Goal: Transaction & Acquisition: Purchase product/service

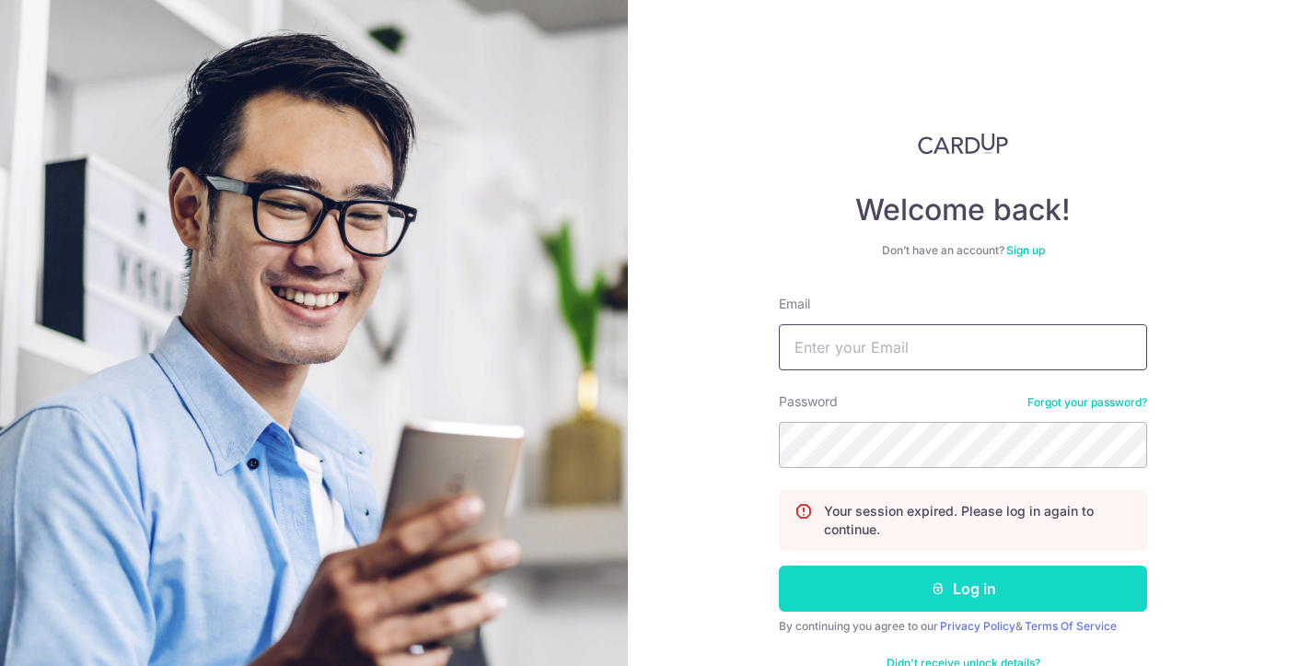
type input "[EMAIL_ADDRESS][DOMAIN_NAME]"
click at [944, 589] on icon "submit" at bounding box center [938, 588] width 15 height 15
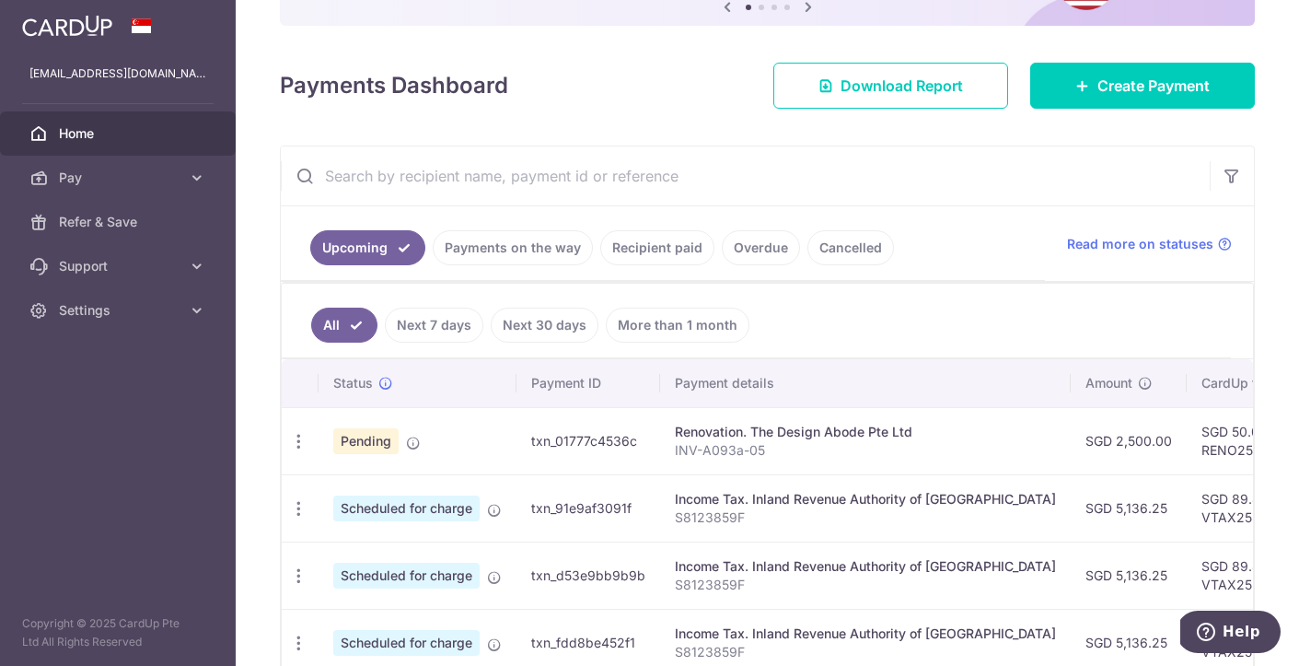
scroll to position [211, 0]
click at [302, 444] on icon "button" at bounding box center [298, 440] width 19 height 19
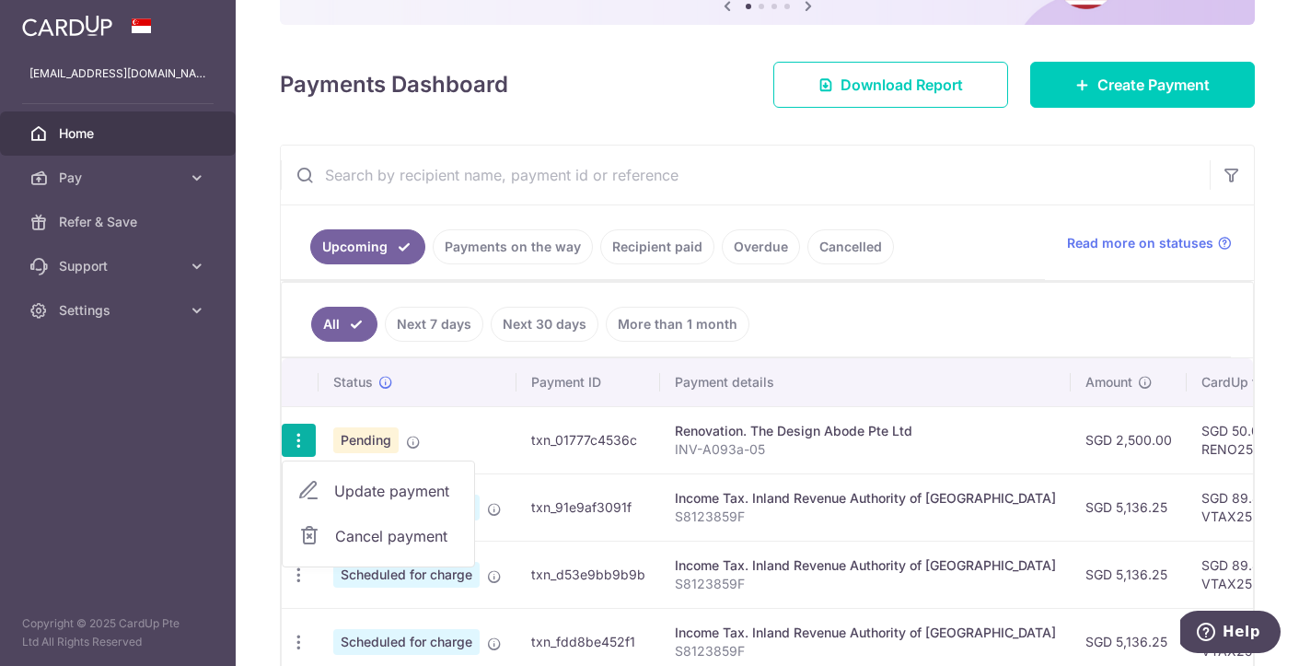
click at [367, 536] on span "Cancel payment" at bounding box center [396, 536] width 123 height 22
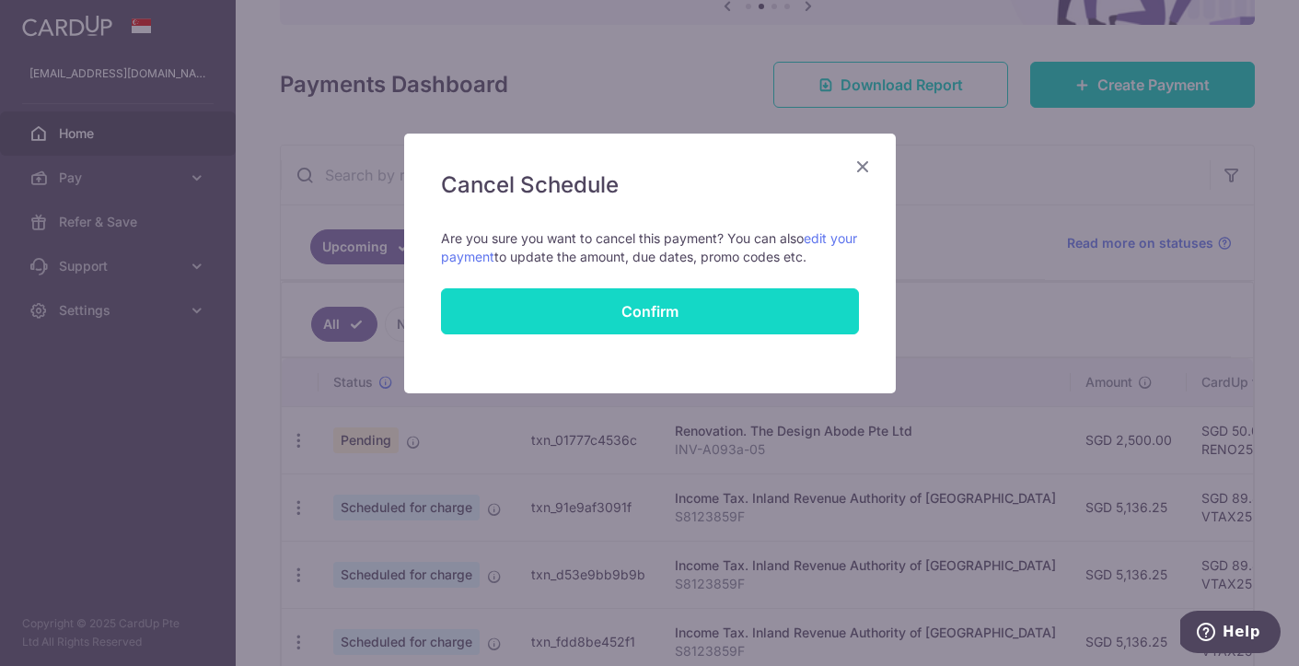
click at [643, 318] on button "Confirm" at bounding box center [650, 311] width 418 height 46
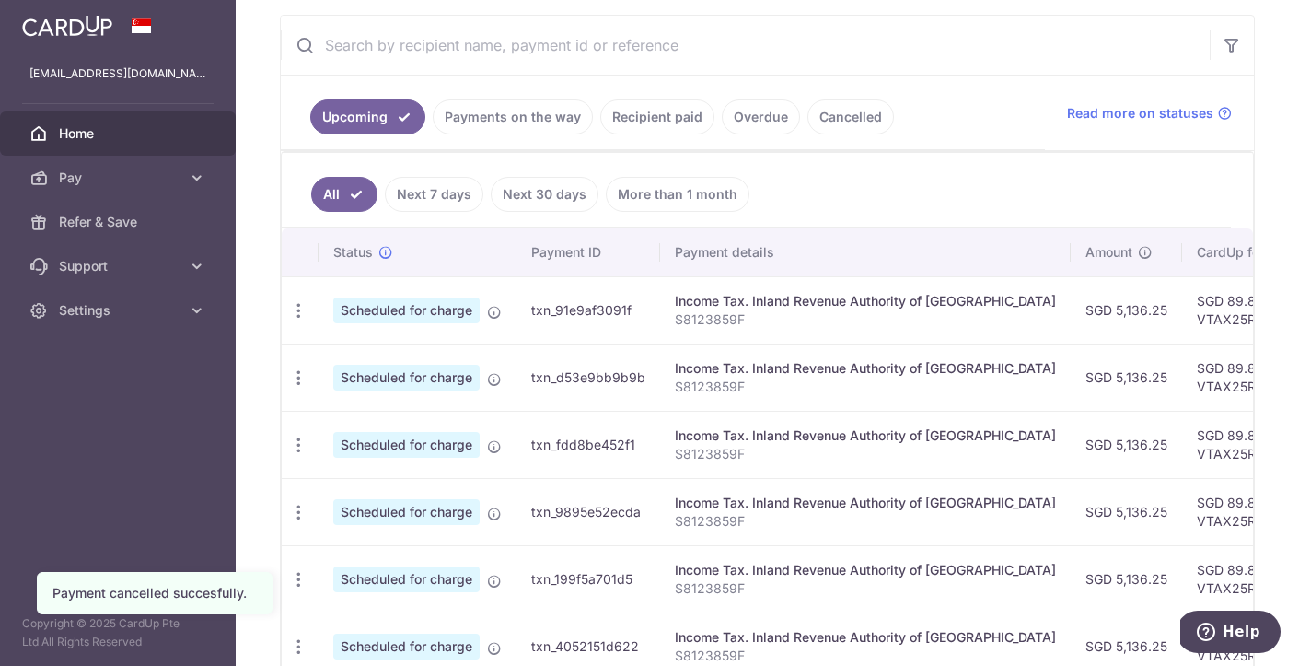
scroll to position [330, 0]
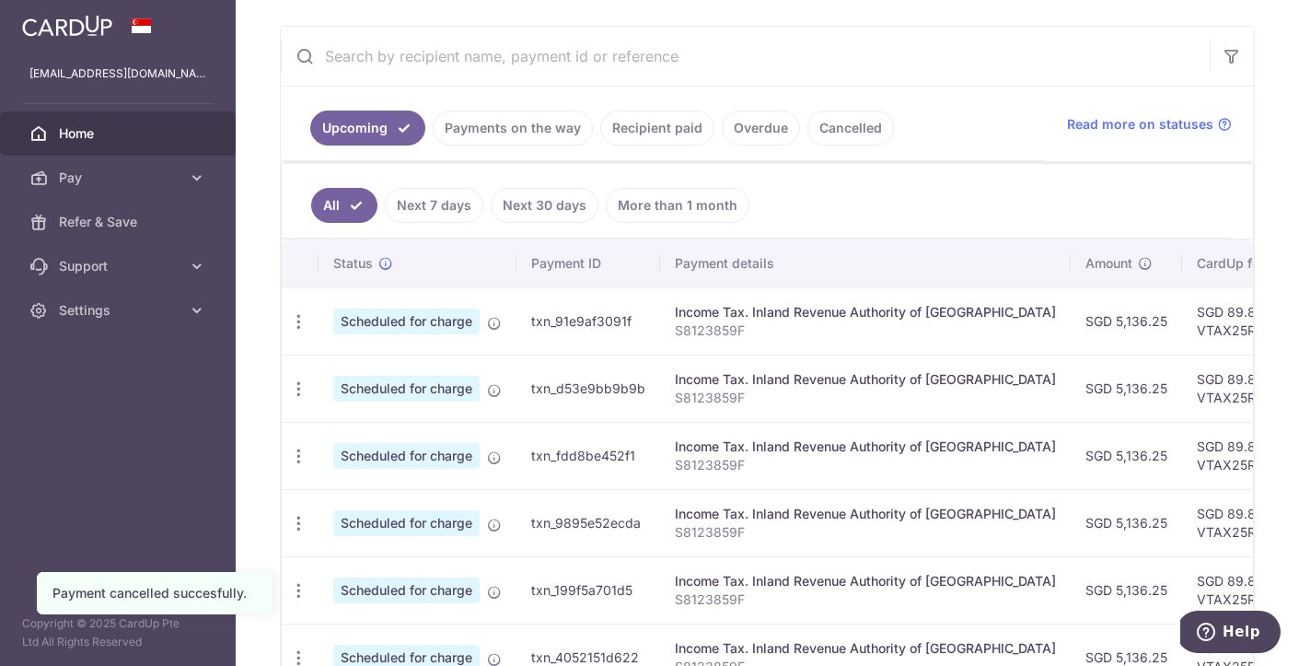
click at [630, 131] on link "Recipient paid" at bounding box center [657, 128] width 114 height 35
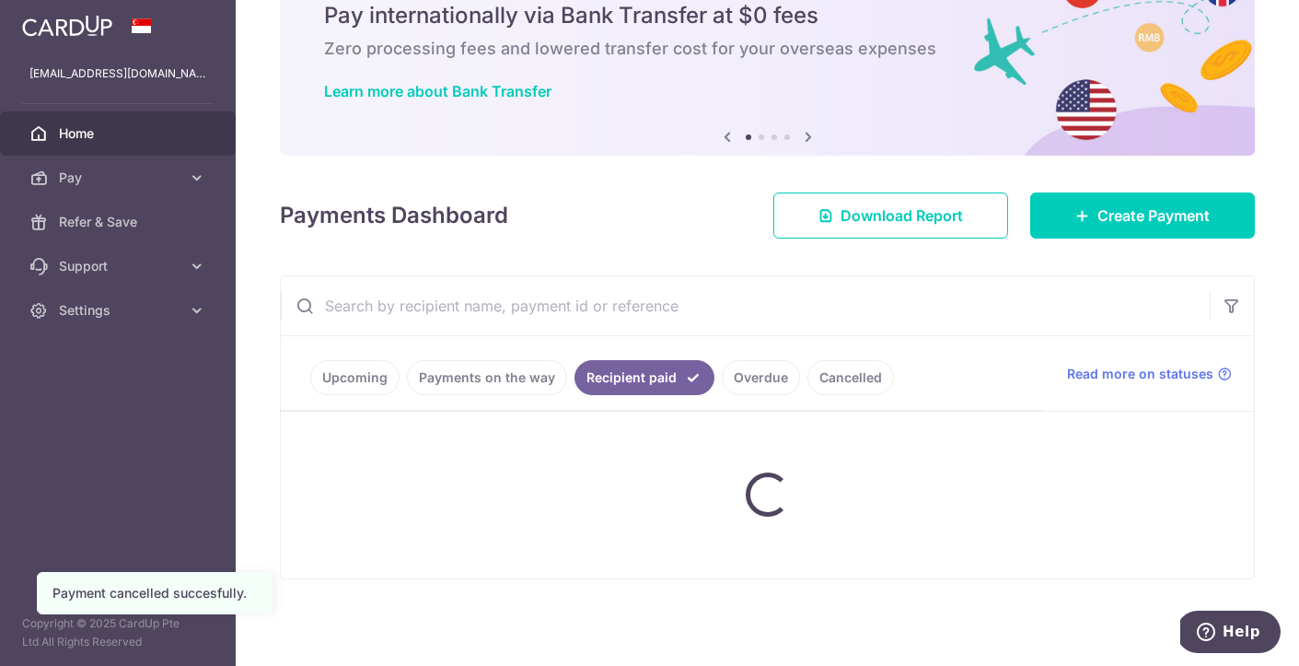
scroll to position [156, 0]
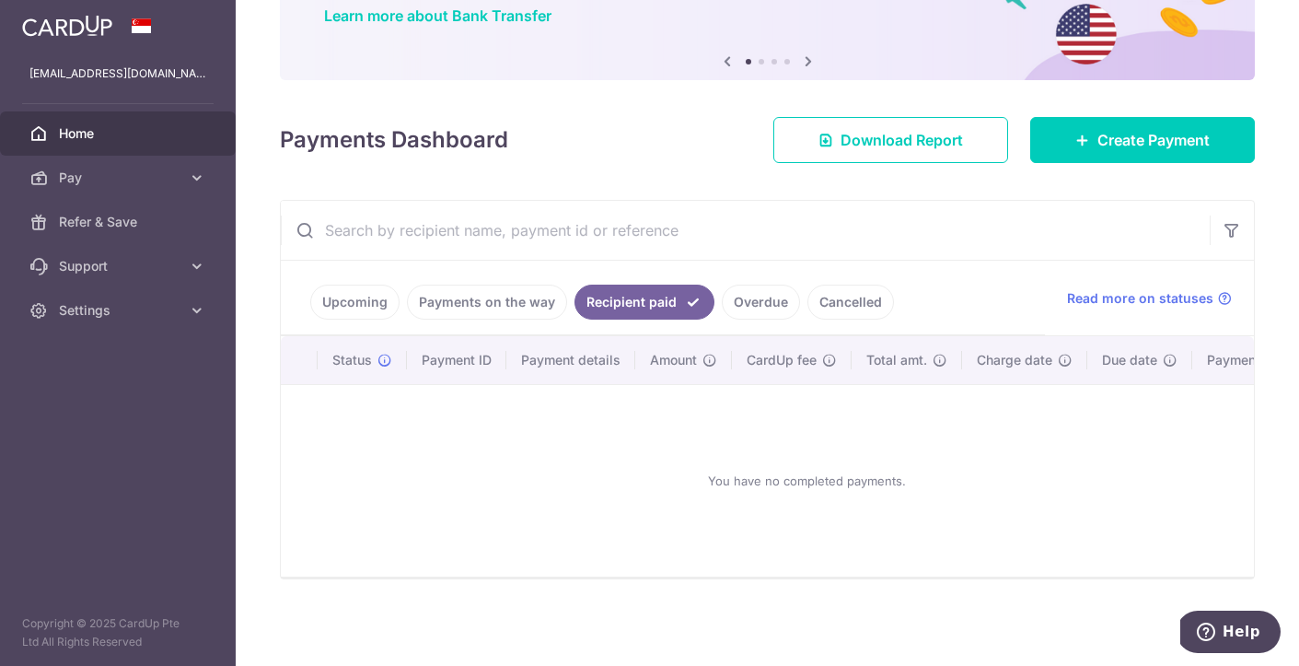
click at [486, 302] on link "Payments on the way" at bounding box center [487, 302] width 160 height 35
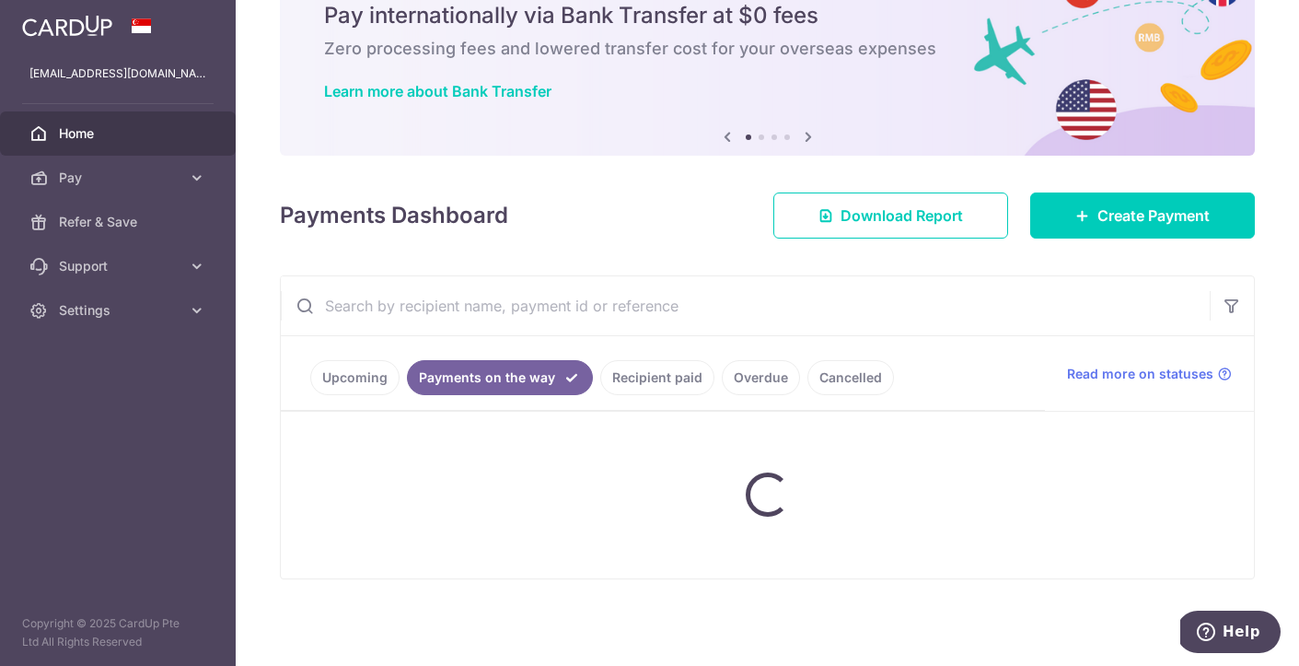
scroll to position [98, 0]
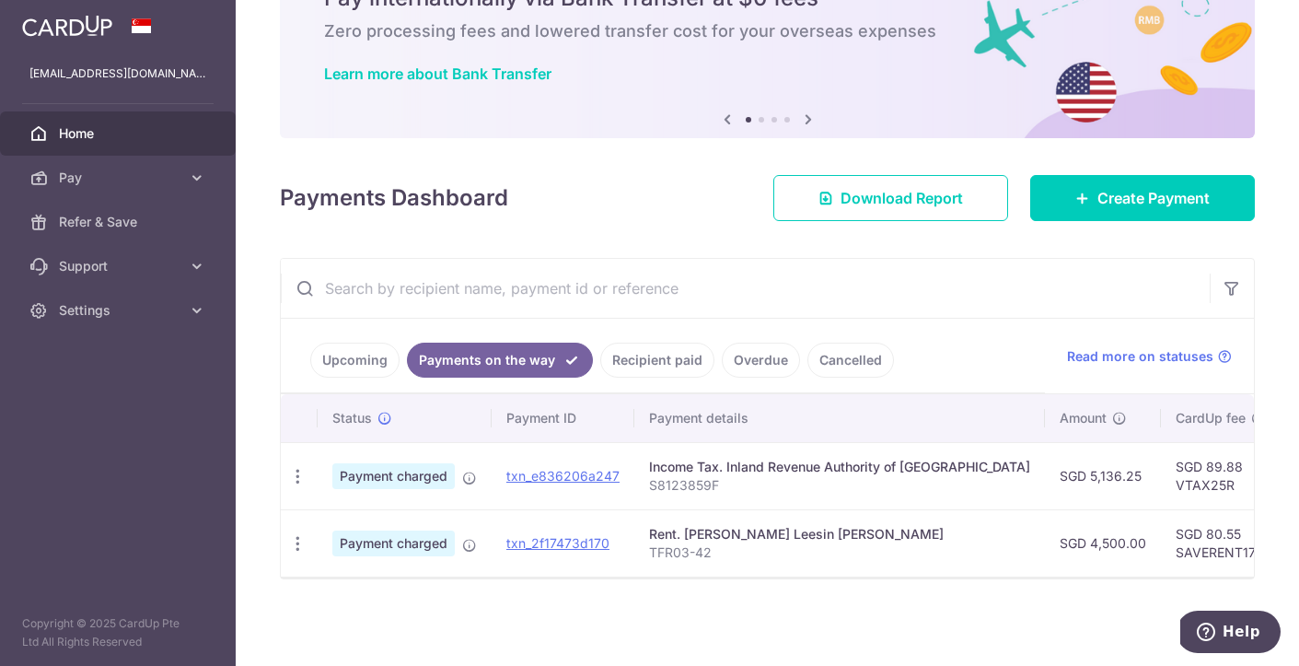
click at [338, 374] on link "Upcoming" at bounding box center [354, 360] width 89 height 35
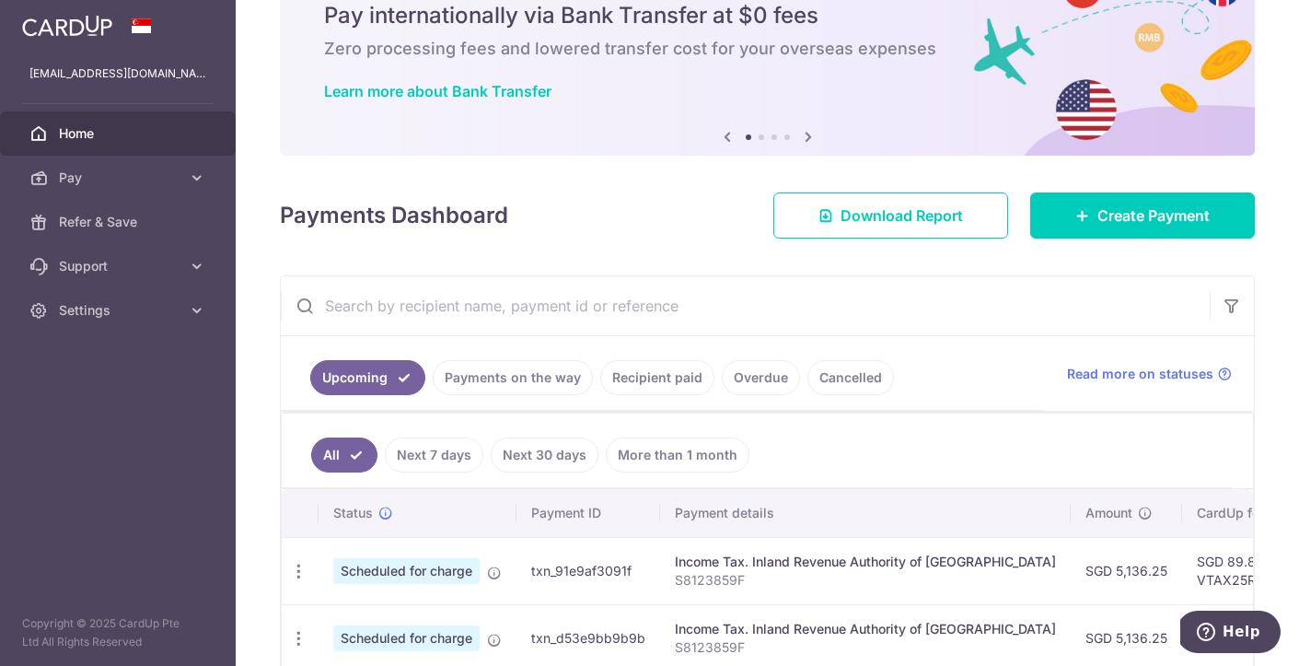
scroll to position [330, 0]
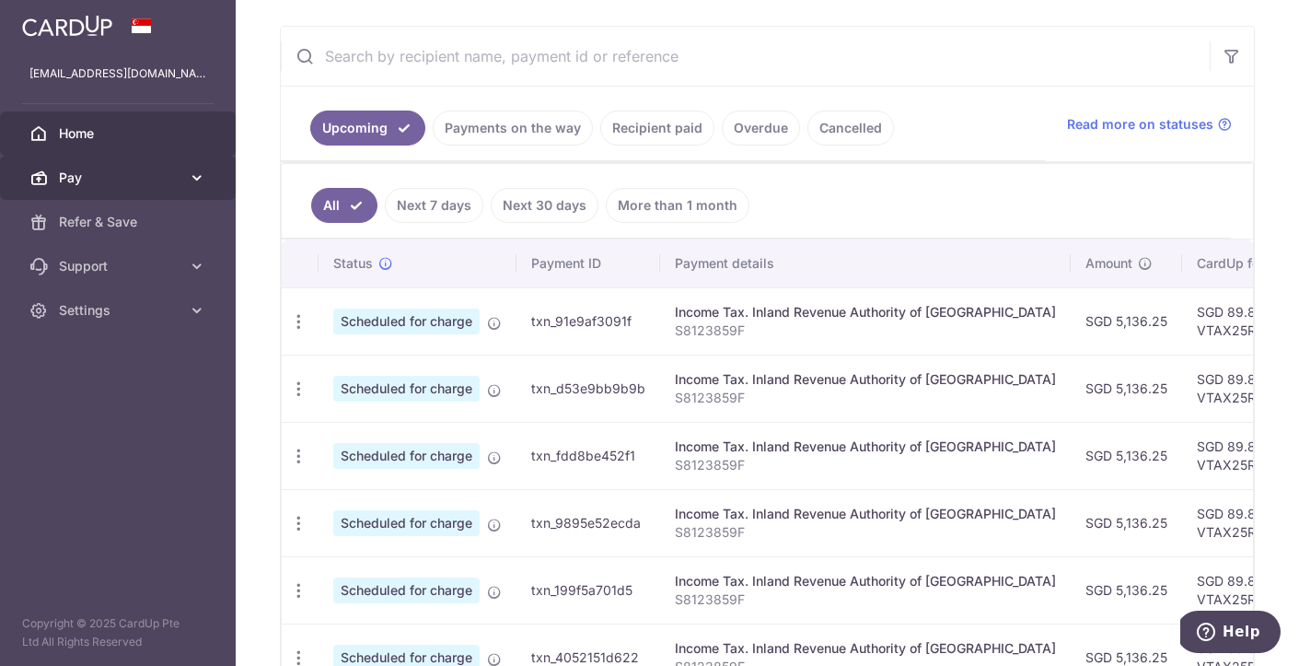
click at [141, 171] on span "Pay" at bounding box center [120, 178] width 122 height 18
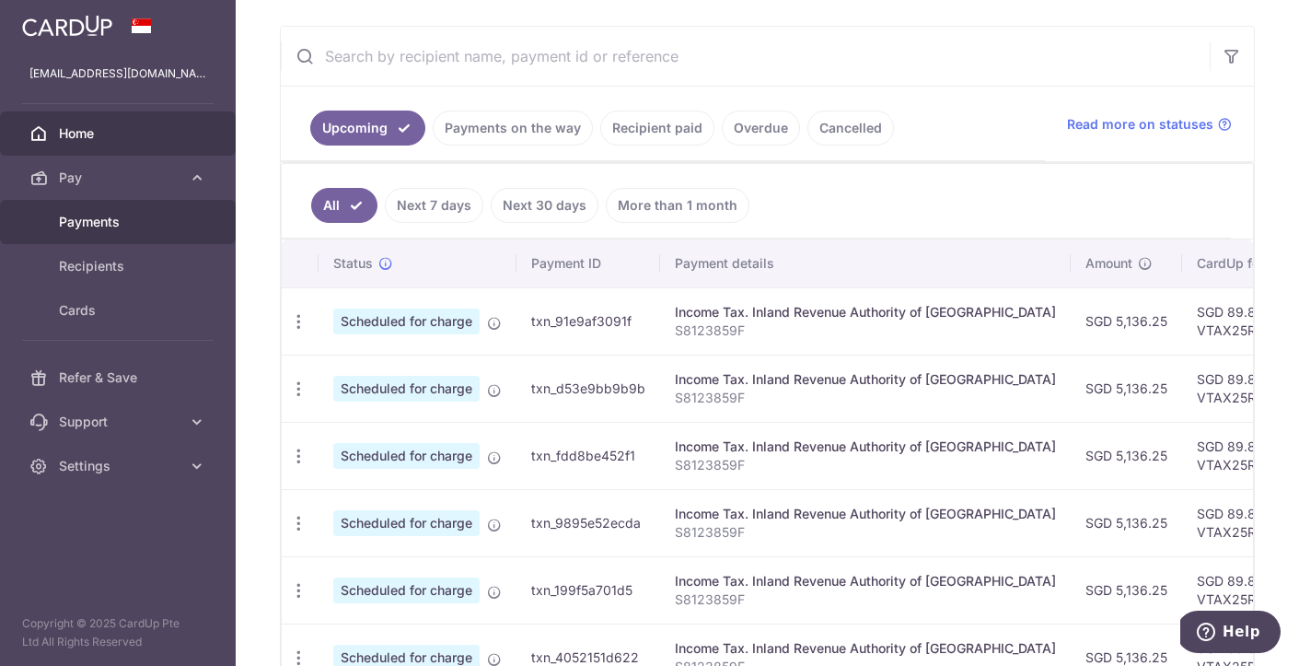
click at [104, 217] on span "Payments" at bounding box center [120, 222] width 122 height 18
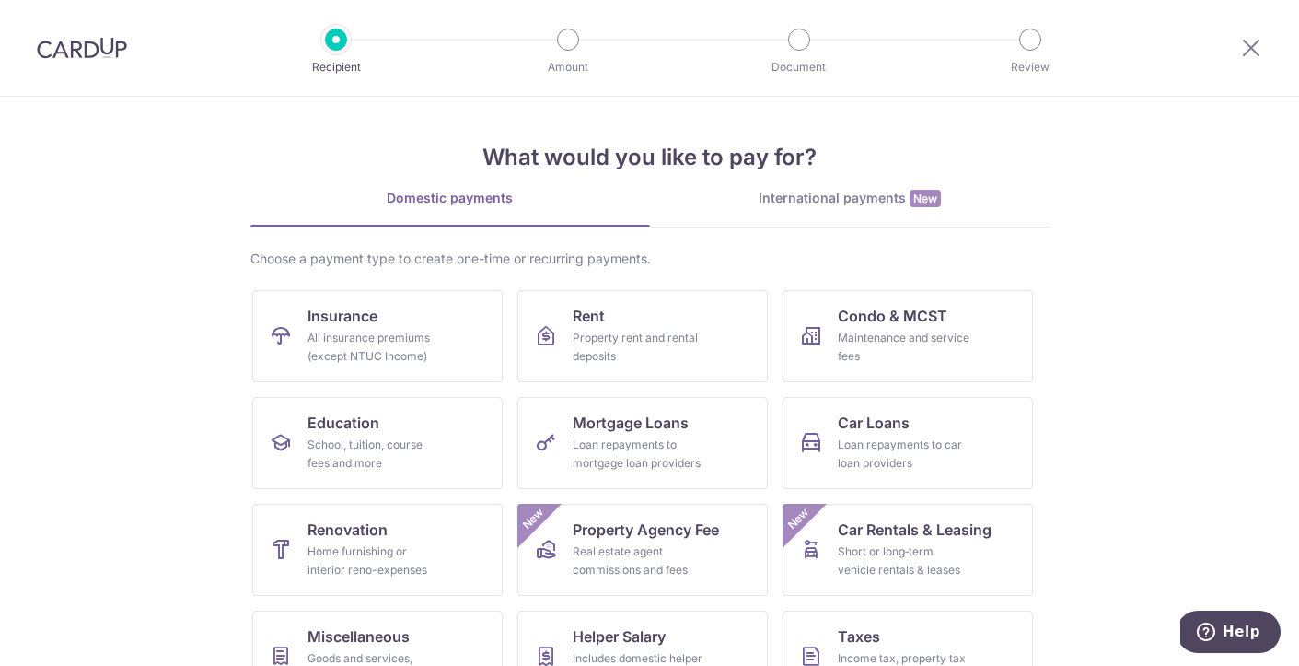
scroll to position [158, 0]
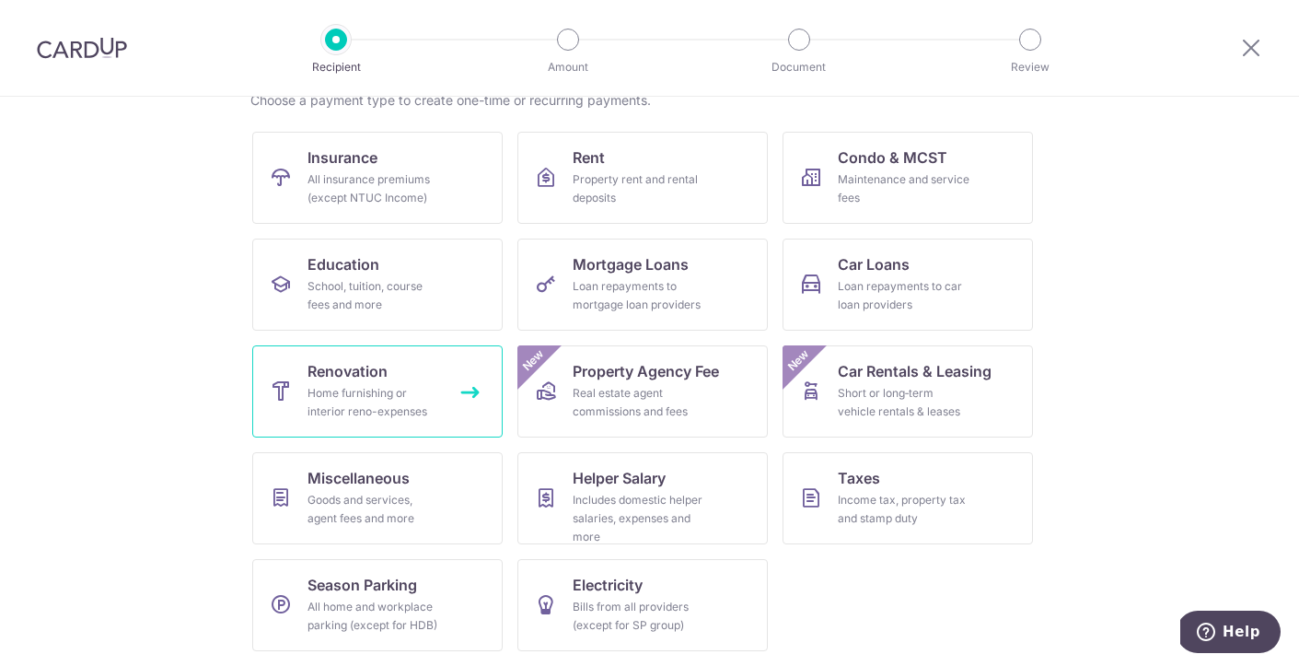
click at [365, 407] on div "Home furnishing or interior reno-expenses" at bounding box center [374, 402] width 133 height 37
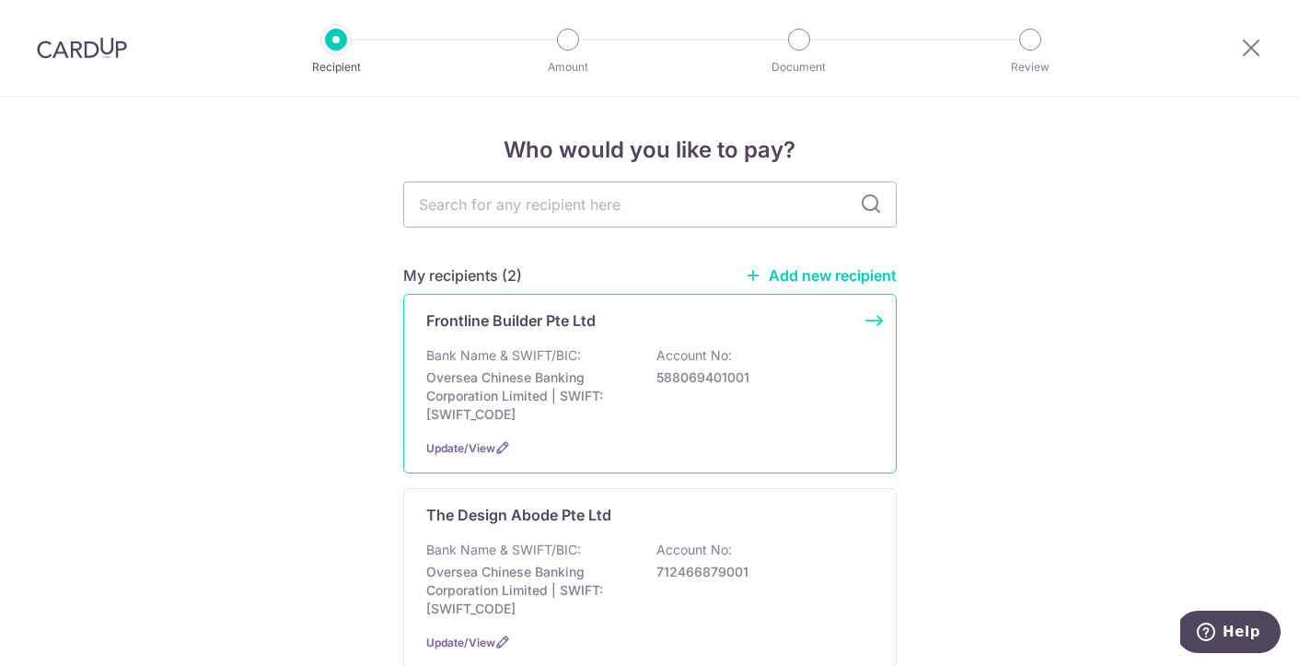
click at [538, 391] on p "Oversea Chinese Banking Corporation Limited | SWIFT: OCBCSGSGXXX" at bounding box center [529, 395] width 206 height 55
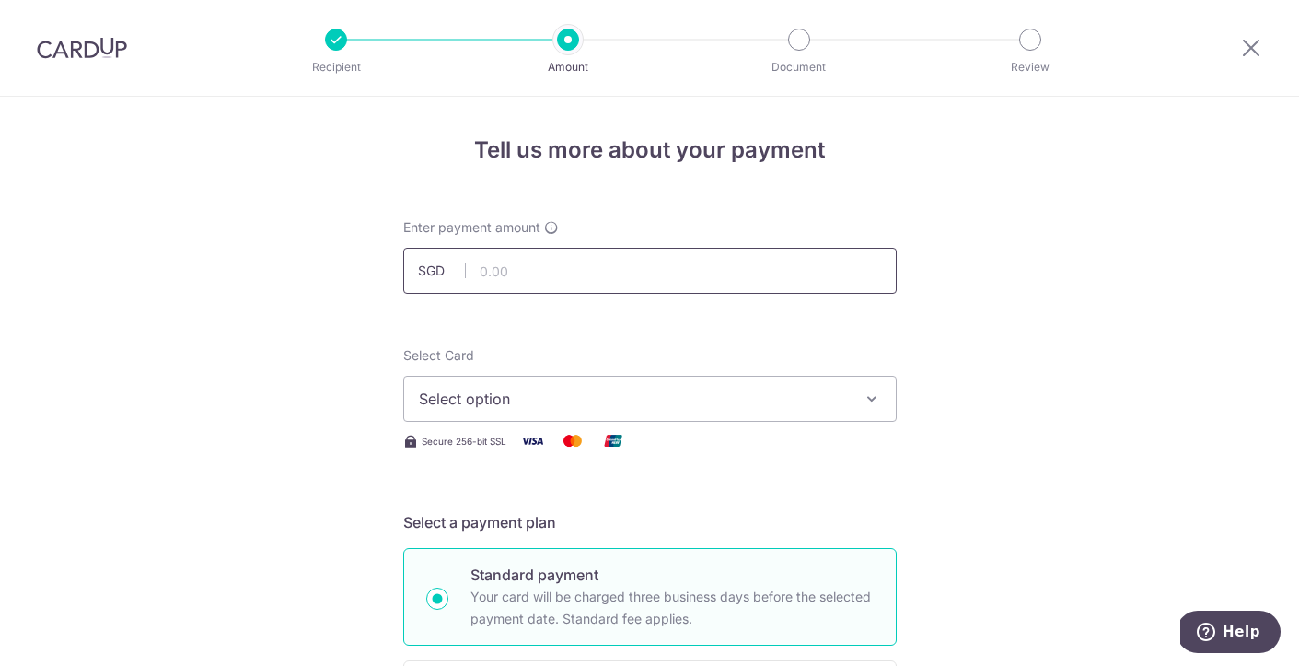
click at [531, 264] on input "text" at bounding box center [650, 271] width 494 height 46
type input "20,000.00"
click at [495, 403] on span "Select option" at bounding box center [633, 399] width 429 height 22
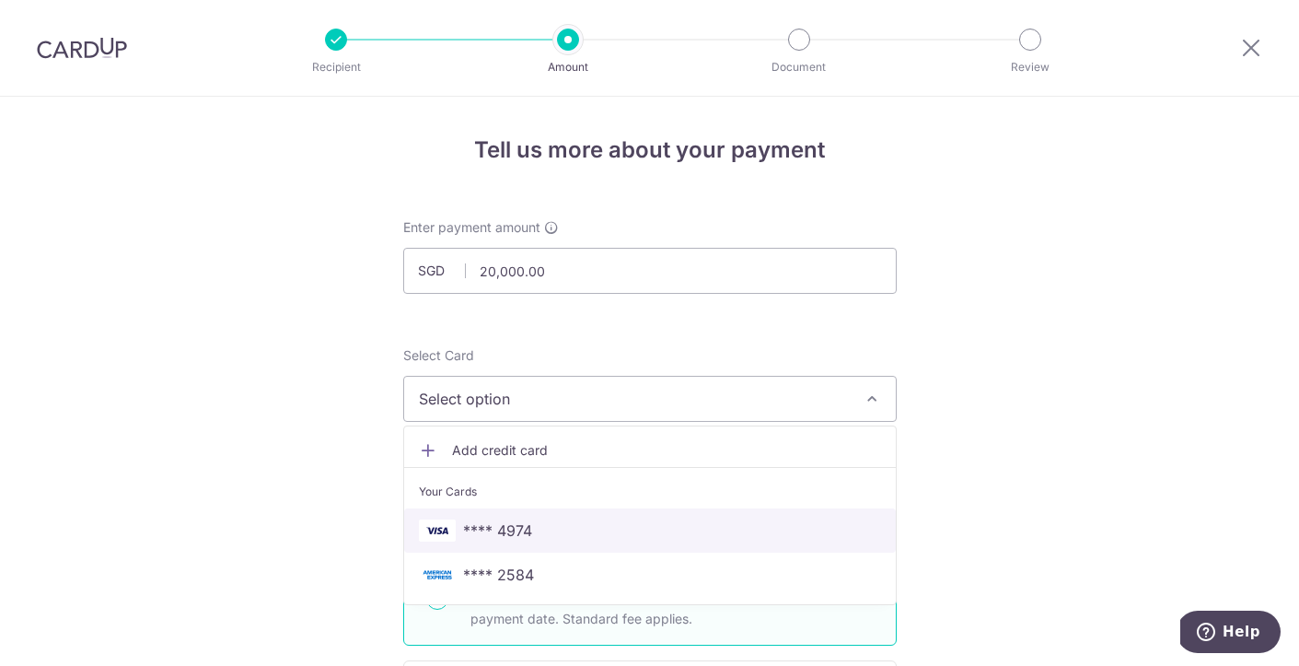
click at [491, 535] on span "**** 4974" at bounding box center [497, 530] width 69 height 22
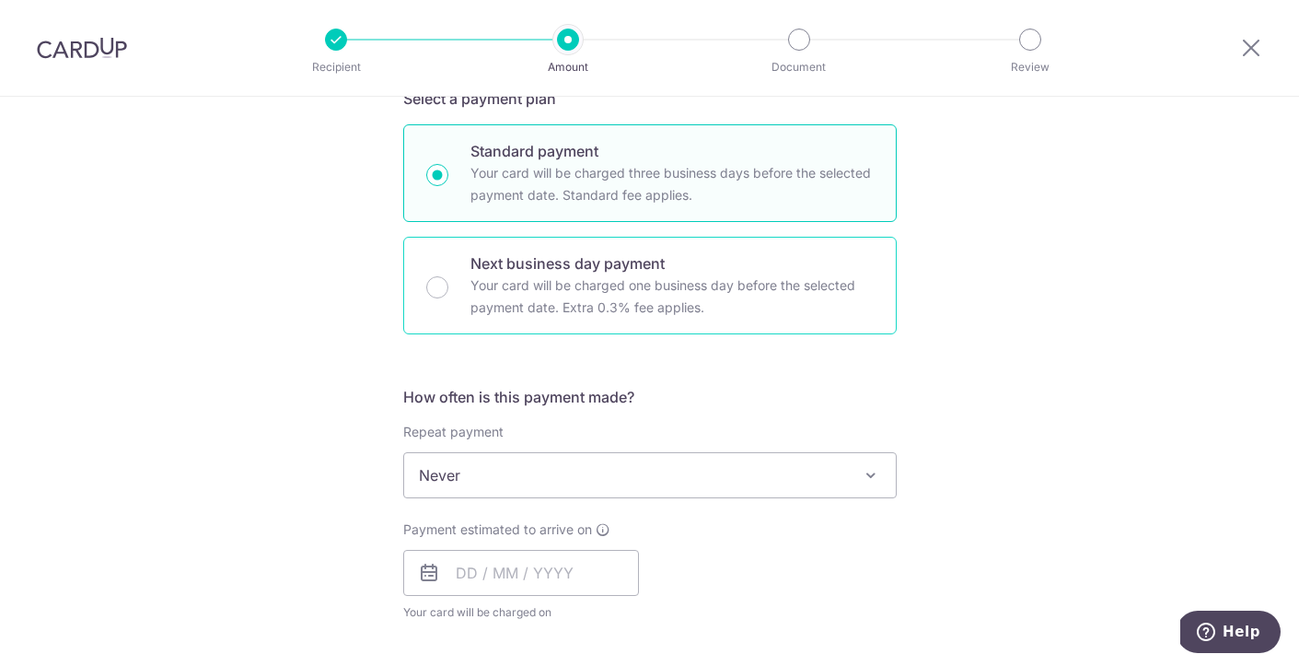
scroll to position [459, 0]
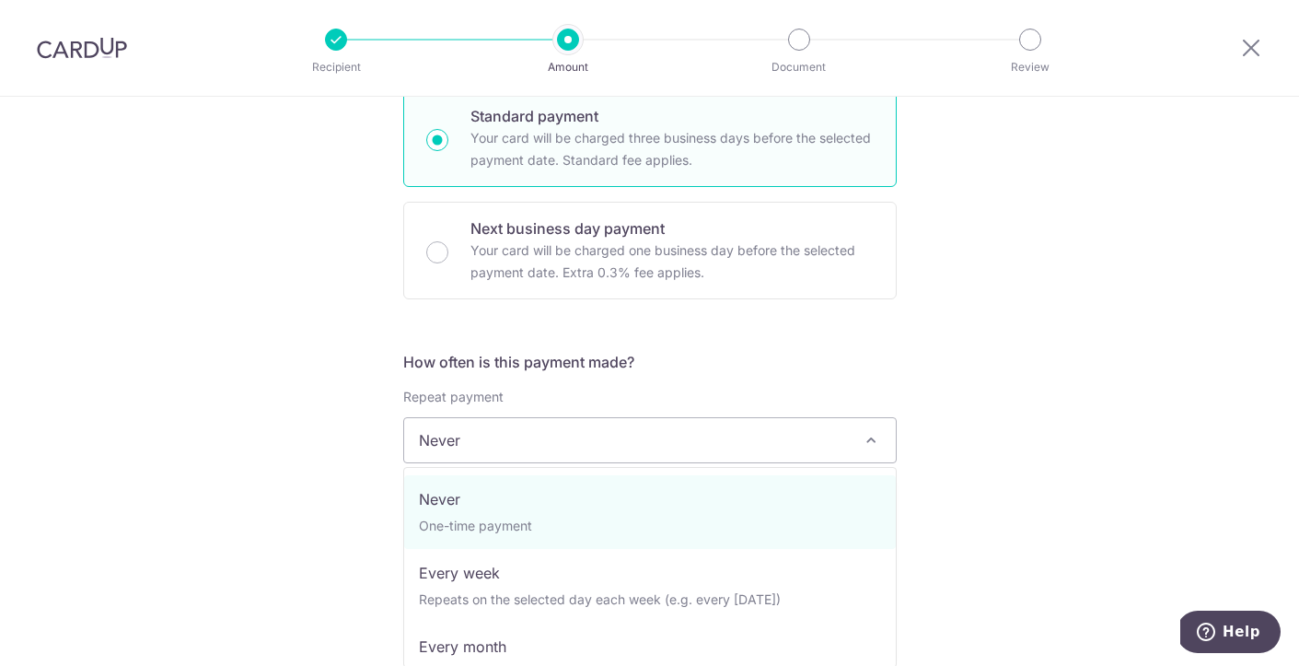
click at [560, 444] on span "Never" at bounding box center [650, 440] width 492 height 44
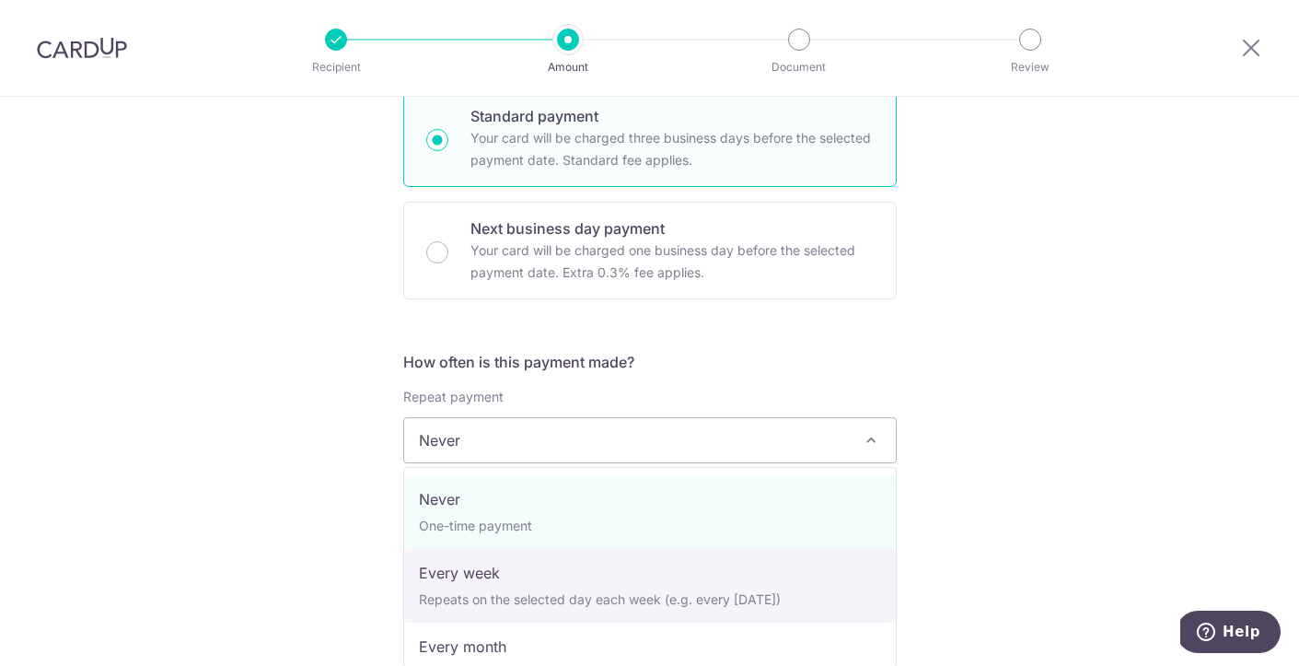
select select "2"
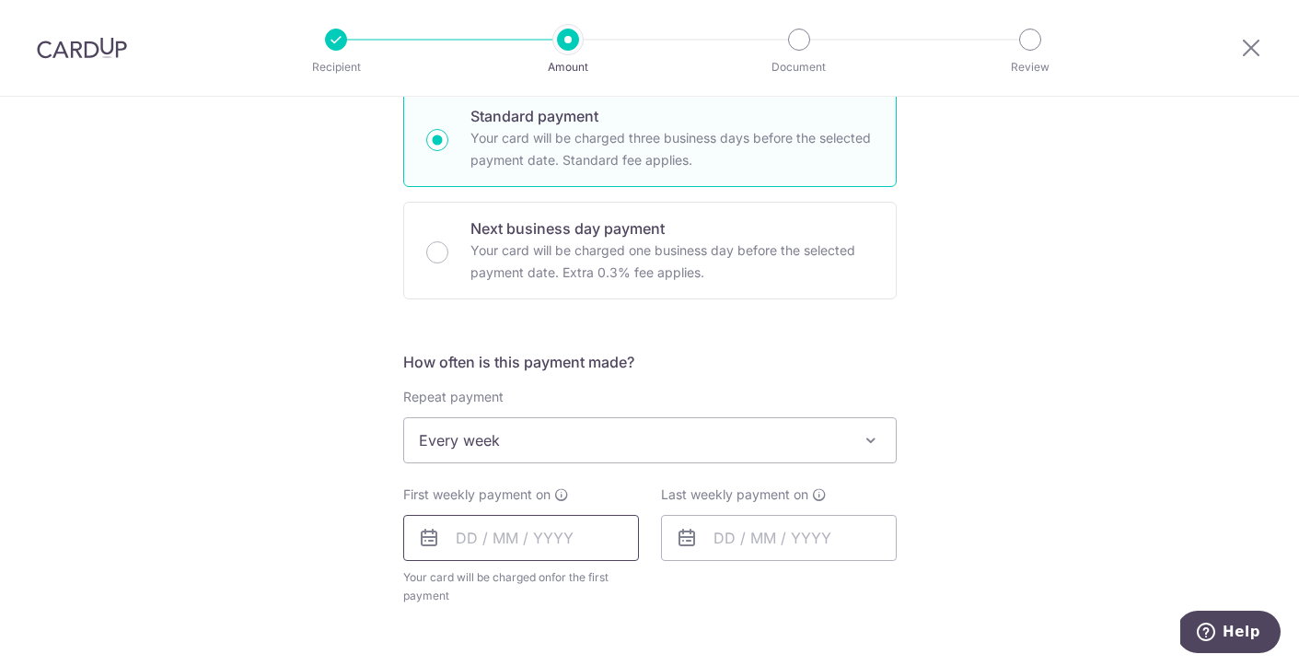
click at [483, 540] on input "text" at bounding box center [521, 538] width 236 height 46
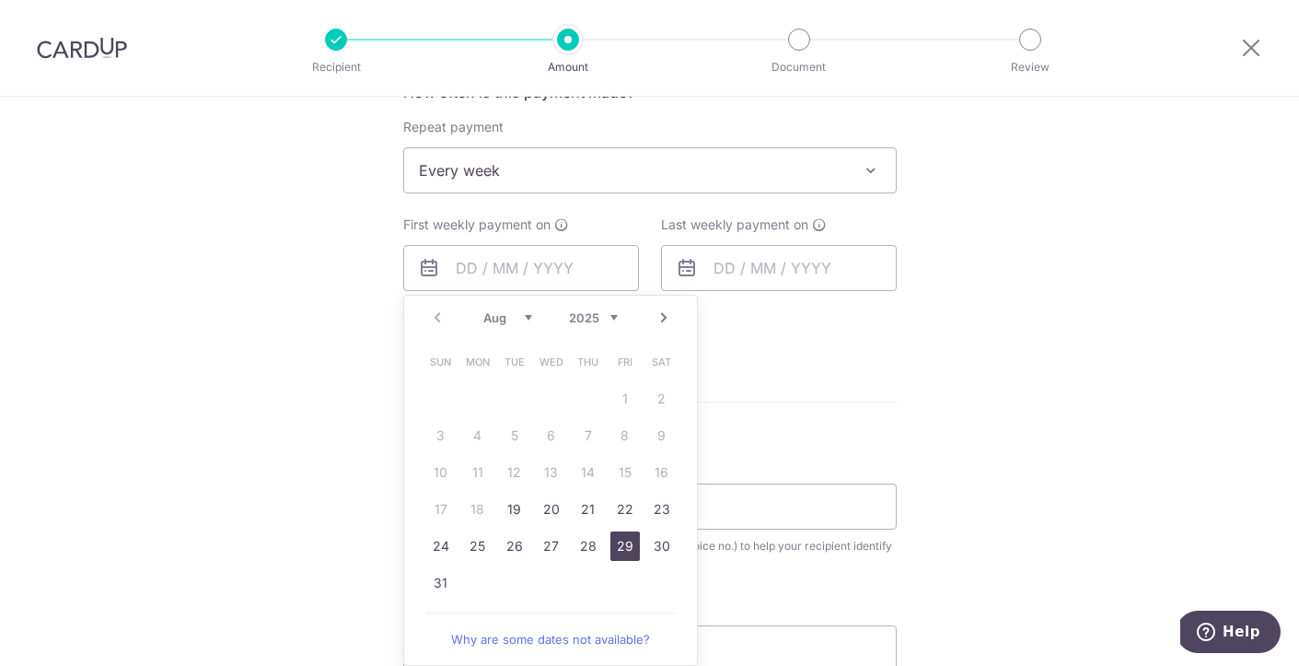
click at [620, 547] on link "29" at bounding box center [625, 545] width 29 height 29
type input "29/08/2025"
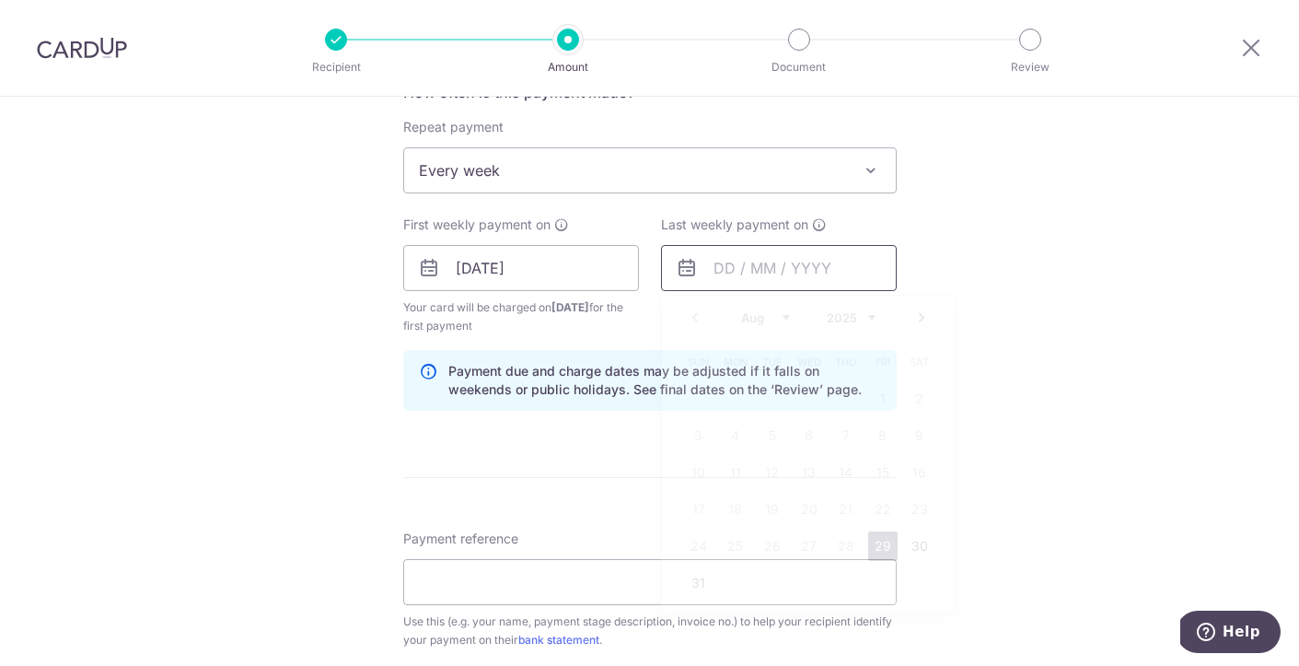
click at [773, 269] on input "text" at bounding box center [779, 268] width 236 height 46
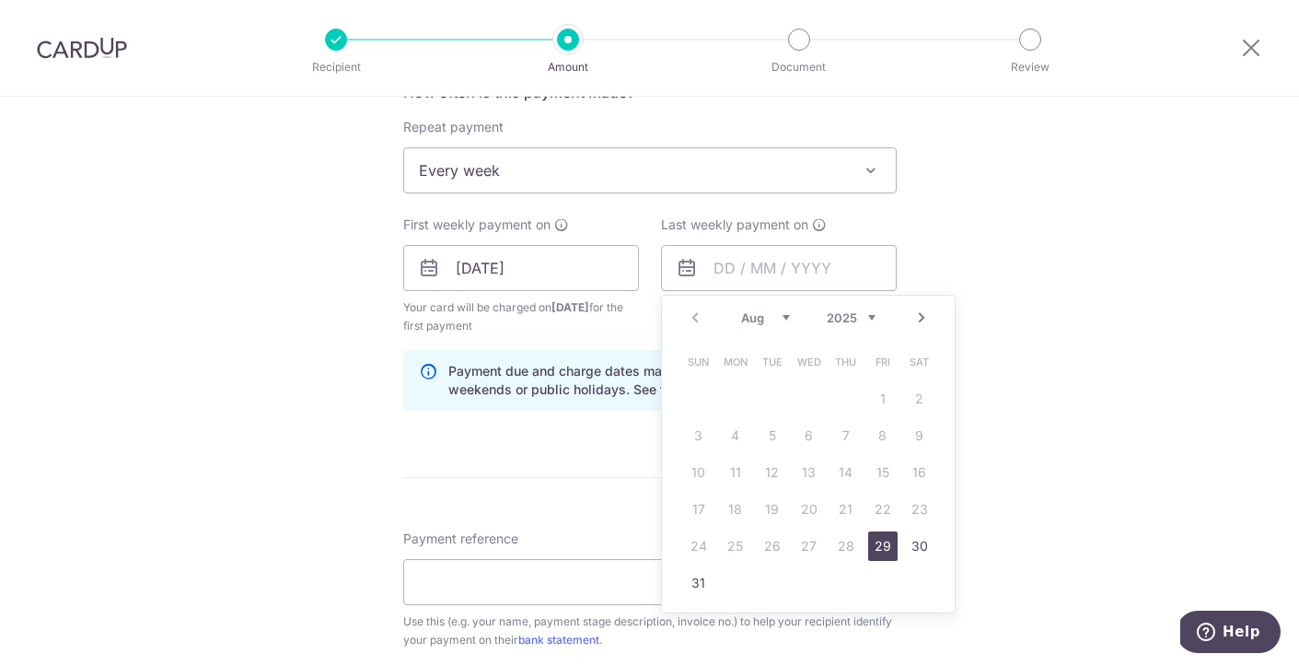
click at [926, 317] on link "Next" at bounding box center [922, 318] width 22 height 22
click at [880, 441] on link "12" at bounding box center [882, 435] width 29 height 29
type input "12/09/2025"
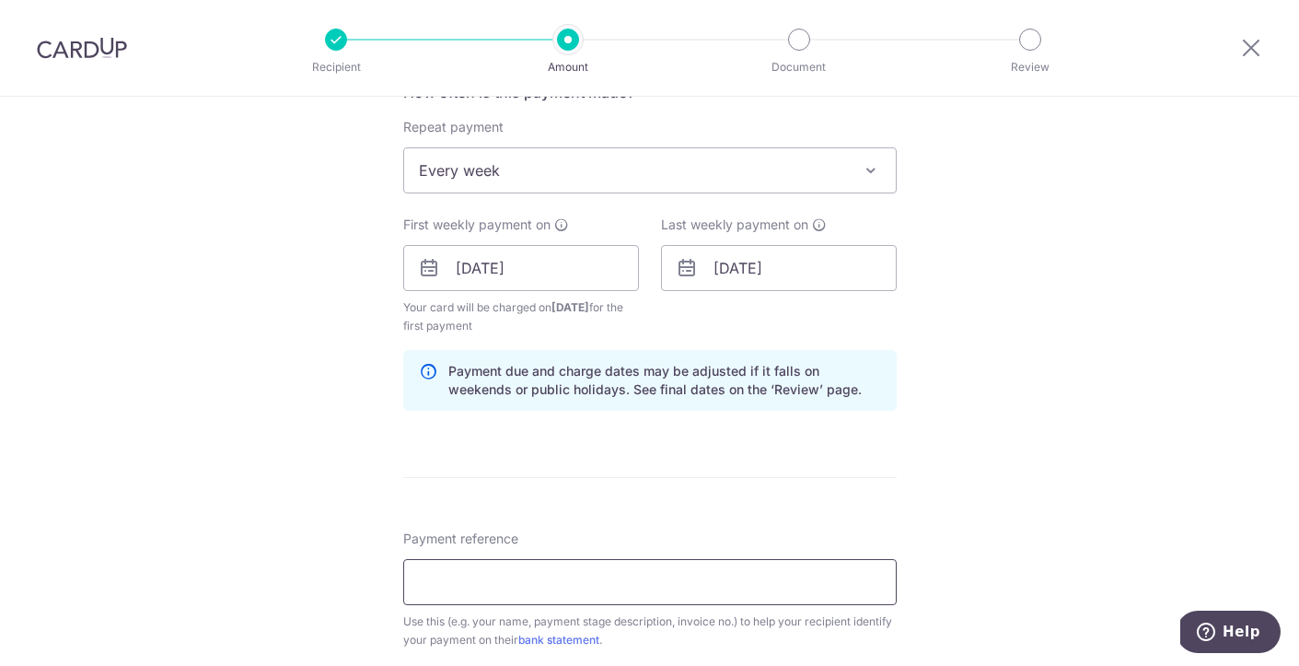
click at [541, 580] on input "Payment reference" at bounding box center [650, 582] width 494 height 46
type input "F2025 58HSD 01"
click at [964, 482] on div "Tell us more about your payment Enter payment amount SGD 20,000.00 20000.00 Sel…" at bounding box center [649, 309] width 1299 height 1883
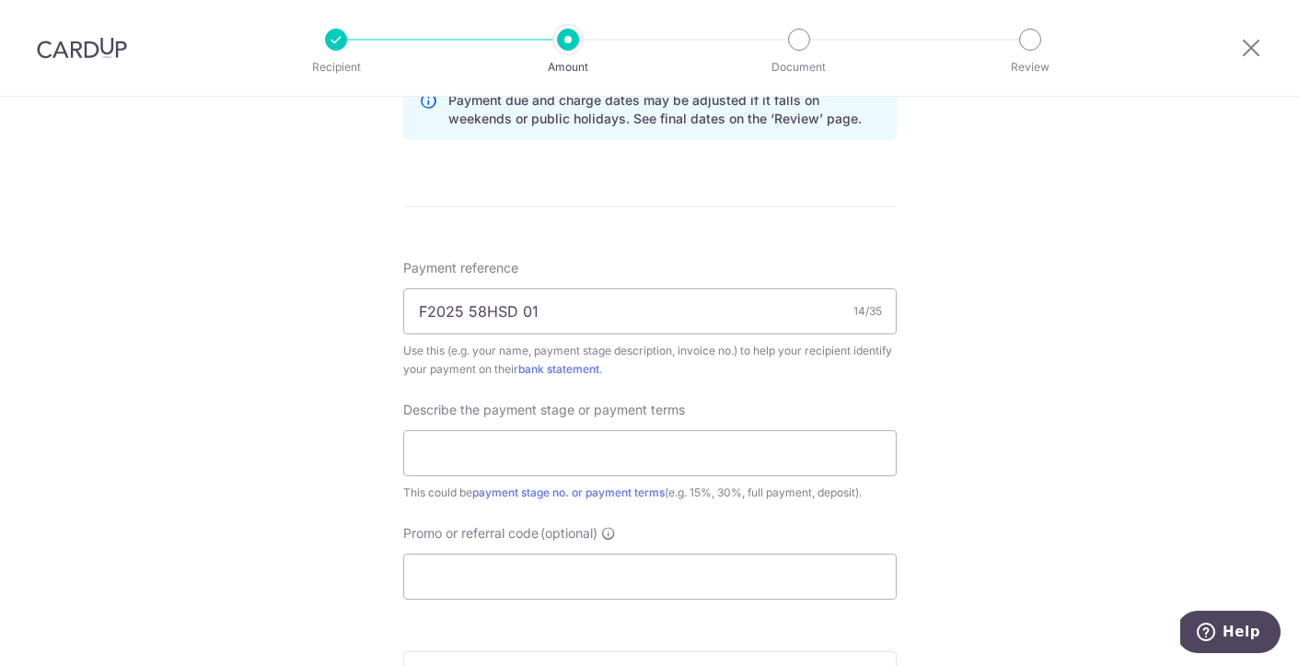
scroll to position [1001, 0]
click at [596, 445] on input "text" at bounding box center [650, 451] width 494 height 46
type input "Progress Claim No 1"
click at [537, 571] on input "Promo or referral code (optional)" at bounding box center [650, 575] width 494 height 46
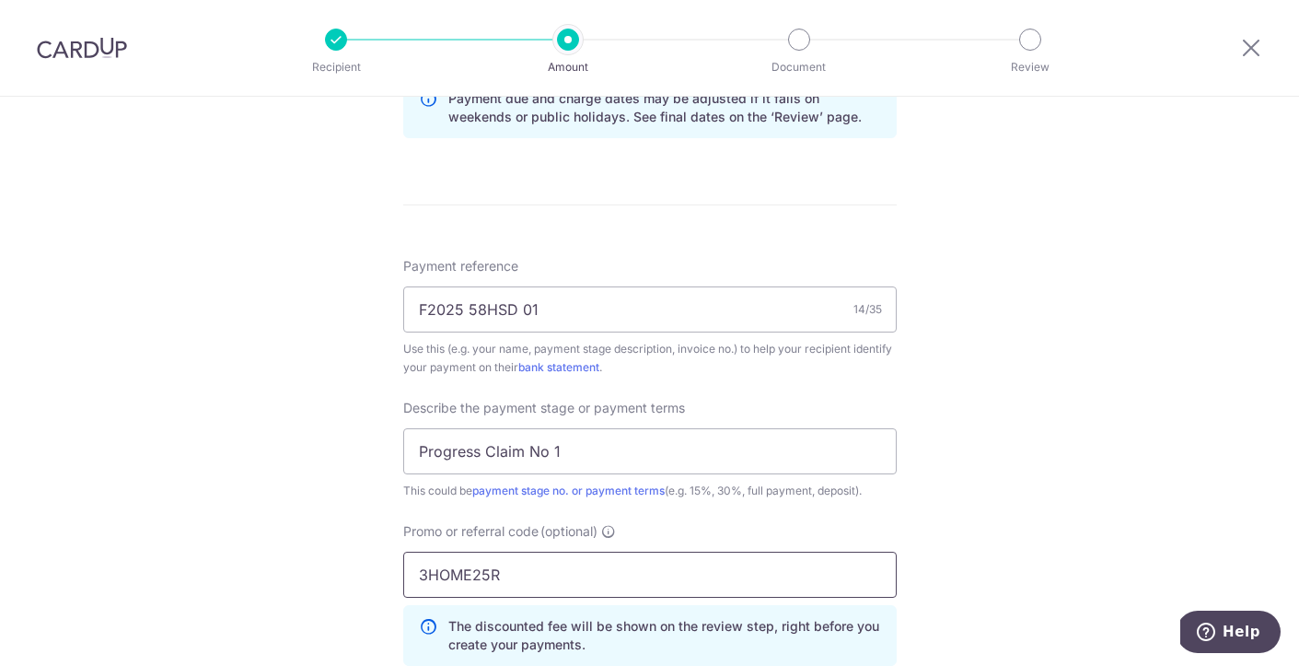
type input "3HOME25R"
click at [944, 469] on div "Tell us more about your payment Enter payment amount SGD 20,000.00 20000.00 Sel…" at bounding box center [649, 79] width 1299 height 1966
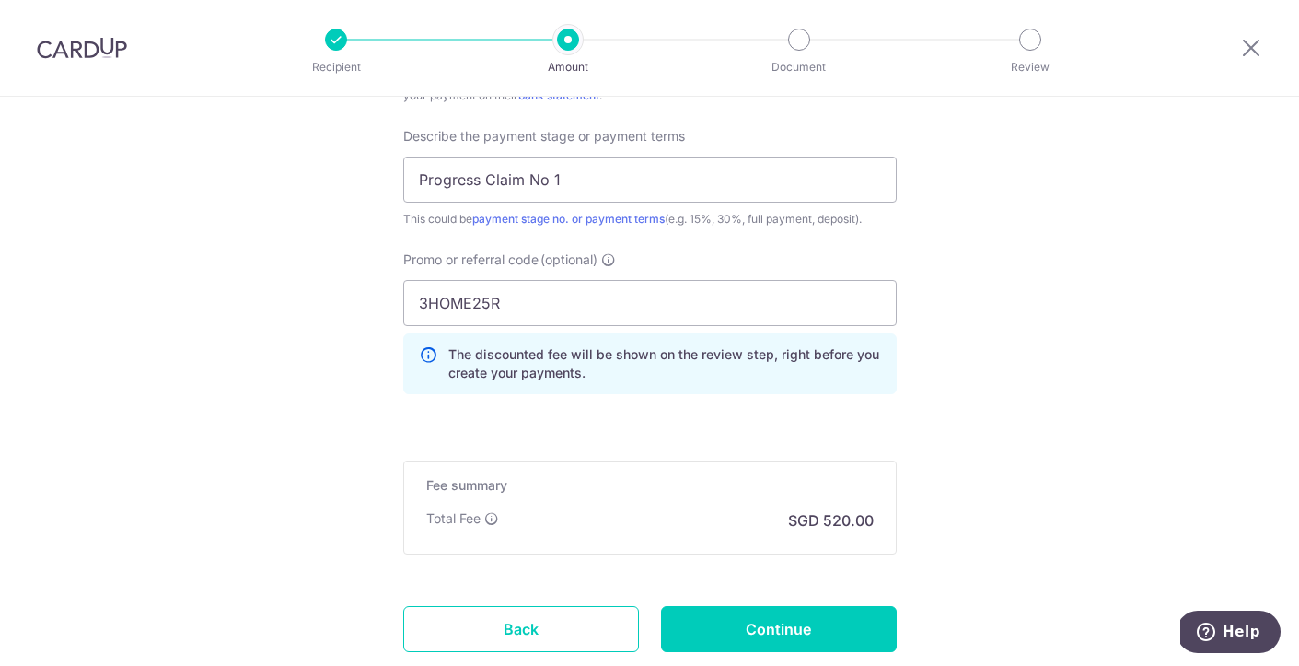
scroll to position [1275, 0]
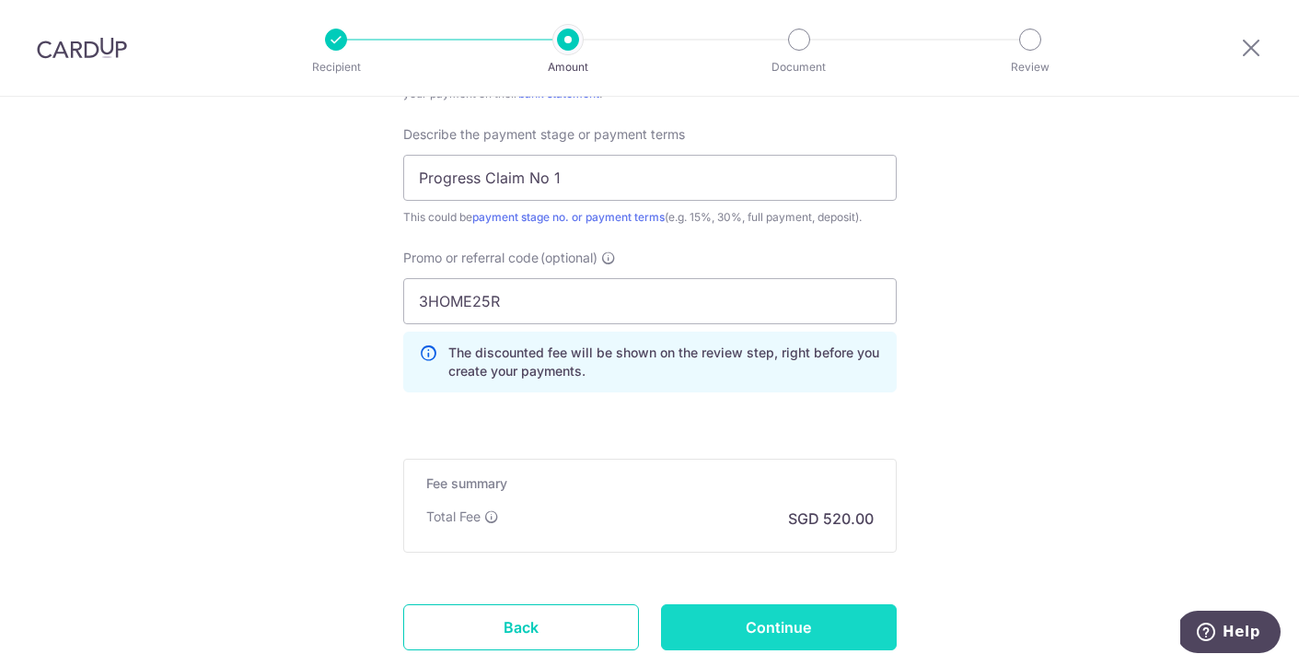
click at [800, 633] on input "Continue" at bounding box center [779, 627] width 236 height 46
type input "Create Schedule"
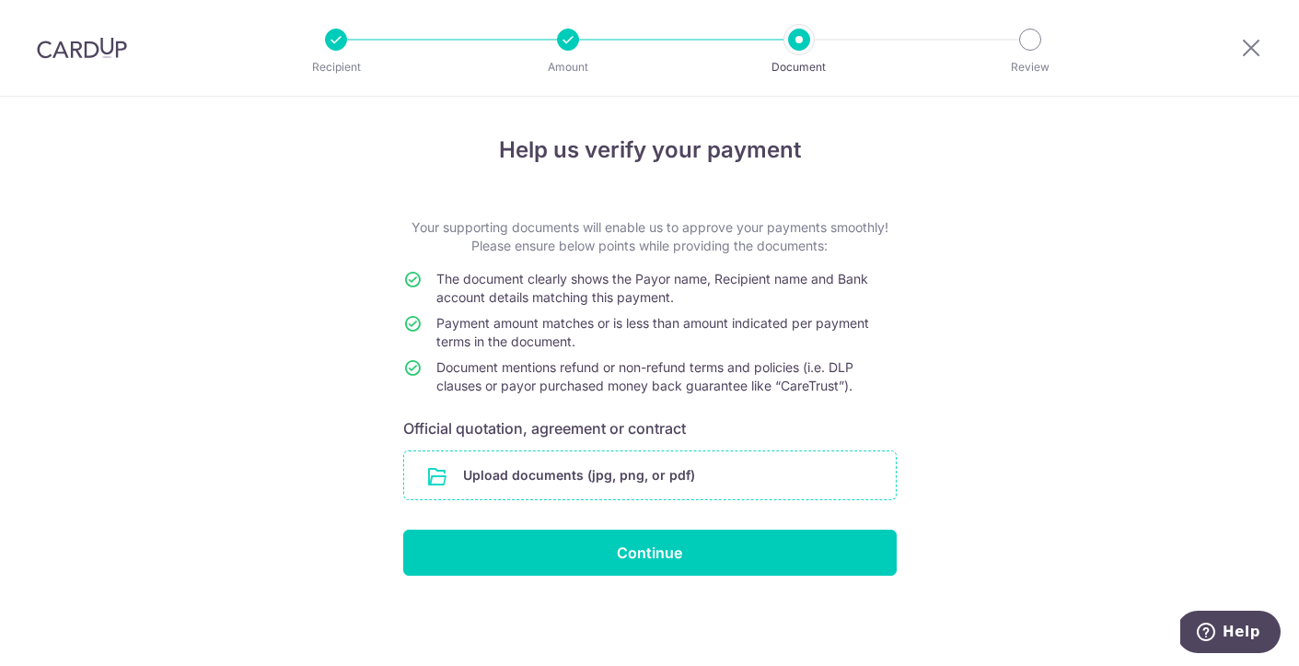
click at [608, 477] on input "file" at bounding box center [650, 475] width 492 height 48
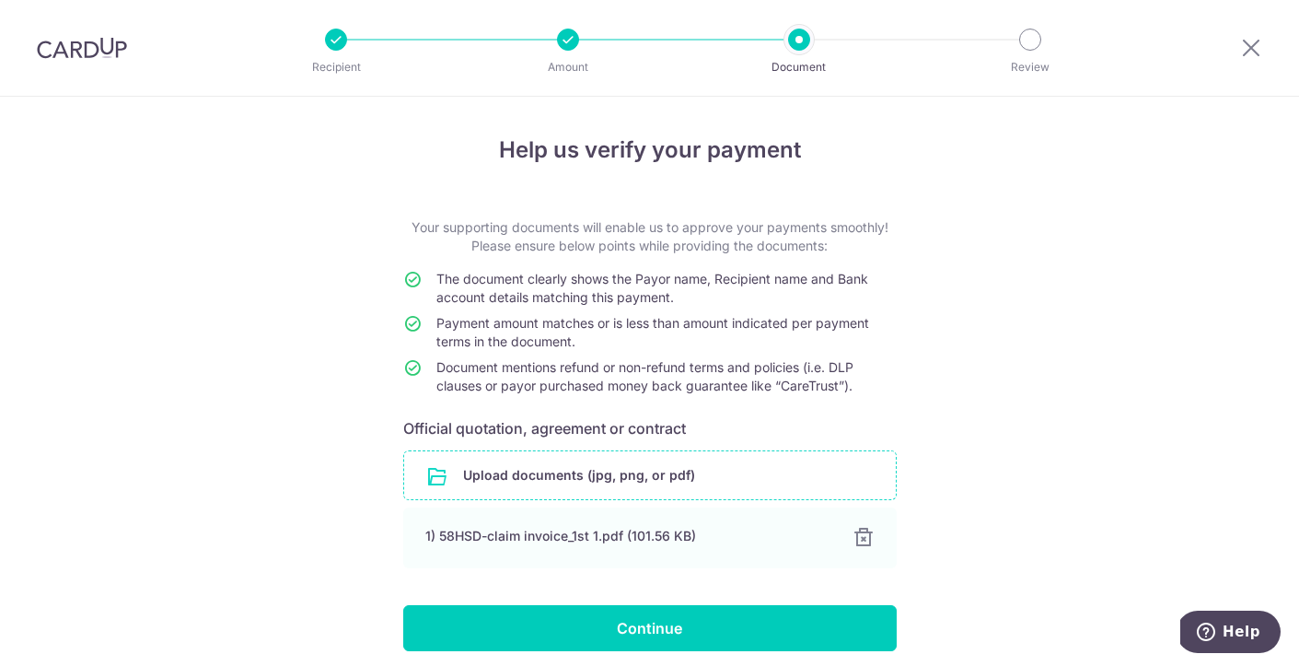
scroll to position [72, 0]
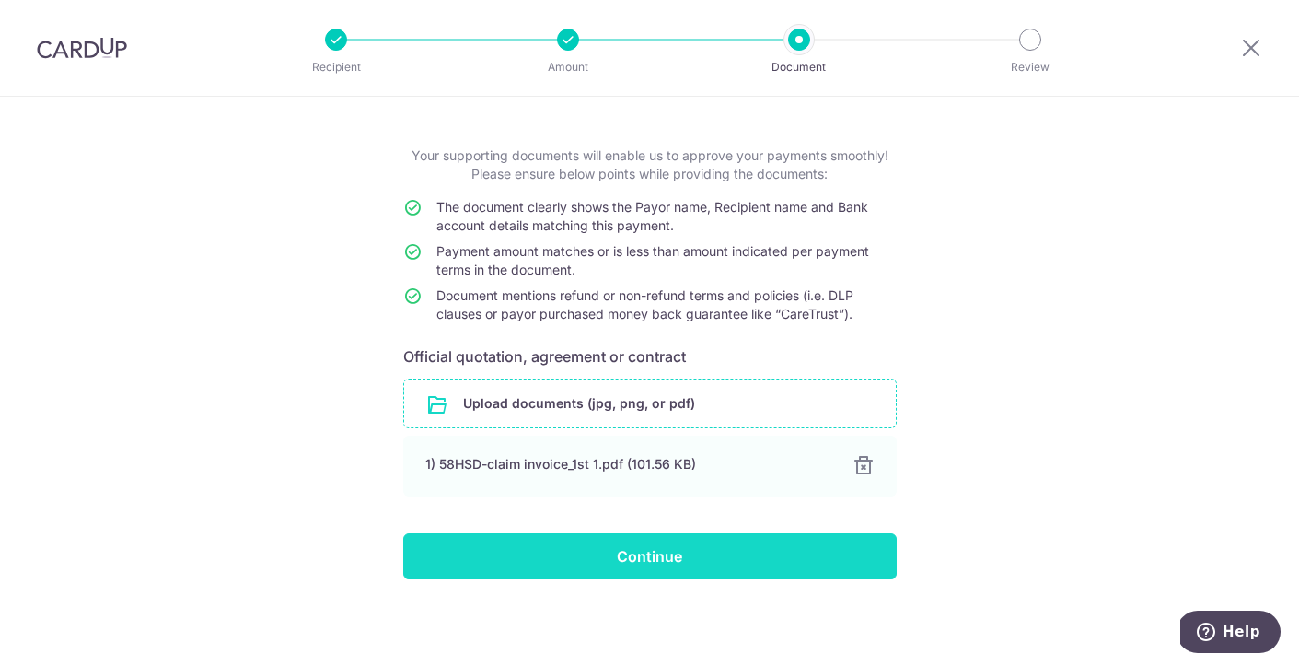
click at [687, 562] on input "Continue" at bounding box center [650, 556] width 494 height 46
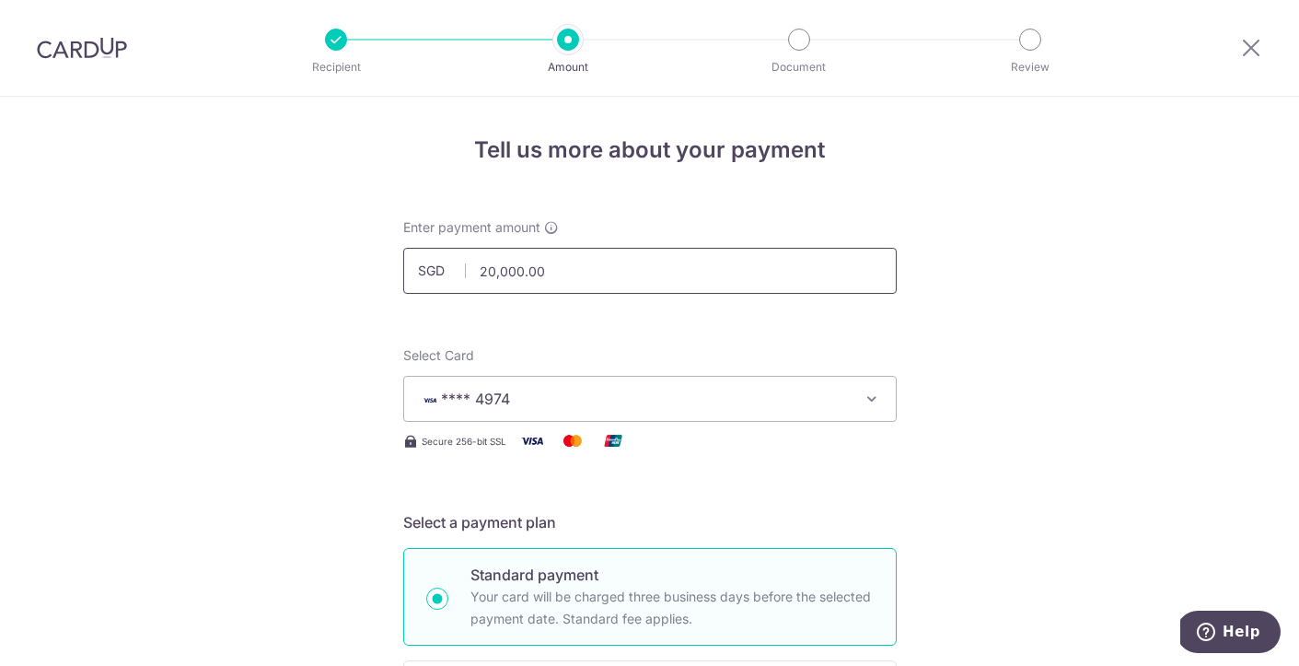
click at [495, 273] on input "20,000.00" at bounding box center [650, 271] width 494 height 46
type input "22,000.00"
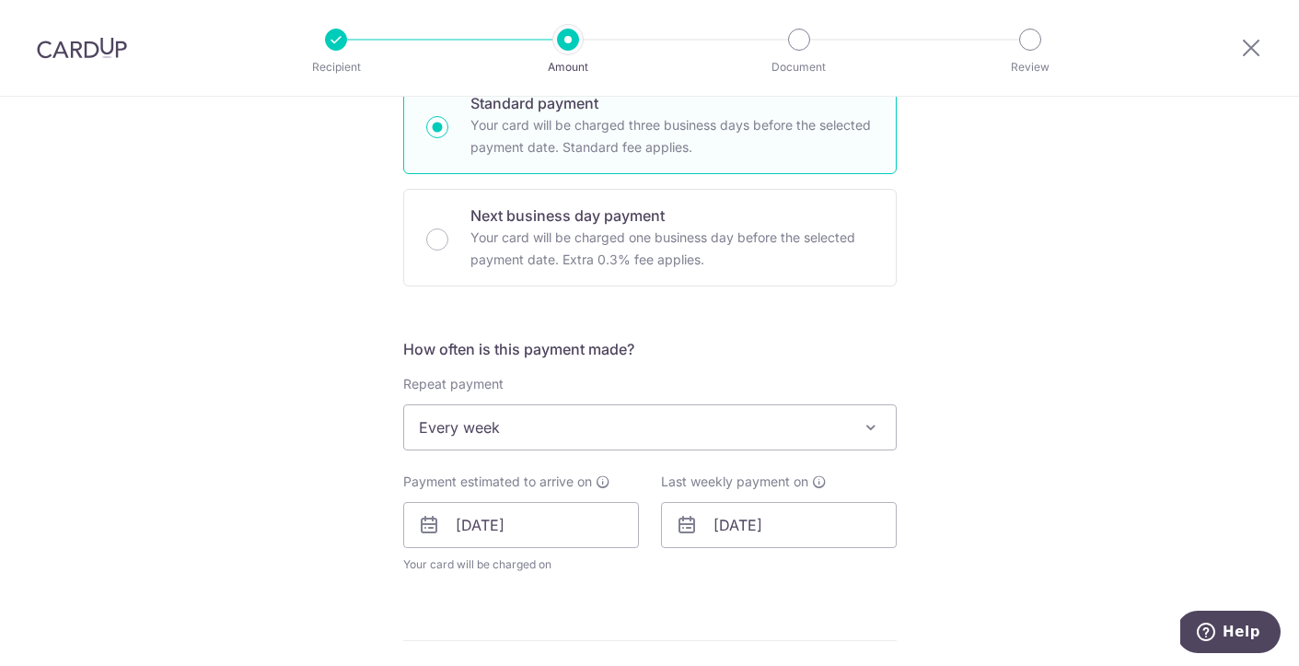
scroll to position [483, 0]
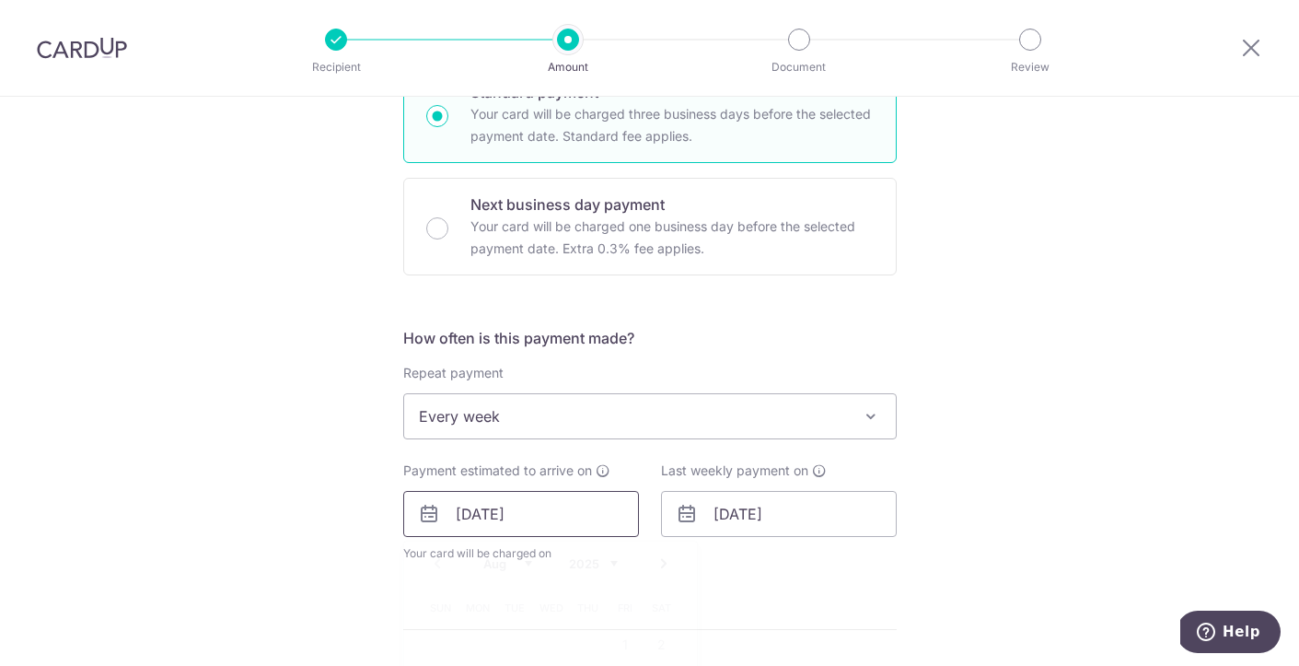
click at [524, 522] on input "29/08/2025" at bounding box center [521, 514] width 236 height 46
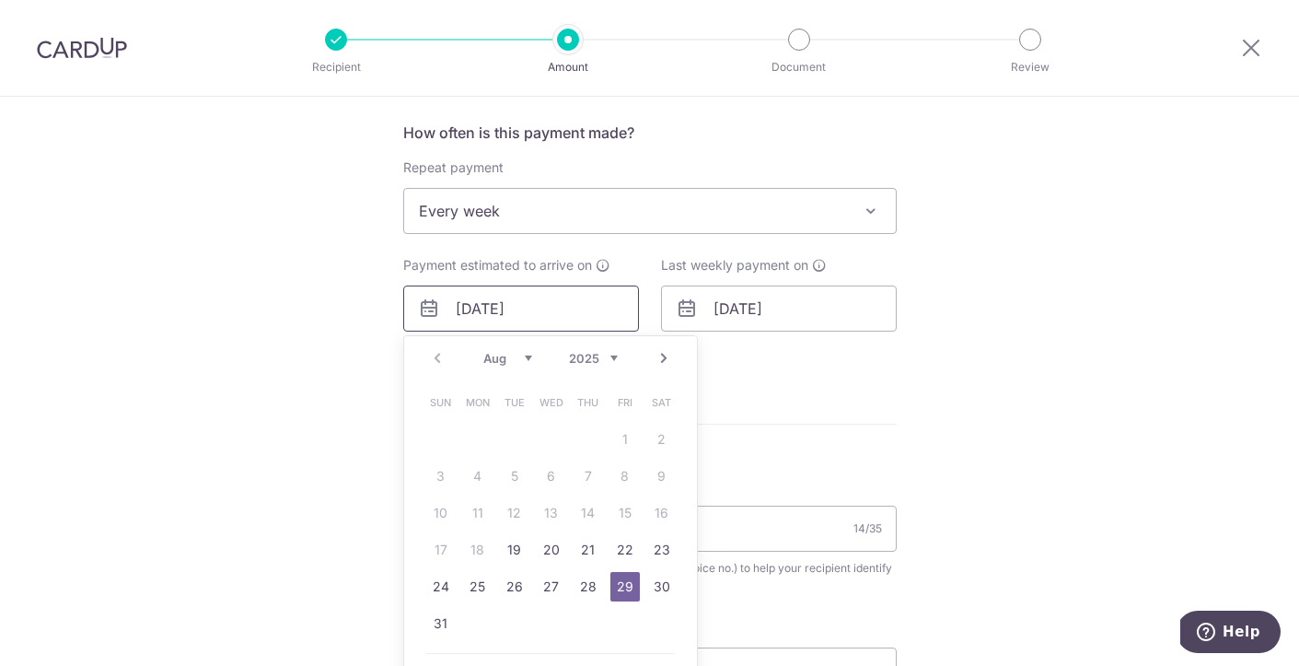
scroll to position [696, 0]
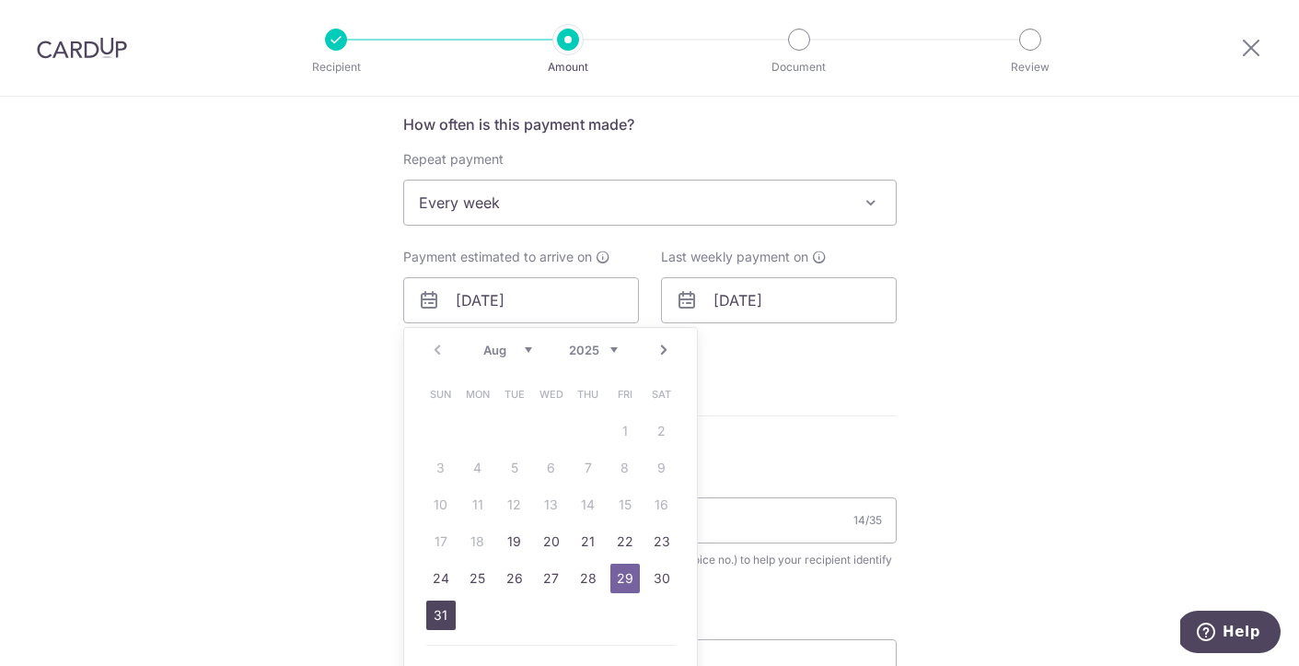
click at [440, 618] on link "31" at bounding box center [440, 614] width 29 height 29
type input "[DATE]"
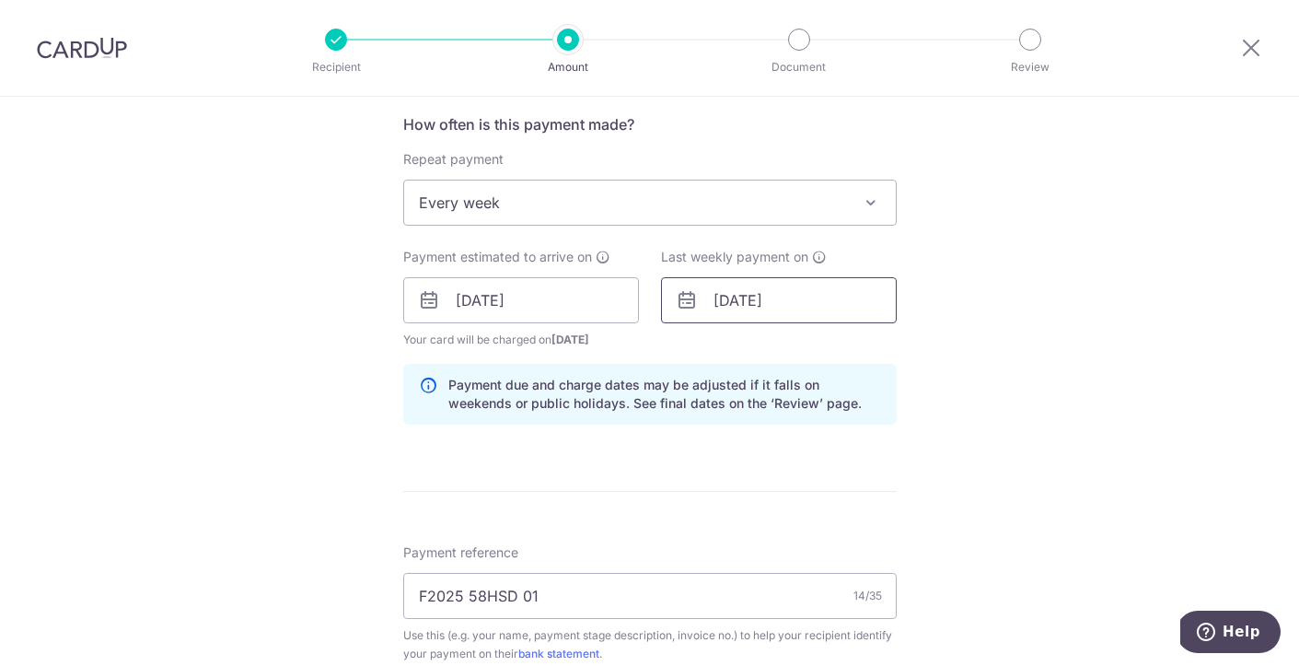
click at [726, 304] on input "12/09/2025" at bounding box center [779, 300] width 236 height 46
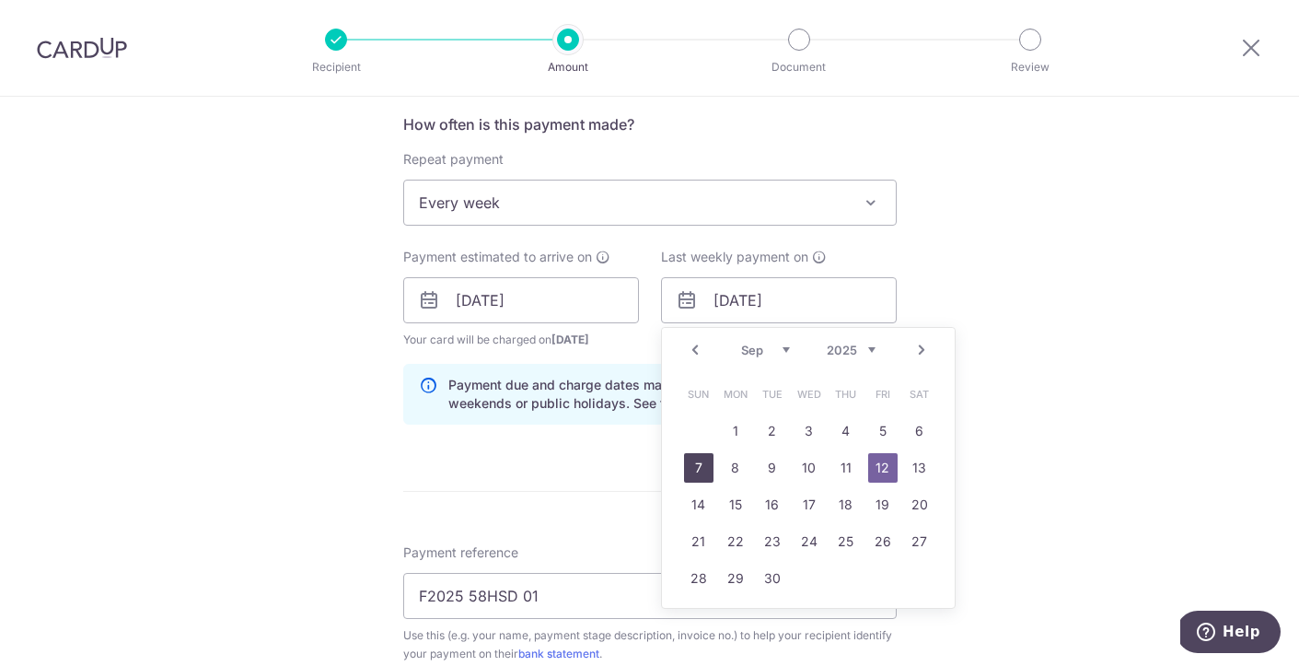
click at [695, 474] on link "7" at bounding box center [698, 467] width 29 height 29
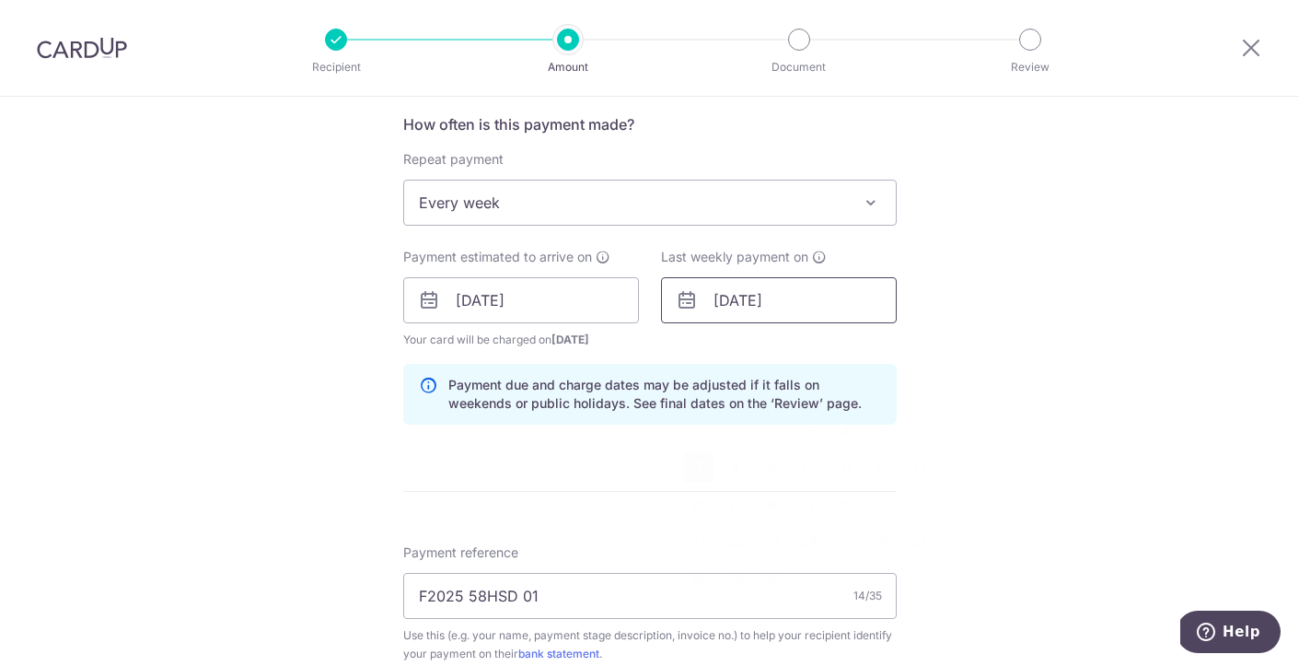
click at [751, 296] on input "07/09/2025" at bounding box center [779, 300] width 236 height 46
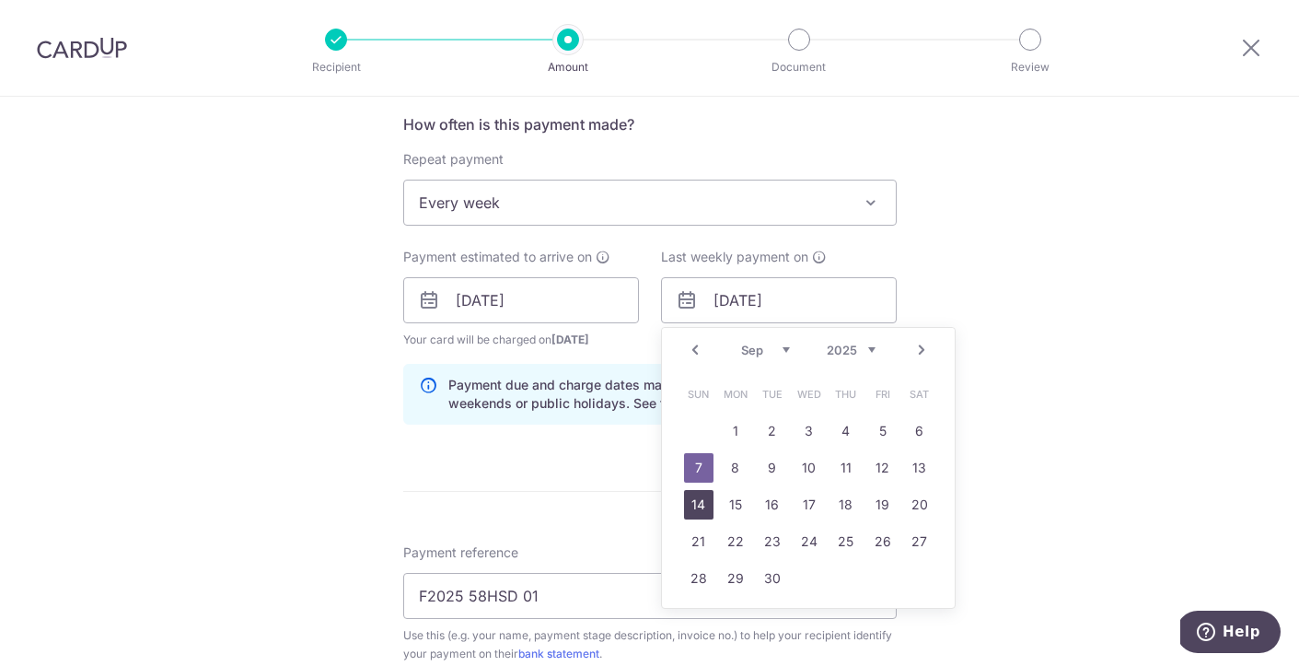
click at [693, 505] on link "14" at bounding box center [698, 504] width 29 height 29
type input "14/09/2025"
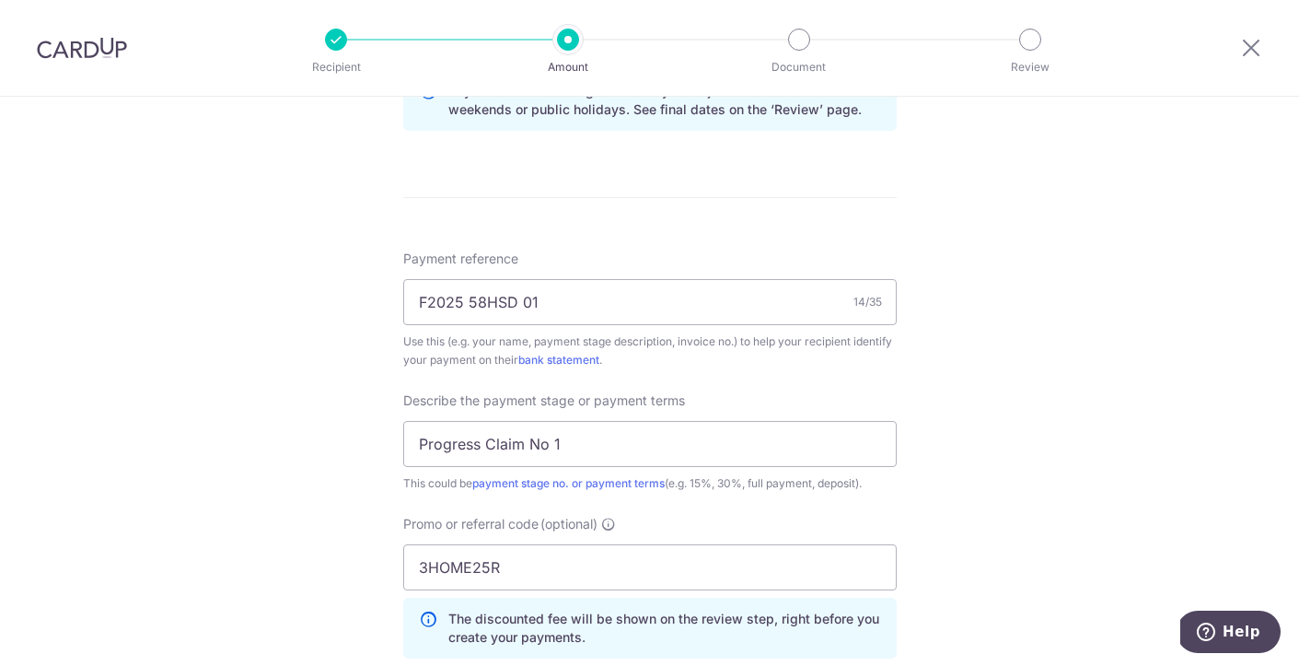
scroll to position [1276, 0]
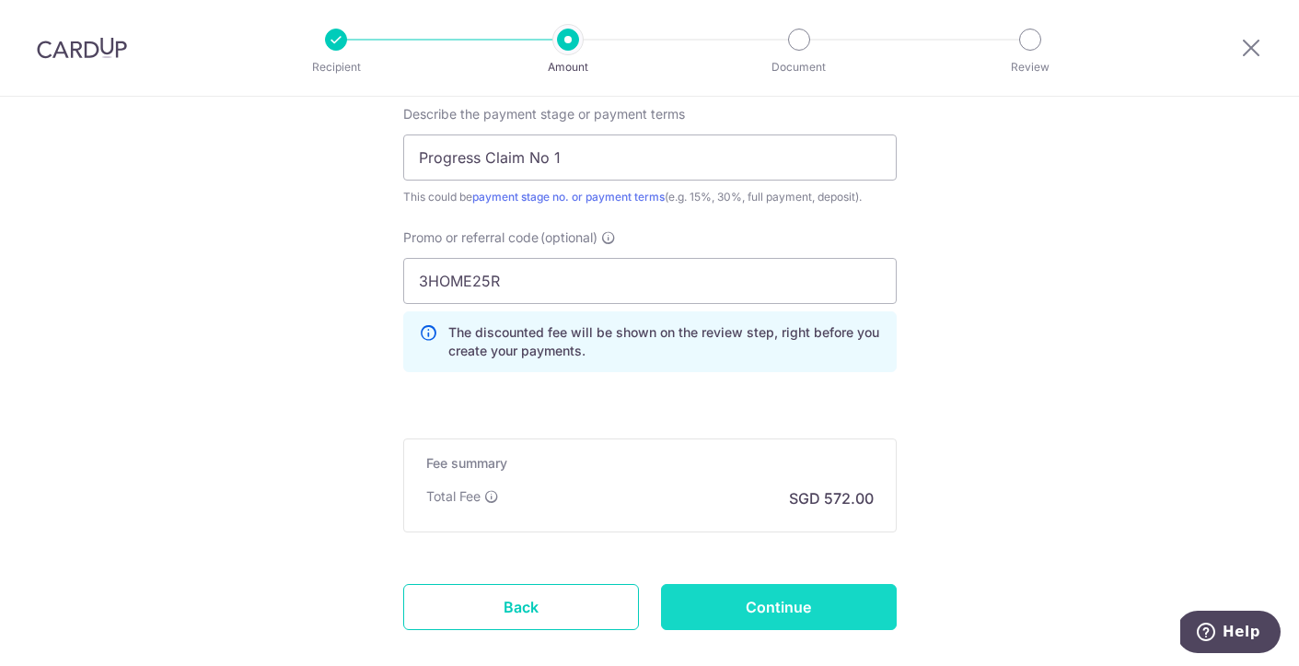
click at [753, 613] on input "Continue" at bounding box center [779, 607] width 236 height 46
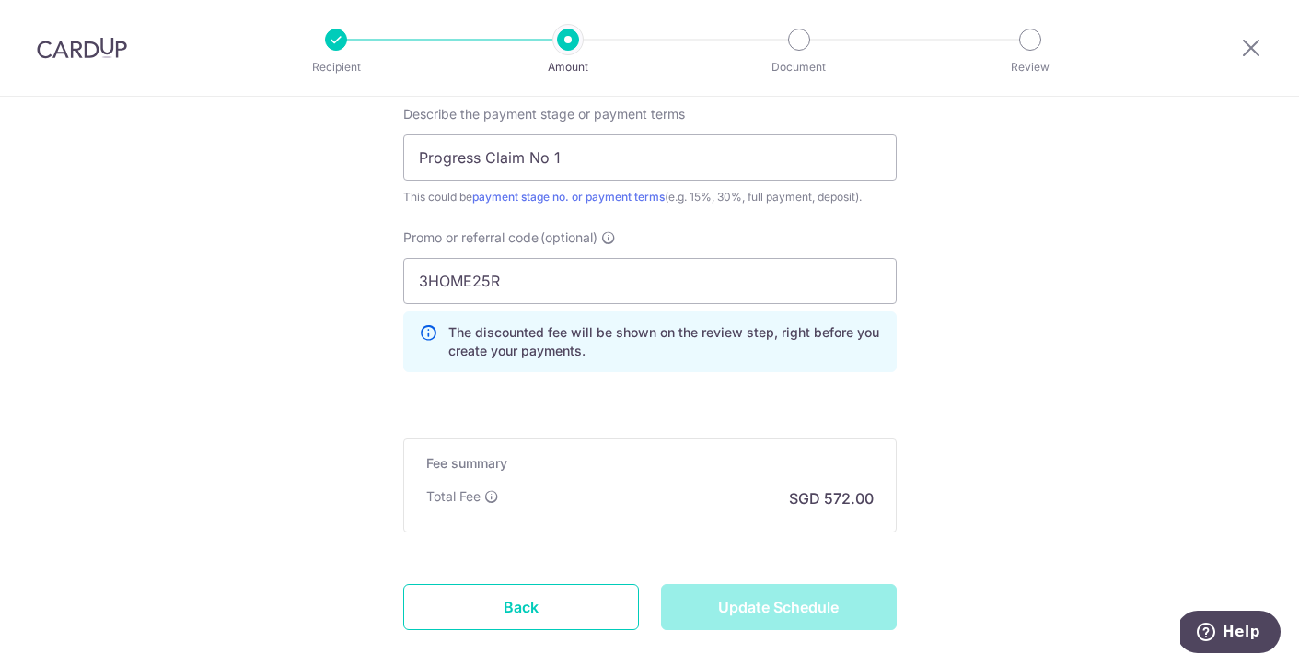
type input "Update Schedule"
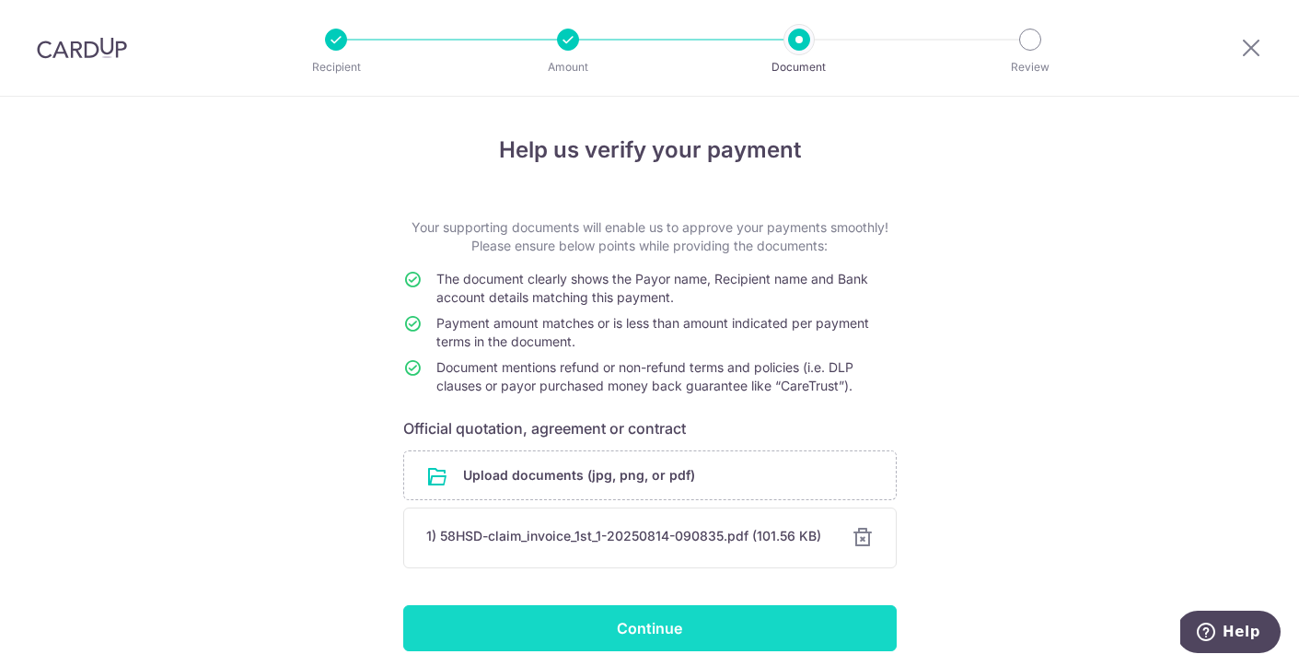
click at [752, 635] on input "Continue" at bounding box center [650, 628] width 494 height 46
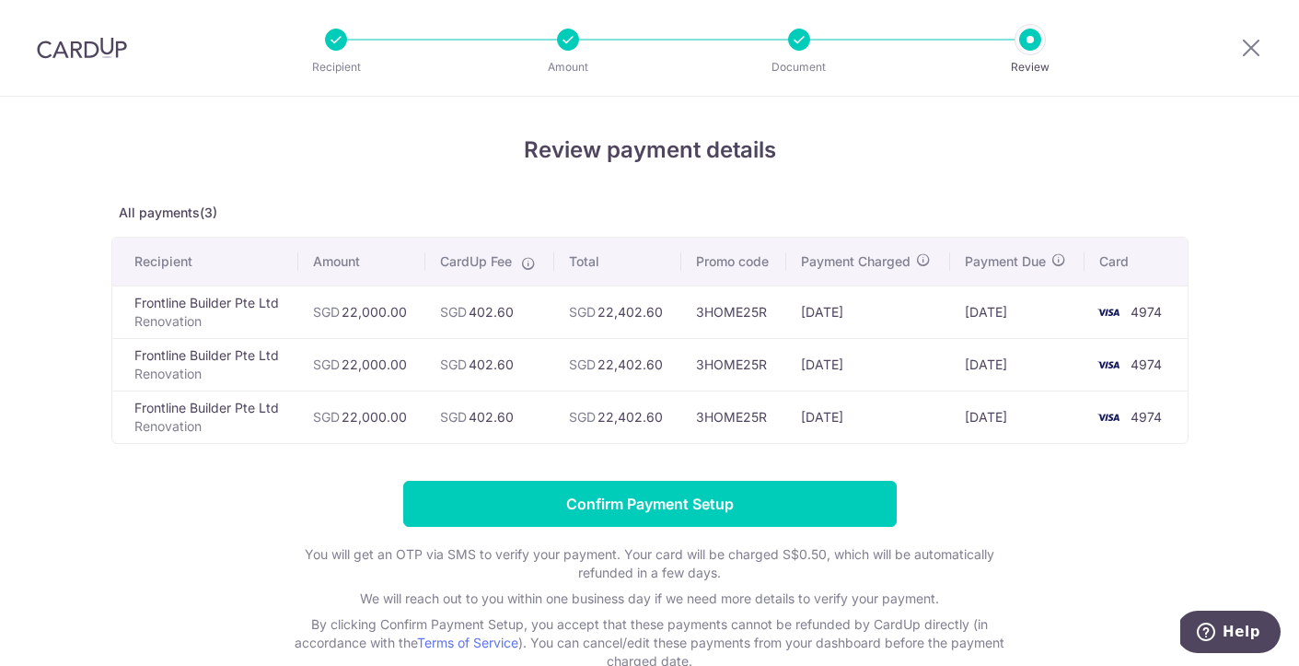
scroll to position [113, 0]
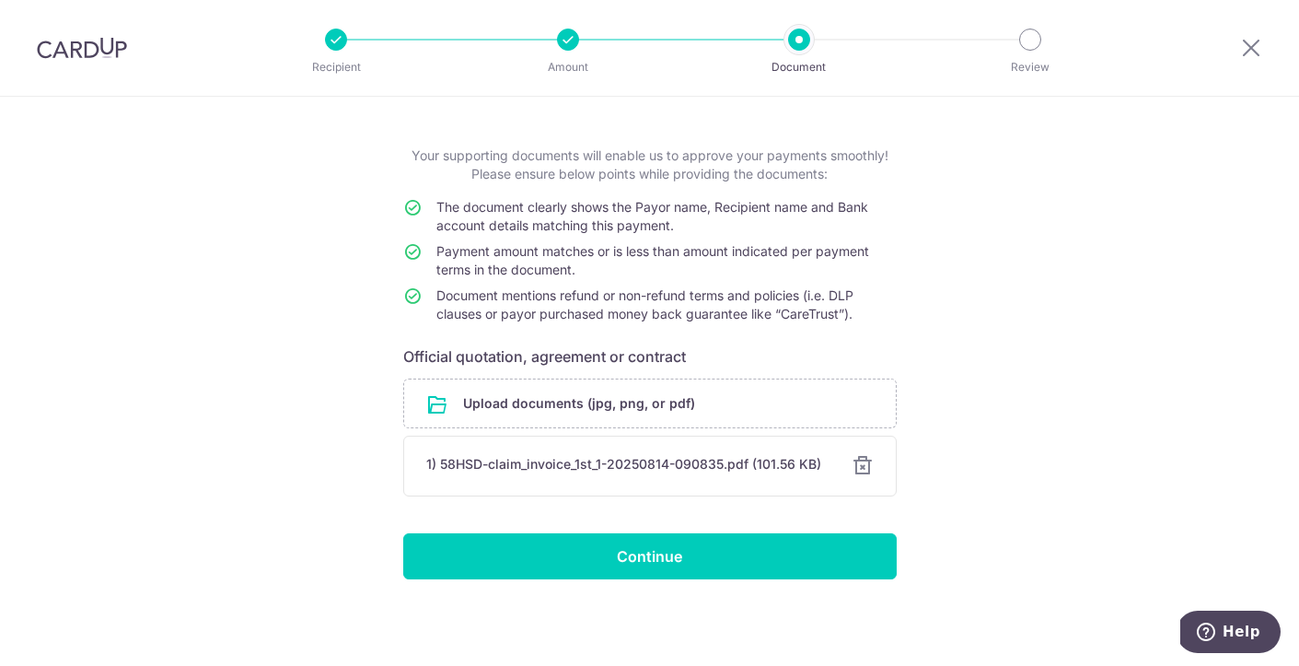
scroll to position [68, 0]
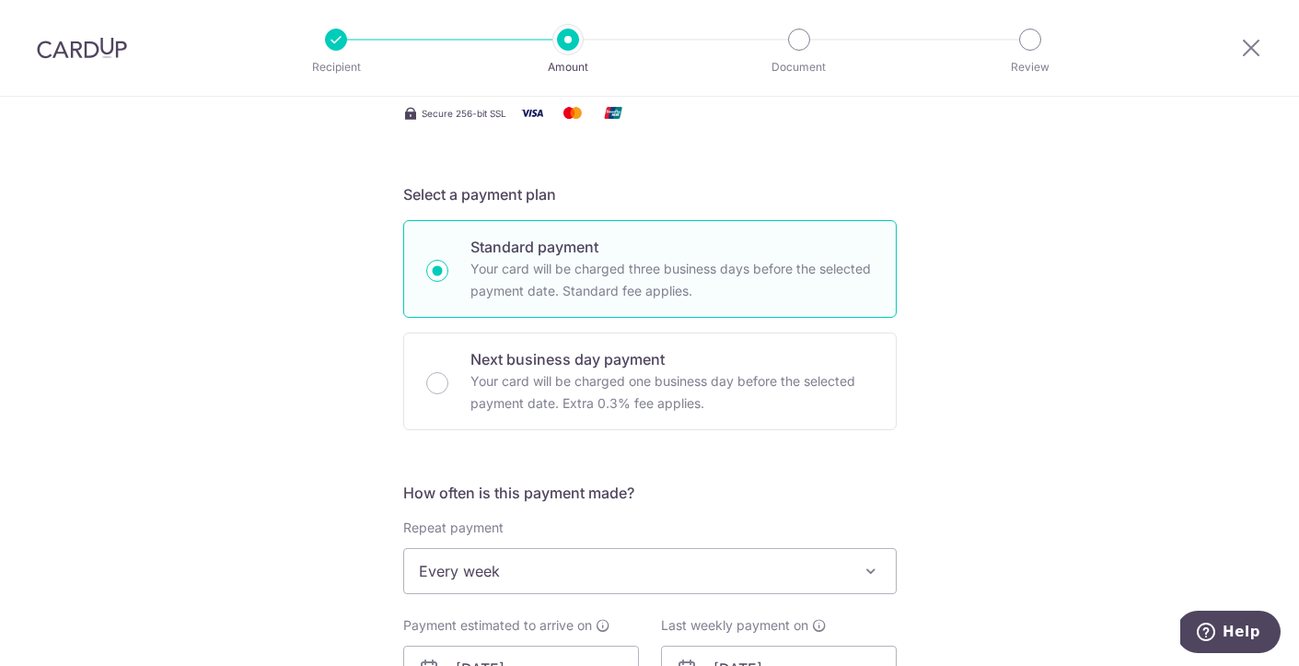
scroll to position [560, 0]
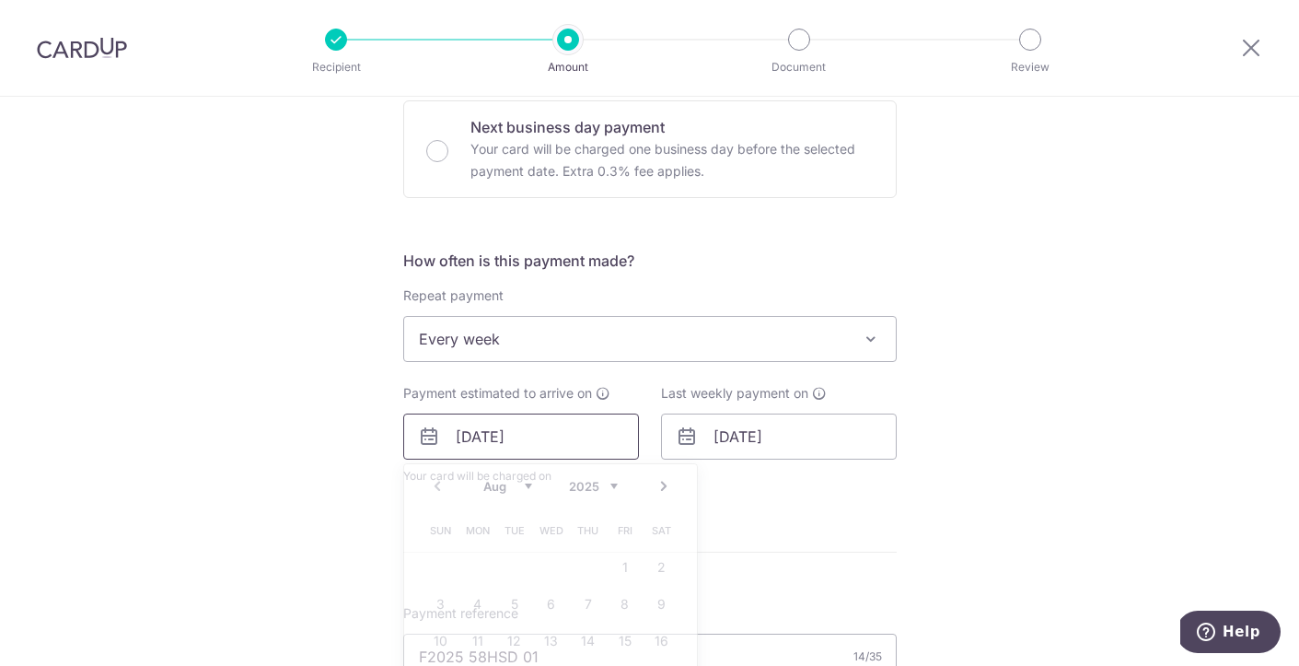
click at [502, 440] on input "[DATE]" at bounding box center [521, 437] width 236 height 46
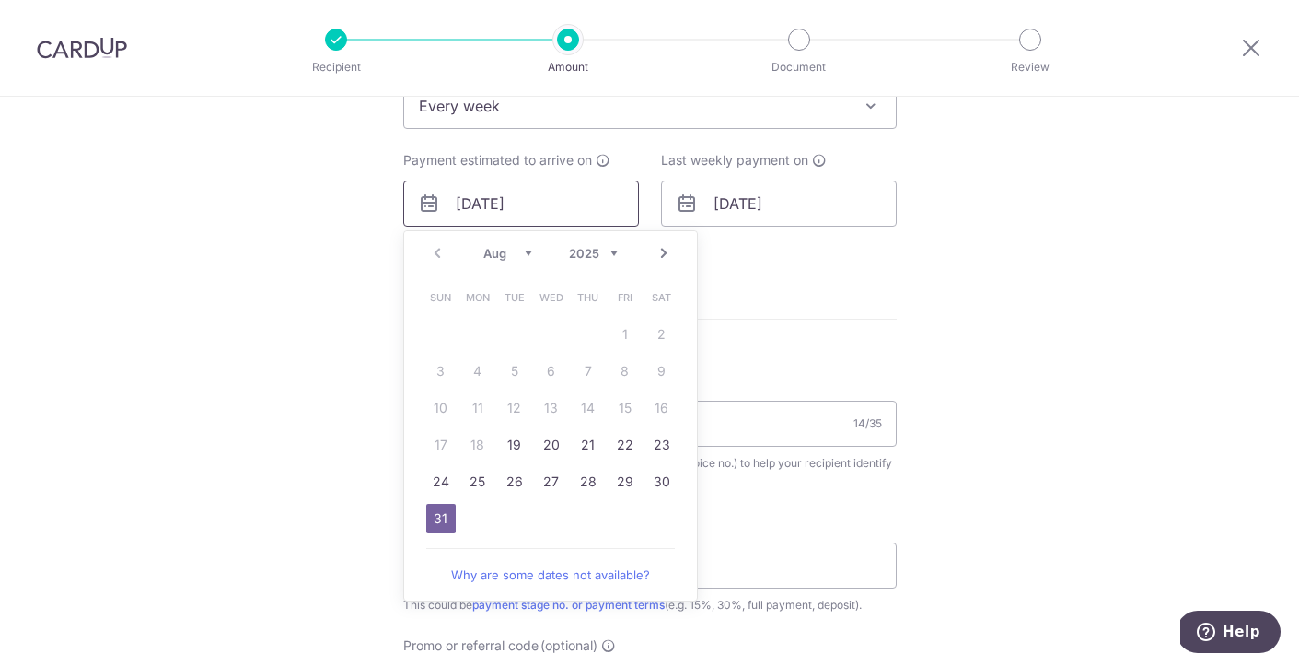
scroll to position [797, 0]
click at [670, 249] on link "Next" at bounding box center [664, 250] width 22 height 22
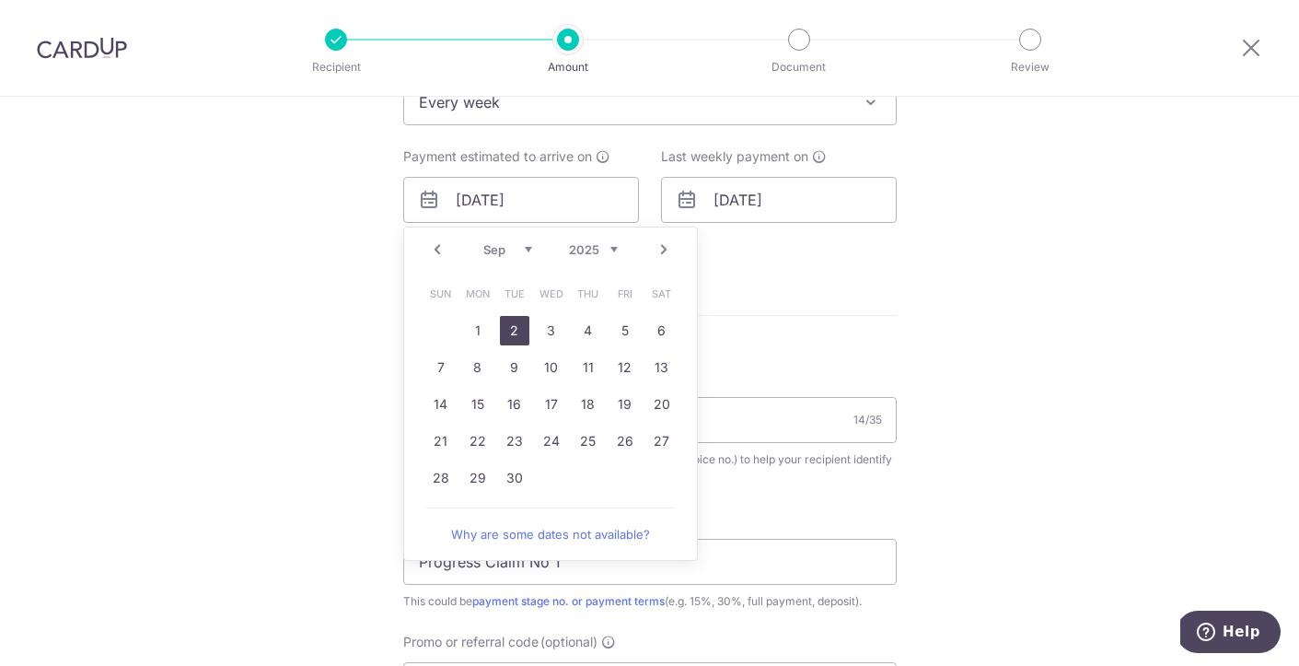
click at [511, 332] on link "2" at bounding box center [514, 330] width 29 height 29
type input "[DATE]"
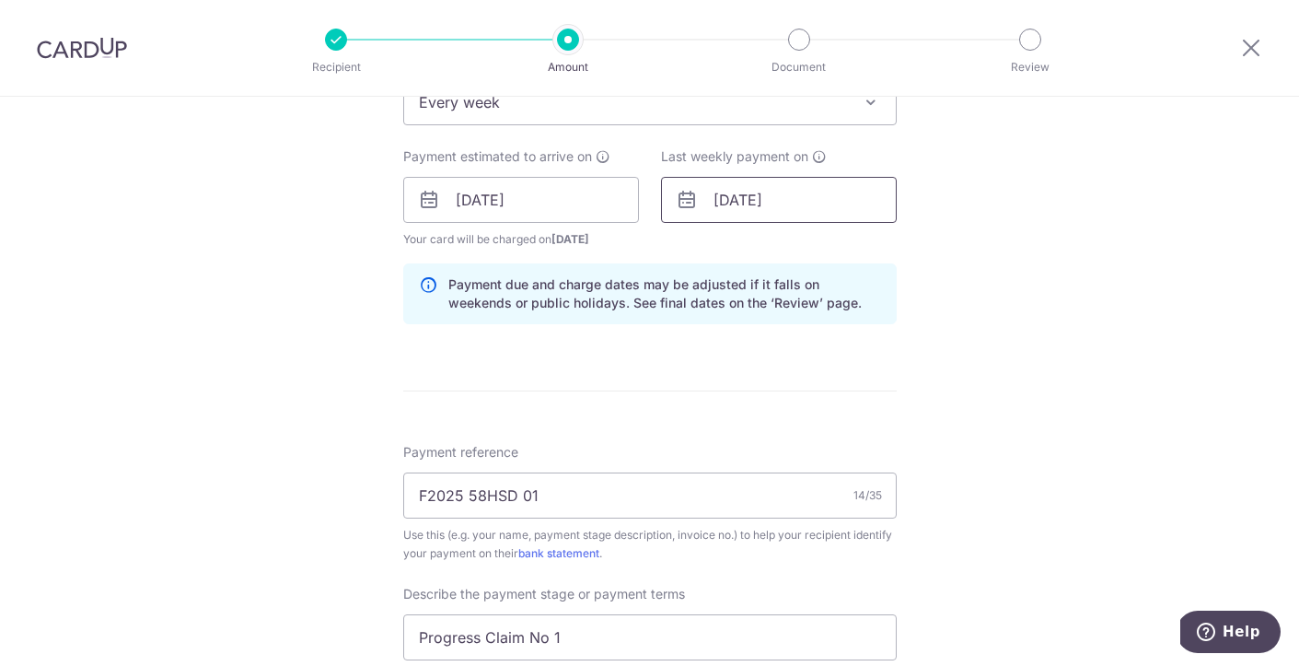
click at [819, 203] on input "[DATE]" at bounding box center [779, 200] width 236 height 46
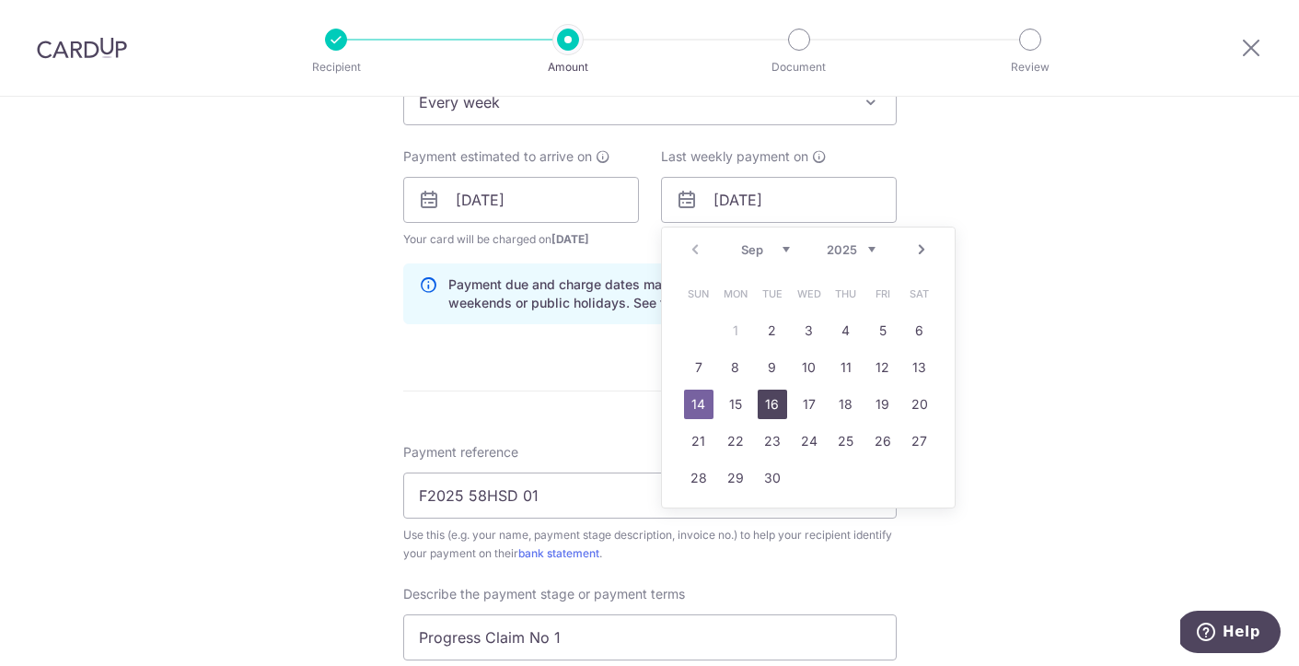
click at [772, 407] on link "16" at bounding box center [772, 404] width 29 height 29
type input "[DATE]"
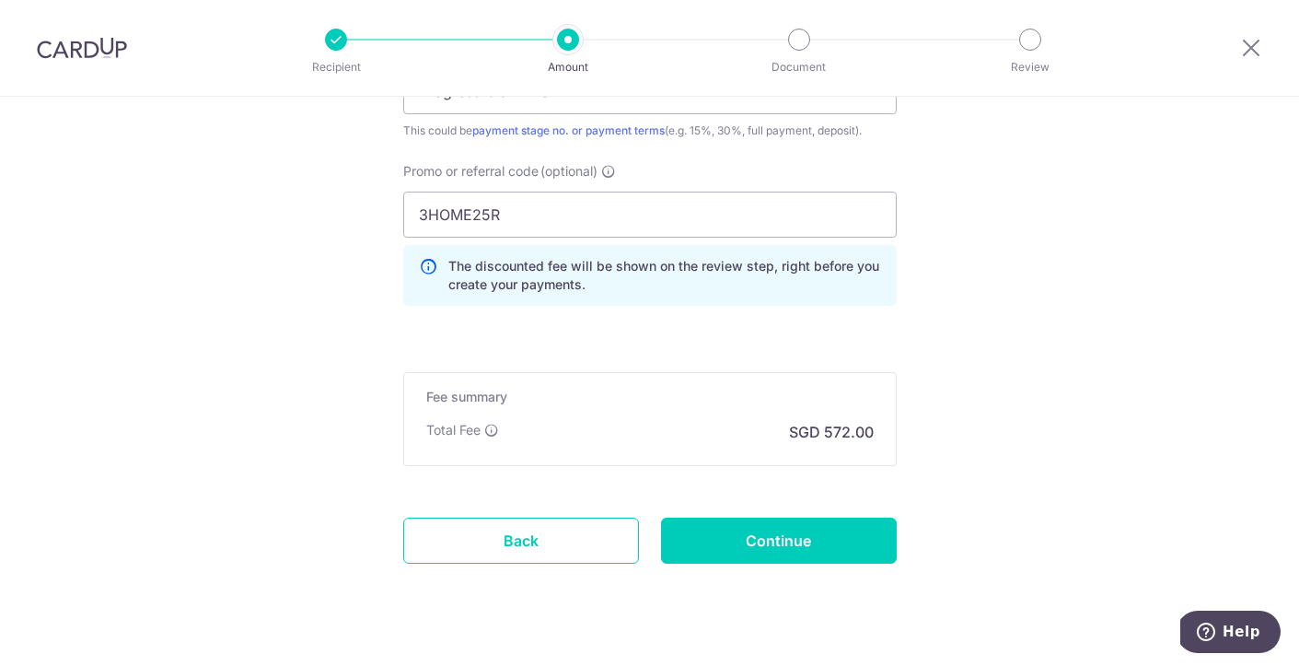
scroll to position [1344, 0]
click at [778, 551] on input "Continue" at bounding box center [779, 540] width 236 height 46
type input "Update Schedule"
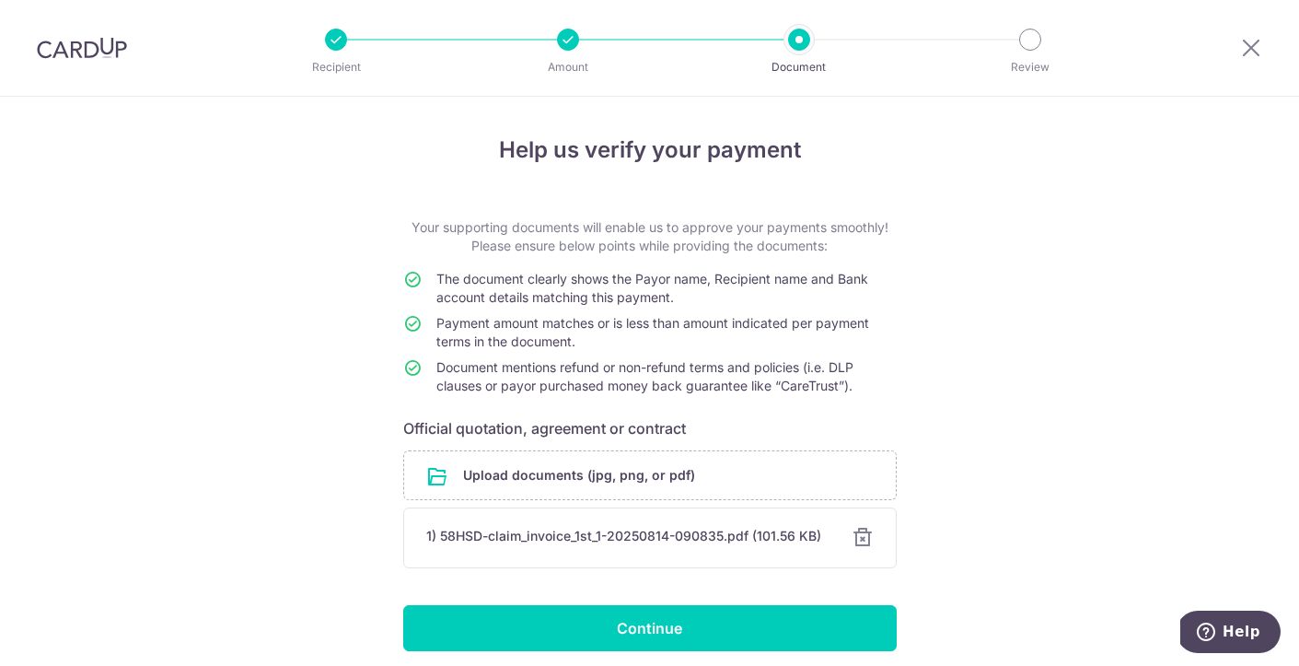
scroll to position [72, 0]
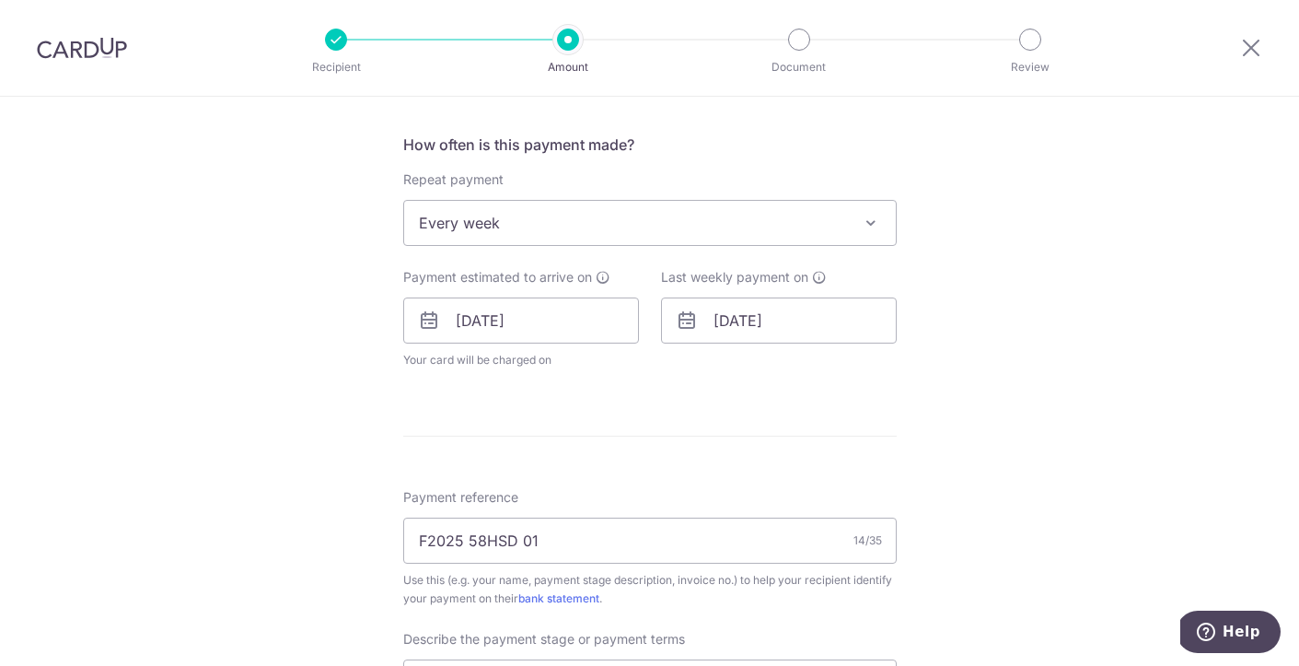
scroll to position [677, 0]
click at [559, 320] on input "02/09/2025" at bounding box center [521, 320] width 236 height 46
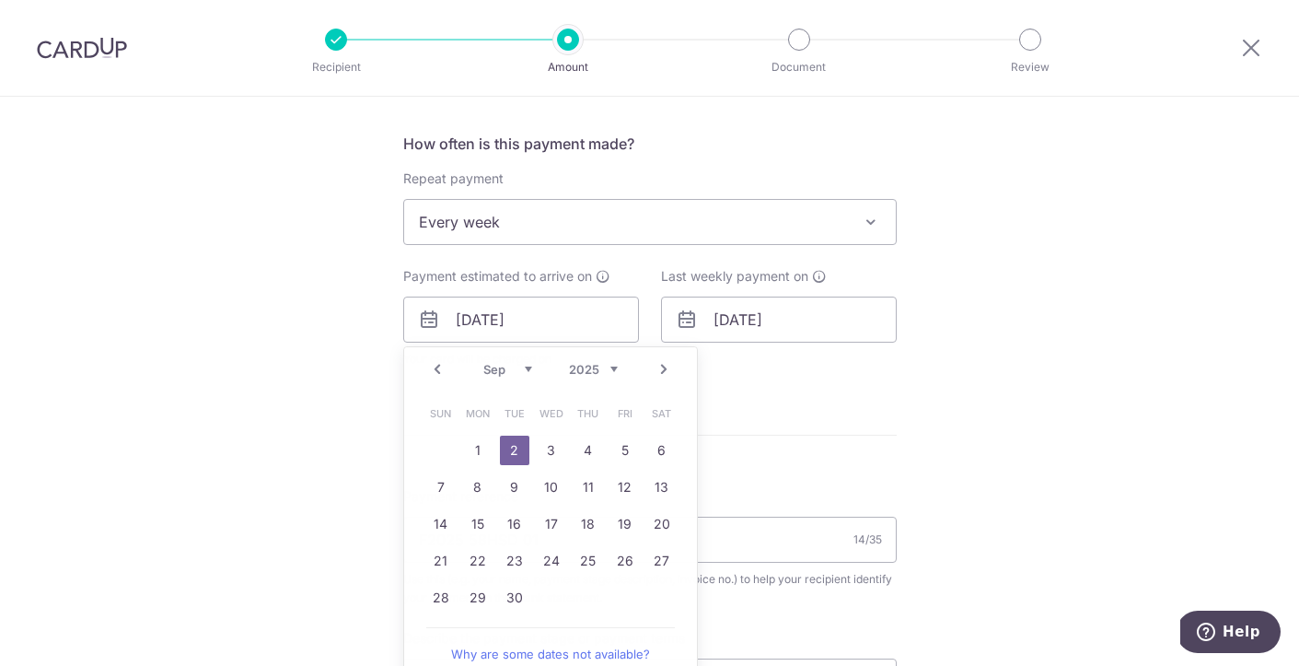
click at [771, 397] on form "Enter payment amount SGD 22,000.00 22000.00 Select Card **** 4974 Add credit ca…" at bounding box center [650, 373] width 494 height 1664
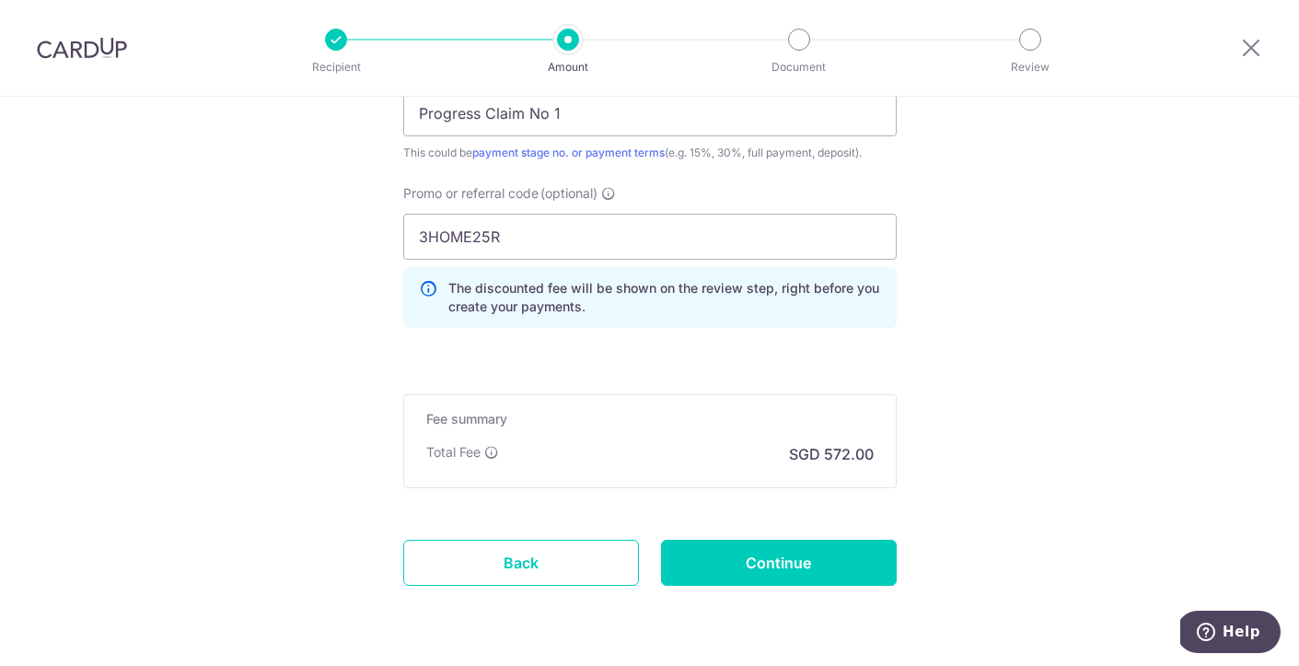
scroll to position [1303, 0]
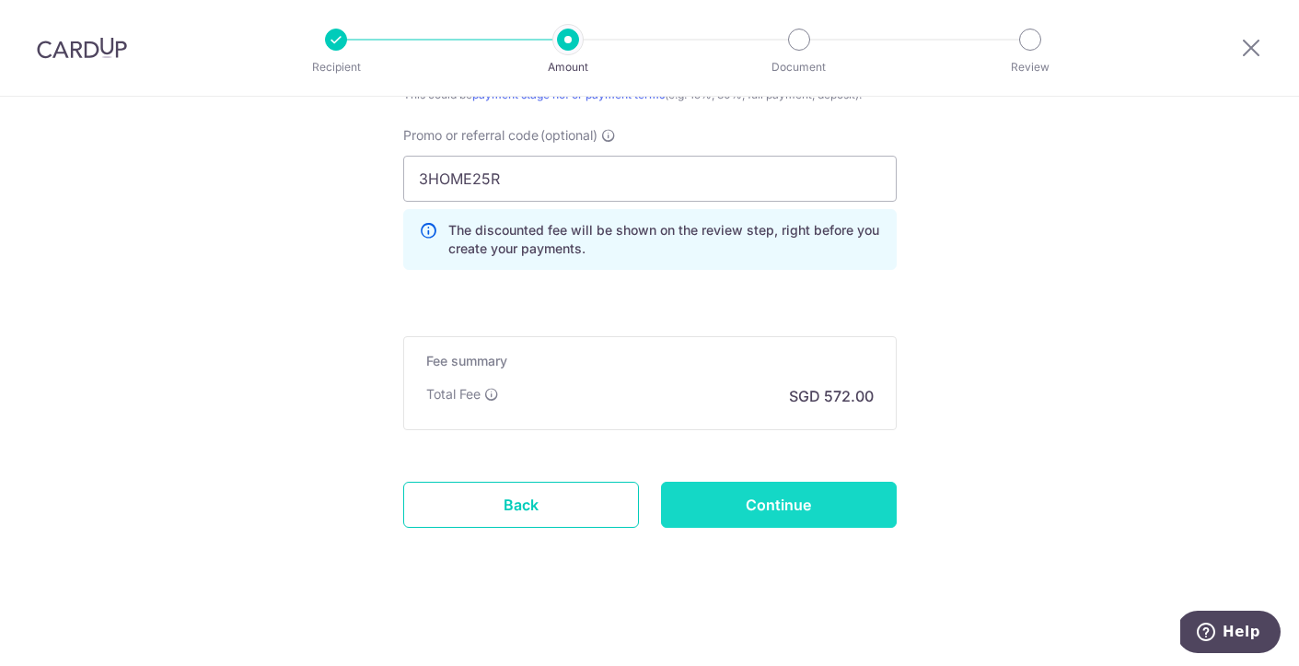
click at [766, 512] on input "Continue" at bounding box center [779, 505] width 236 height 46
type input "Update Schedule"
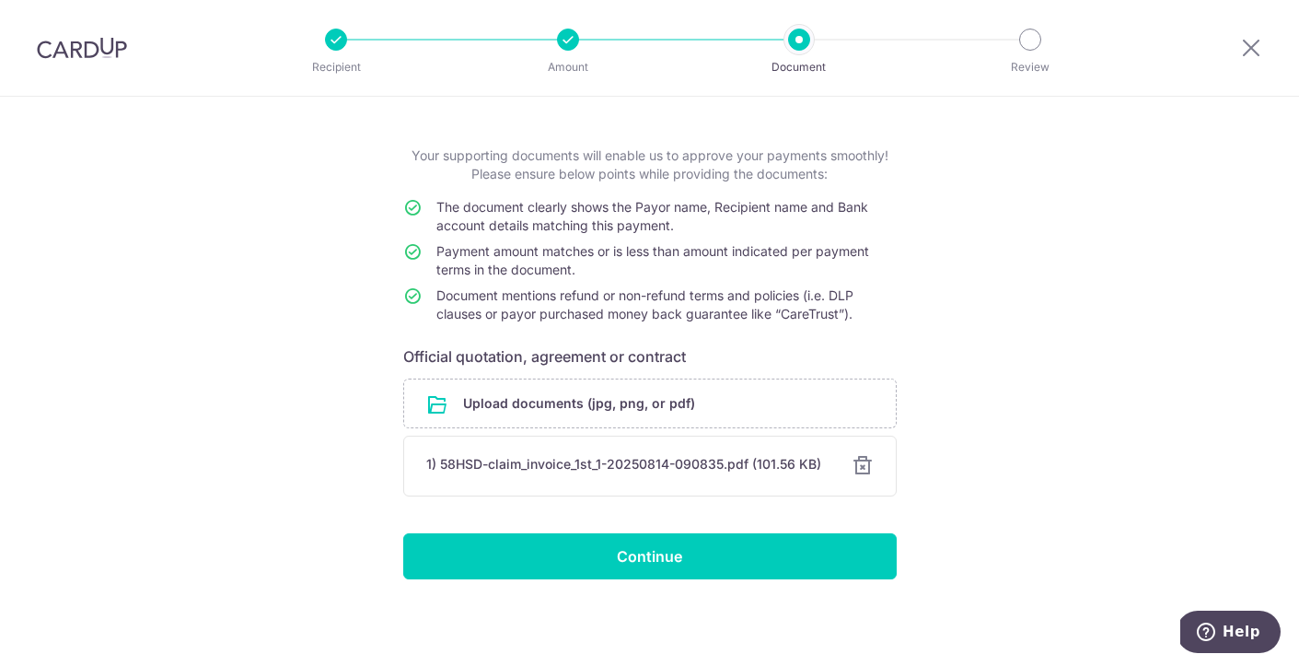
scroll to position [71, 0]
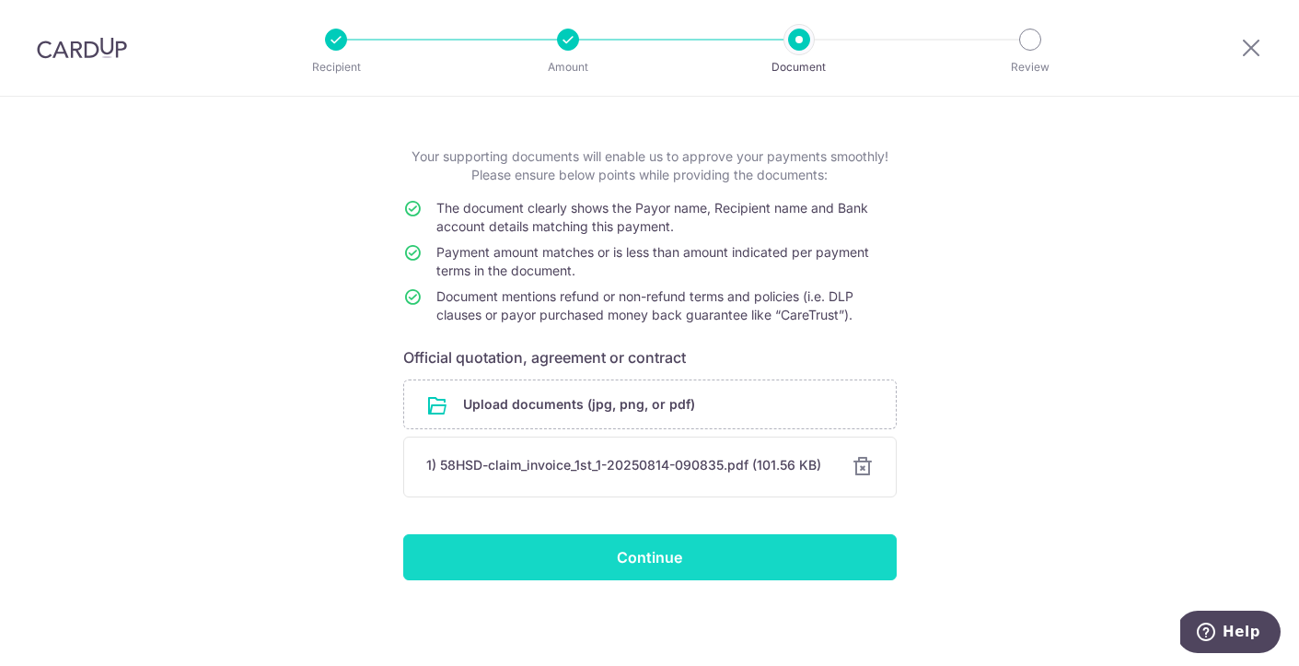
click at [634, 567] on input "Continue" at bounding box center [650, 557] width 494 height 46
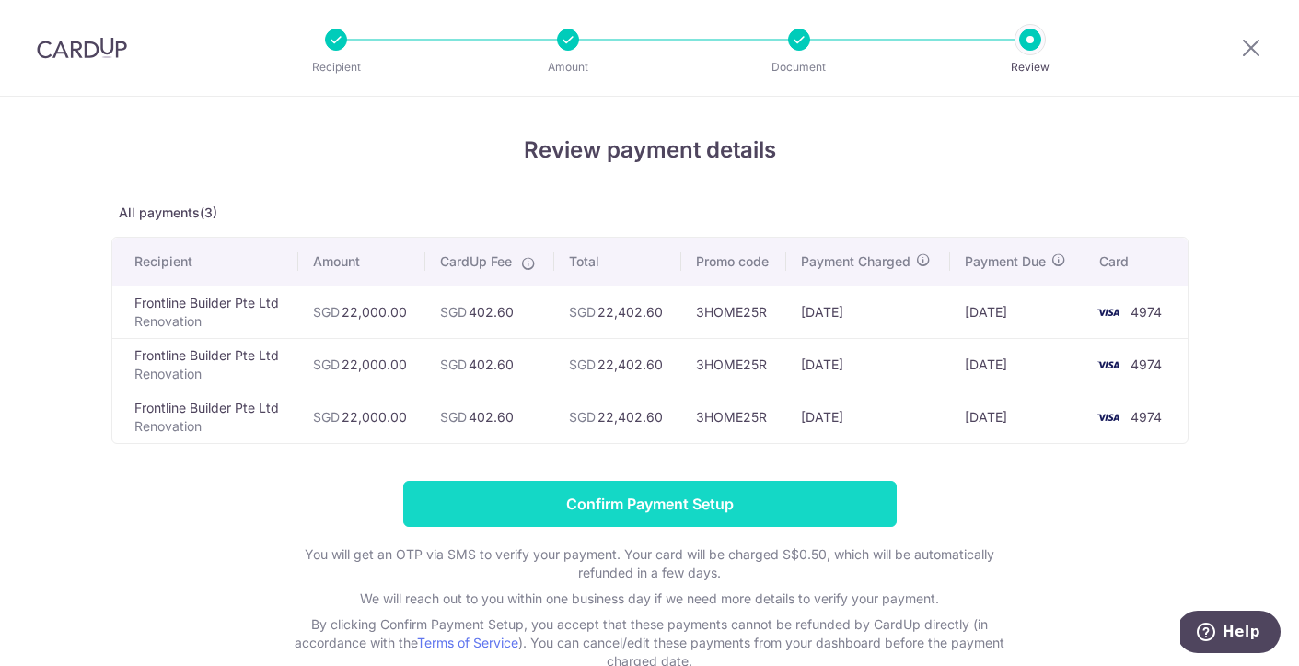
click at [551, 505] on input "Confirm Payment Setup" at bounding box center [650, 504] width 494 height 46
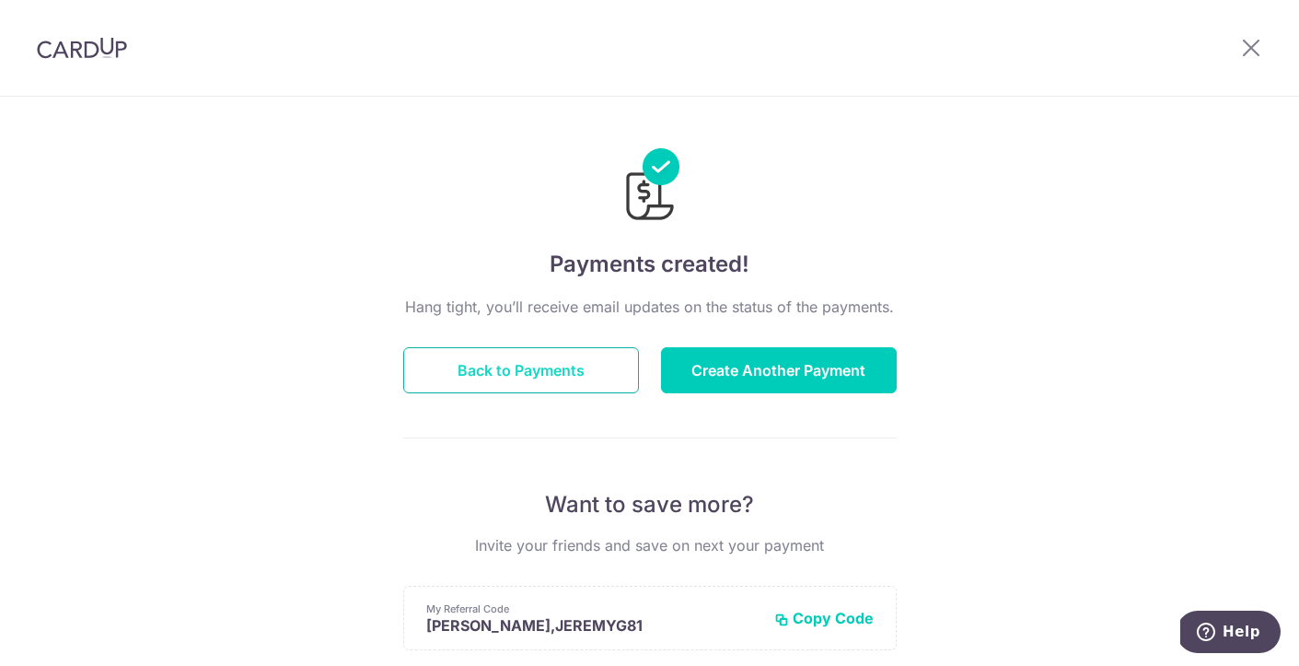
click at [547, 369] on button "Back to Payments" at bounding box center [521, 370] width 236 height 46
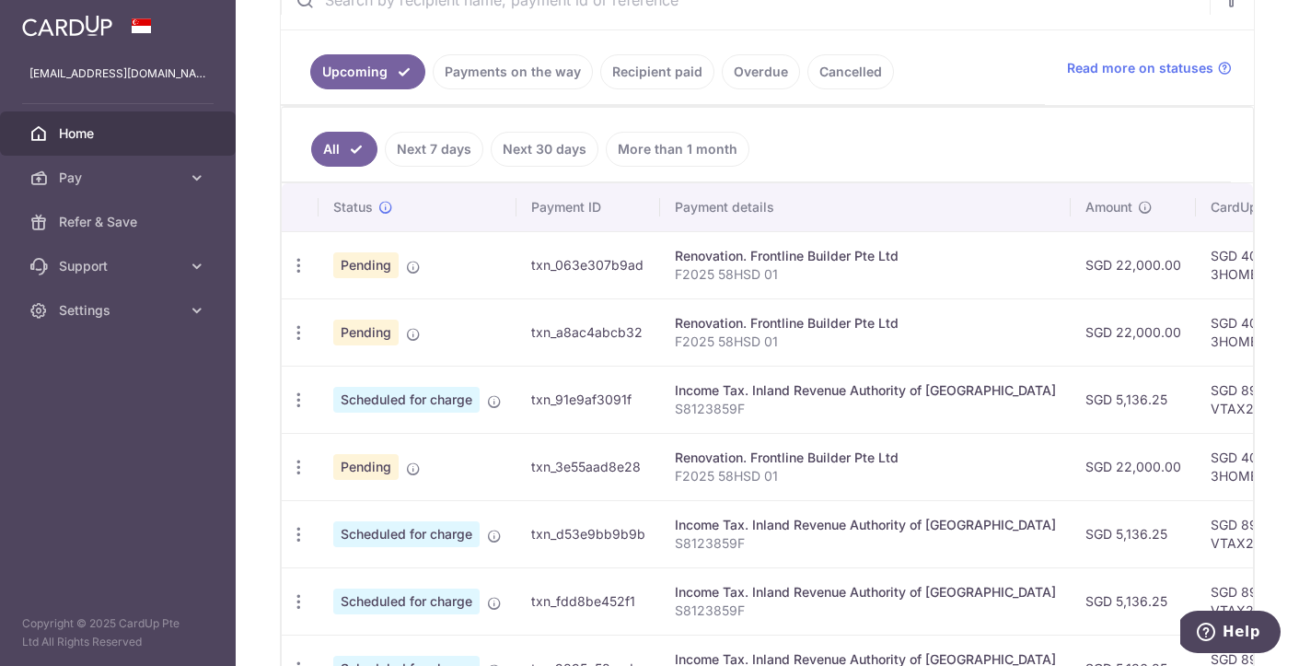
scroll to position [388, 0]
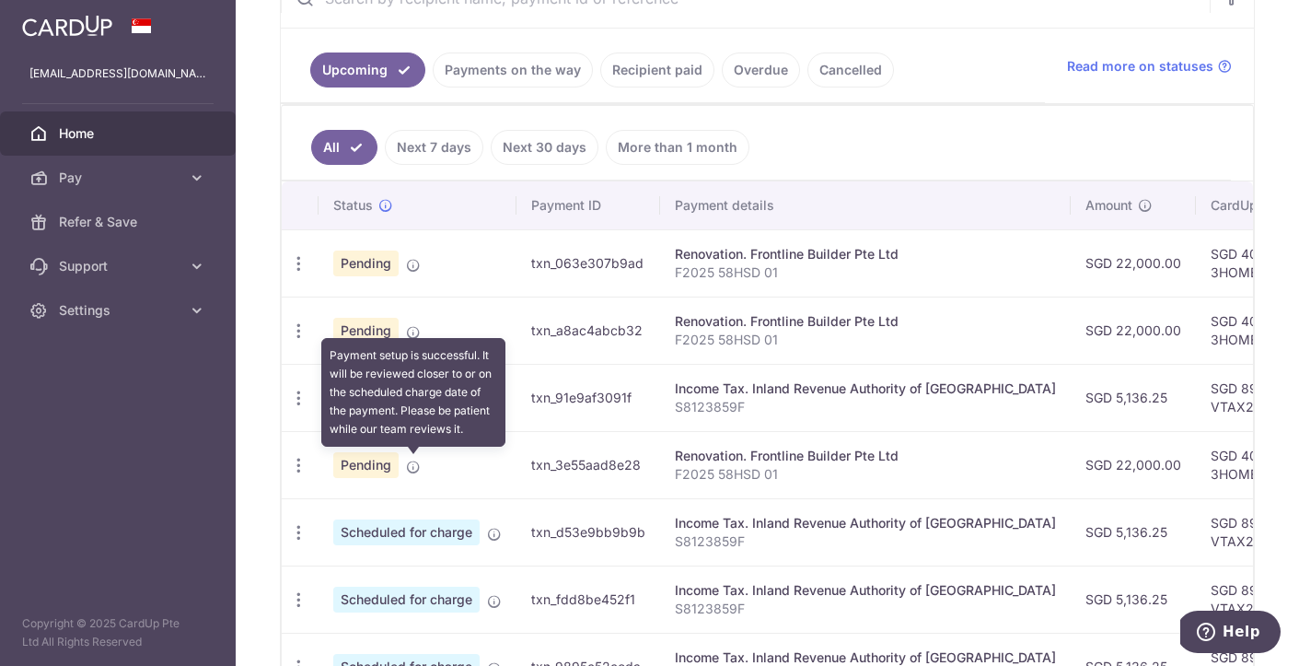
click at [413, 467] on icon at bounding box center [413, 467] width 15 height 15
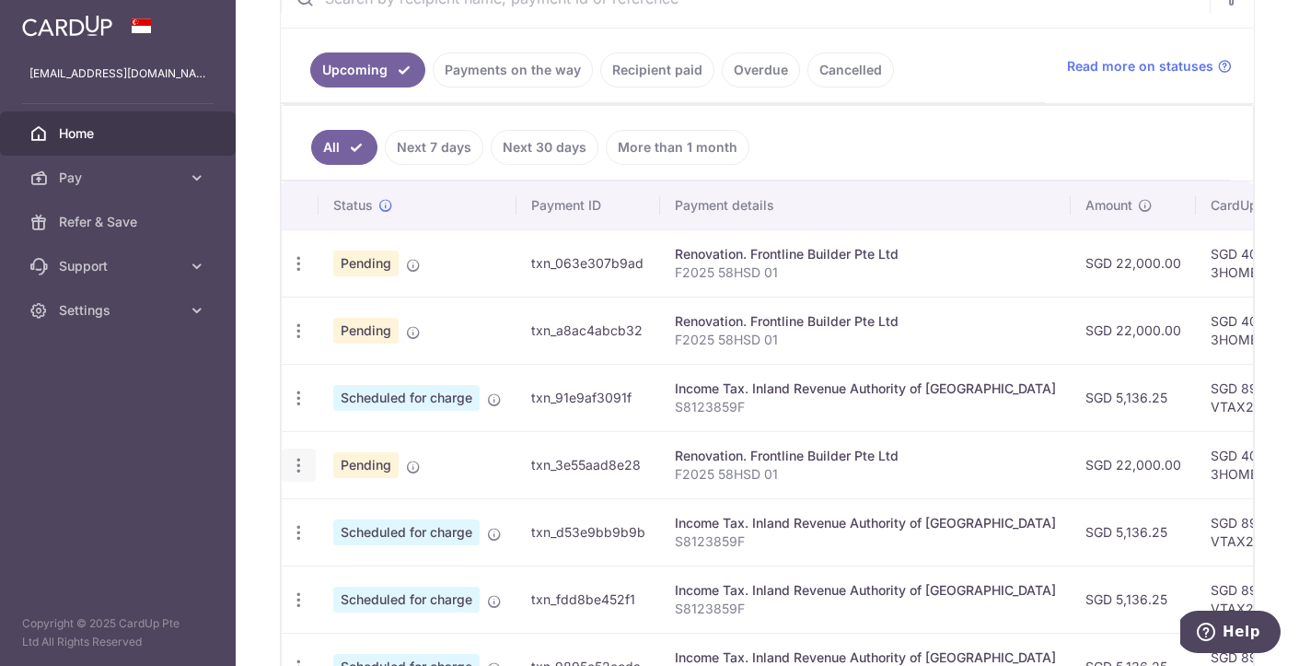
click at [299, 274] on icon "button" at bounding box center [298, 263] width 19 height 19
click at [299, 461] on icon "button" at bounding box center [298, 465] width 19 height 19
click at [838, 106] on ul "All Next 7 days Next 30 days More than 1 month" at bounding box center [757, 143] width 950 height 75
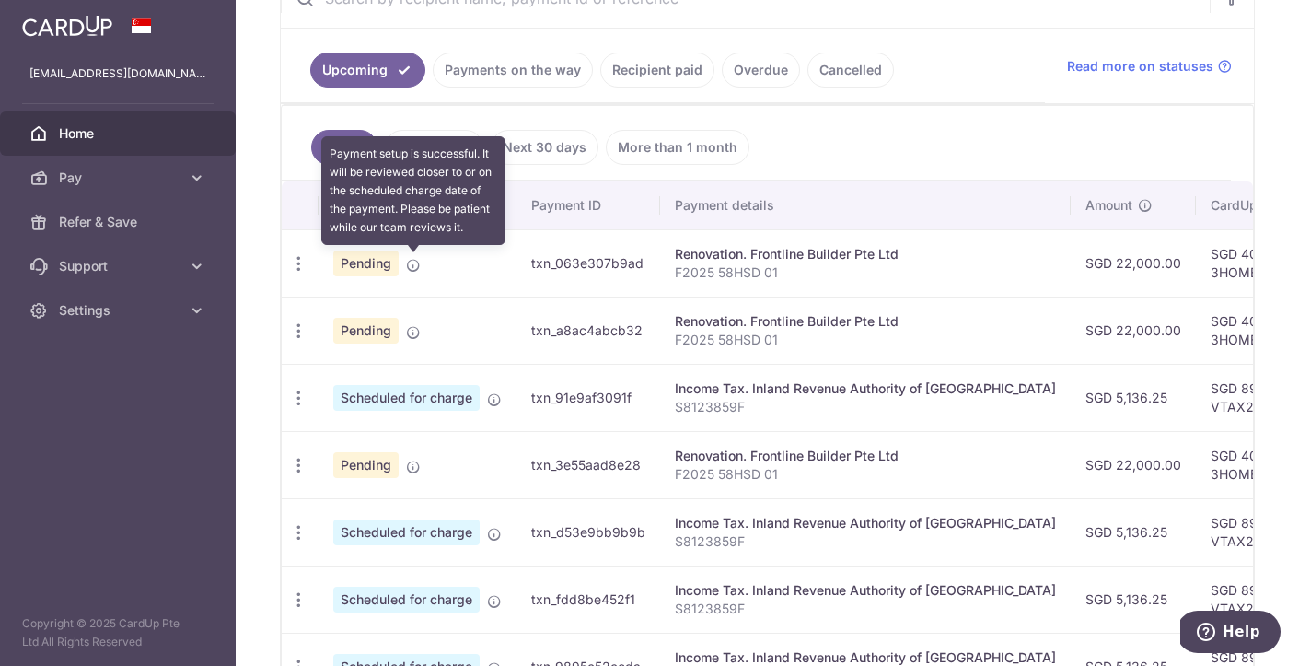
click at [415, 267] on icon at bounding box center [413, 265] width 15 height 15
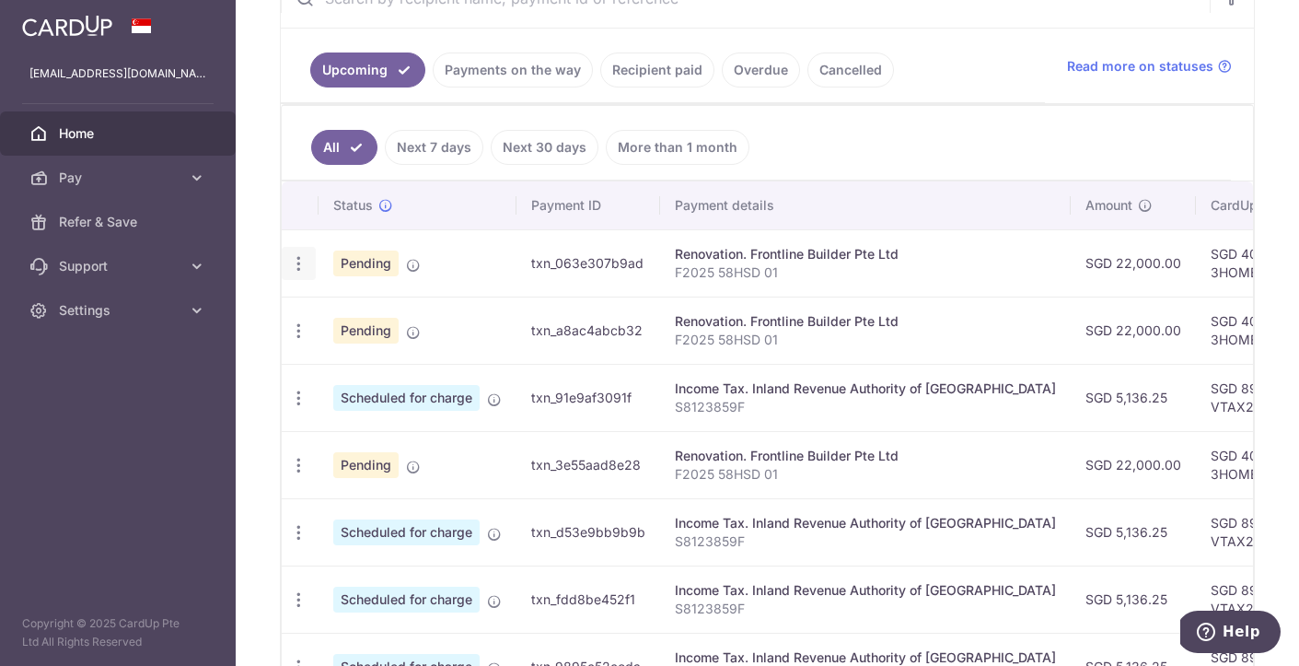
click at [297, 267] on icon "button" at bounding box center [298, 263] width 19 height 19
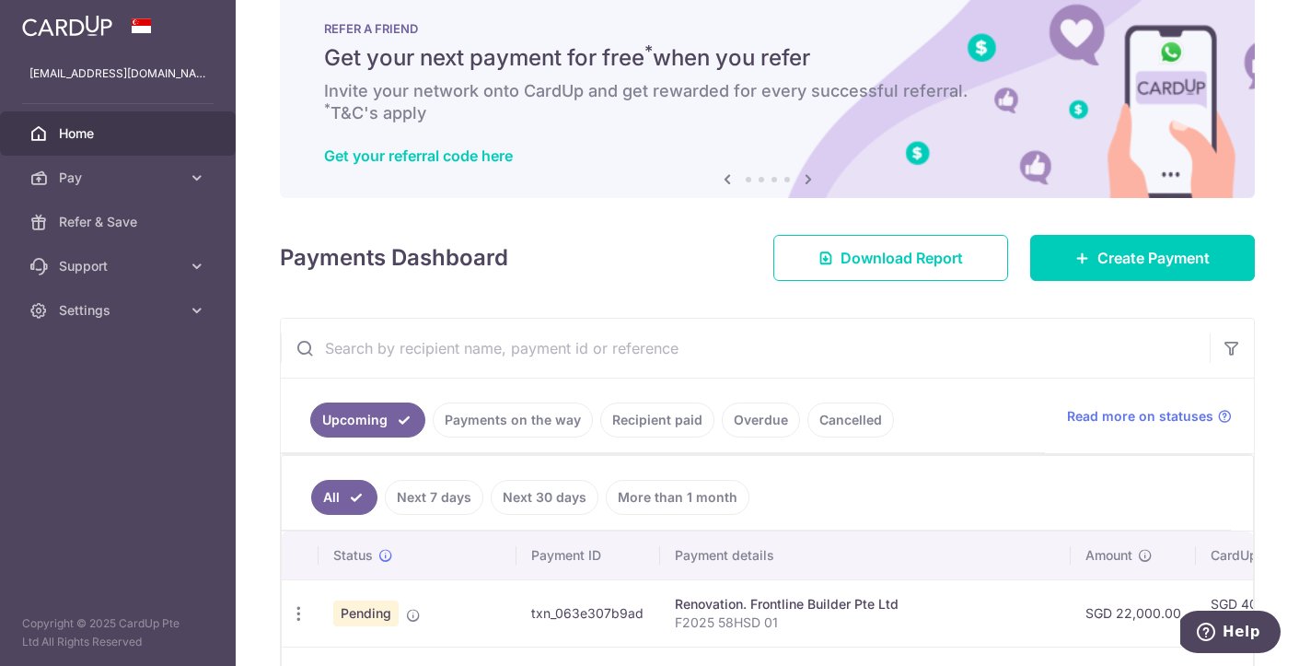
scroll to position [189, 0]
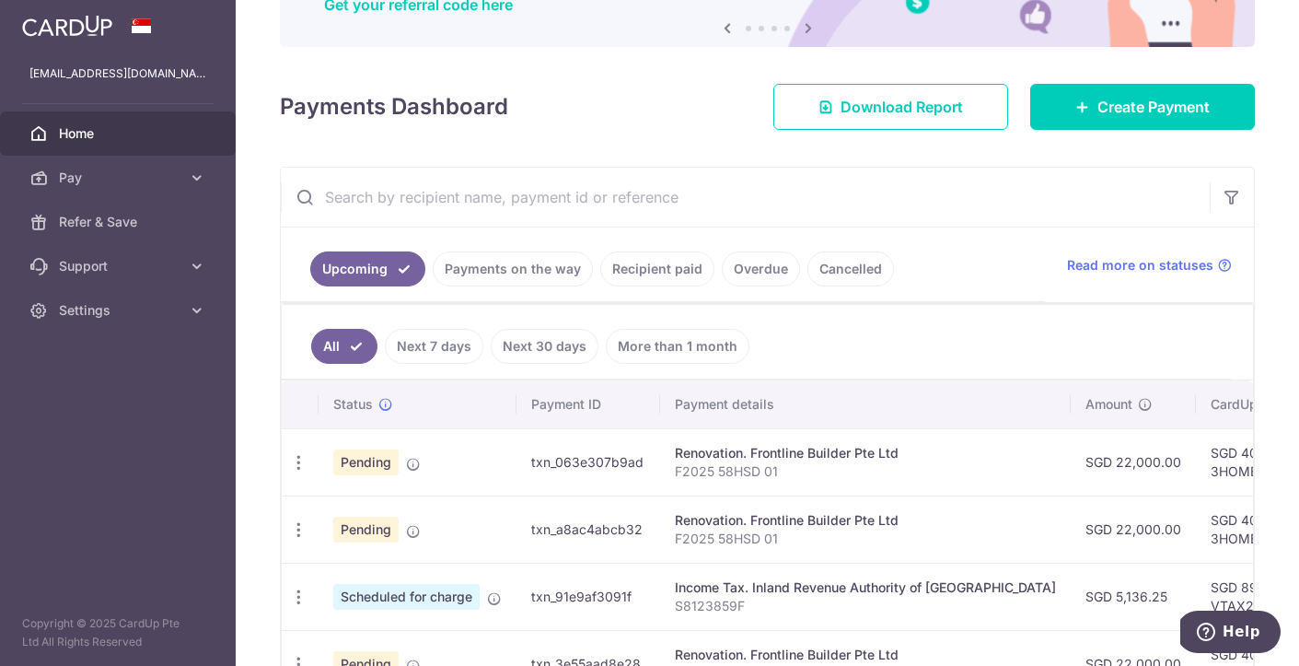
click at [529, 352] on link "Next 30 days" at bounding box center [545, 346] width 108 height 35
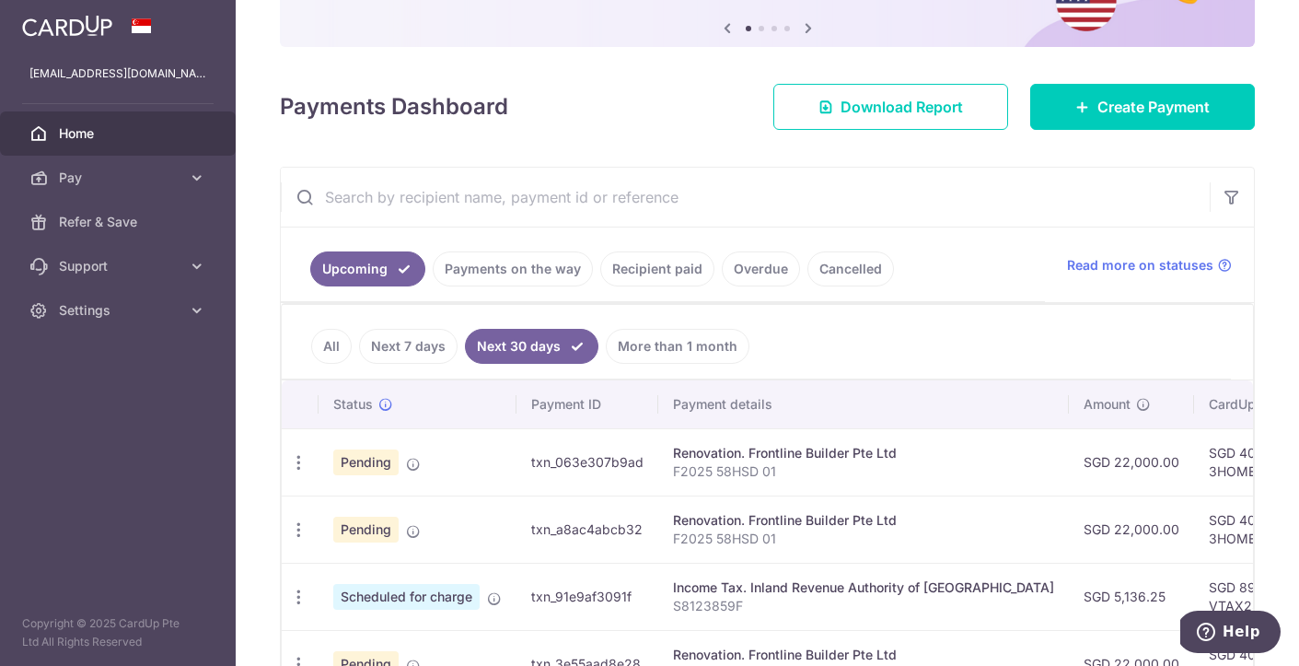
scroll to position [310, 0]
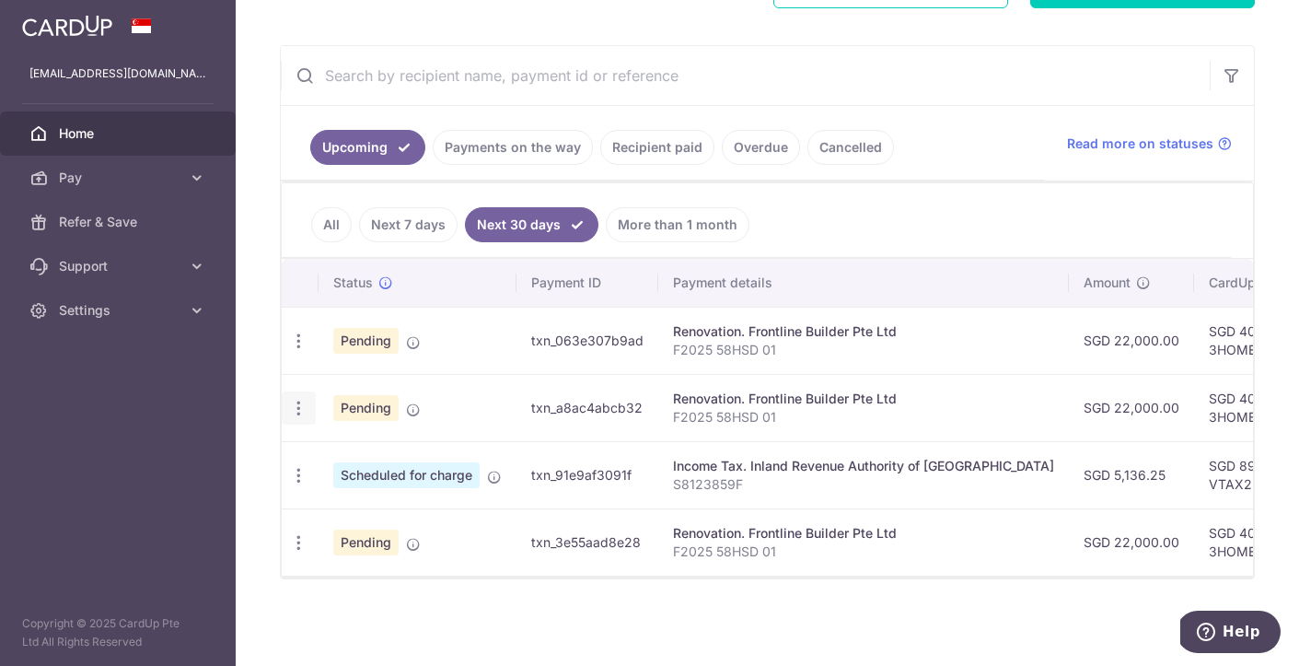
click at [298, 351] on icon "button" at bounding box center [298, 341] width 19 height 19
click at [358, 612] on div "× Pause Schedule Pause all future payments in this series Pause just this one p…" at bounding box center [768, 333] width 1064 height 666
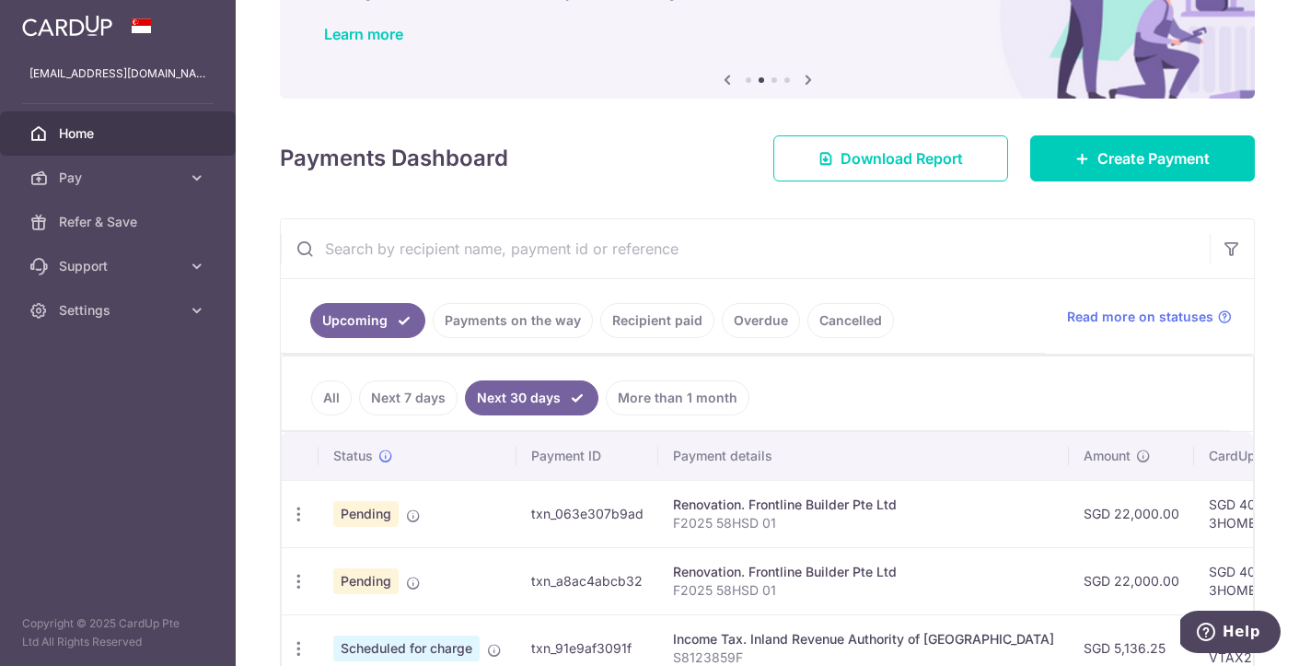
scroll to position [126, 0]
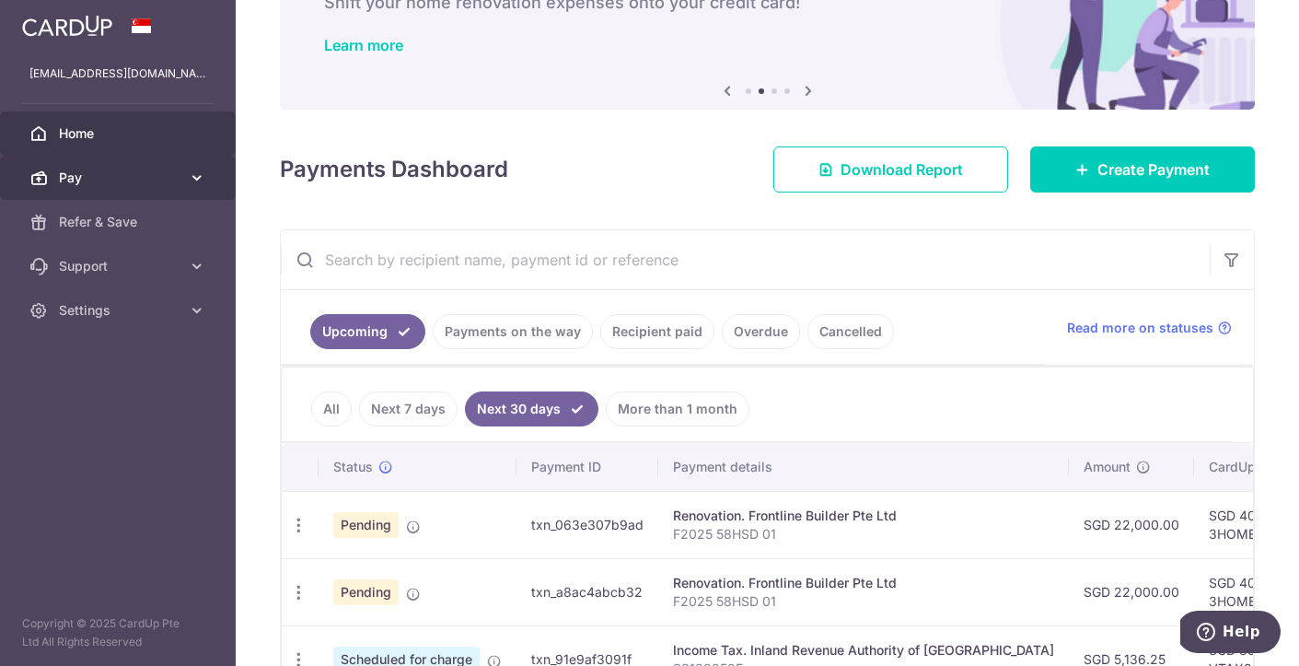
click at [87, 182] on span "Pay" at bounding box center [120, 178] width 122 height 18
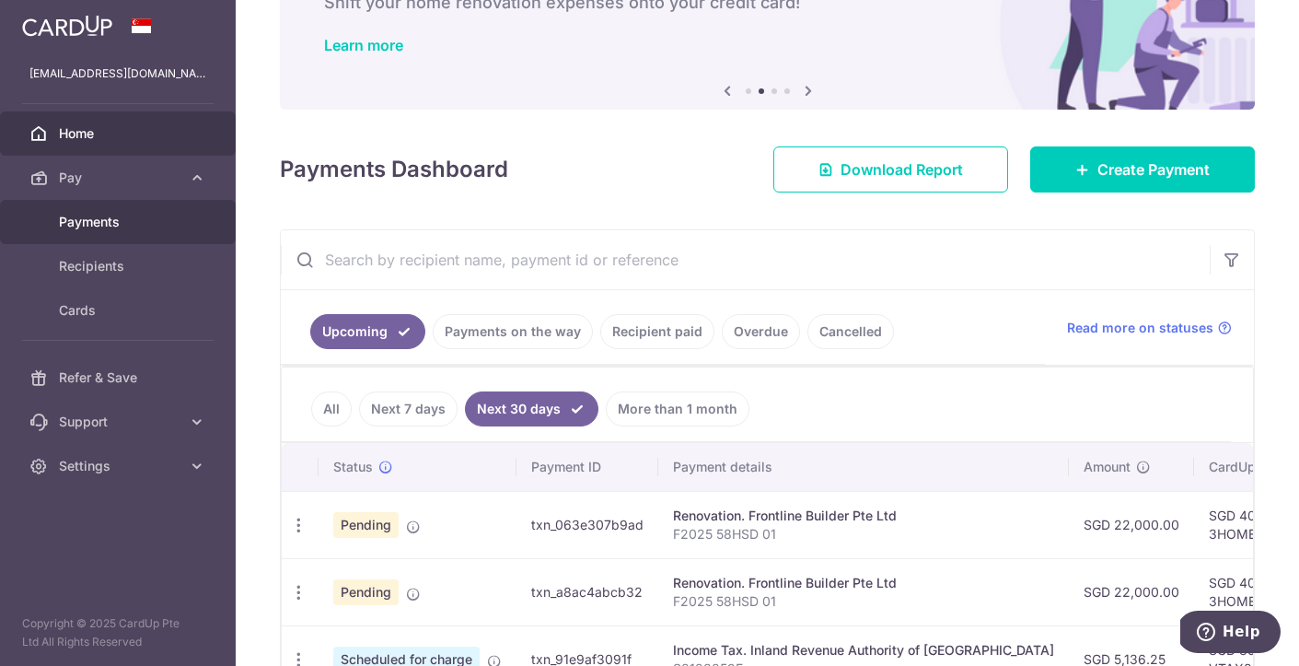
click at [100, 232] on link "Payments" at bounding box center [118, 222] width 236 height 44
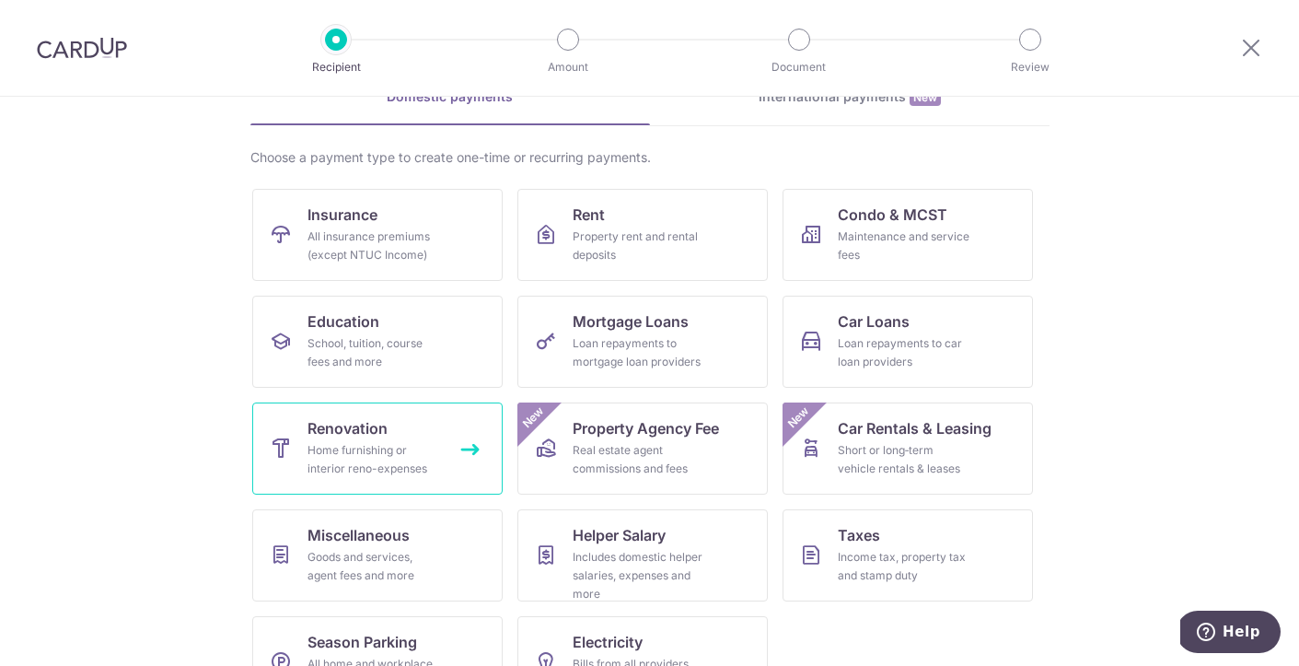
scroll to position [109, 0]
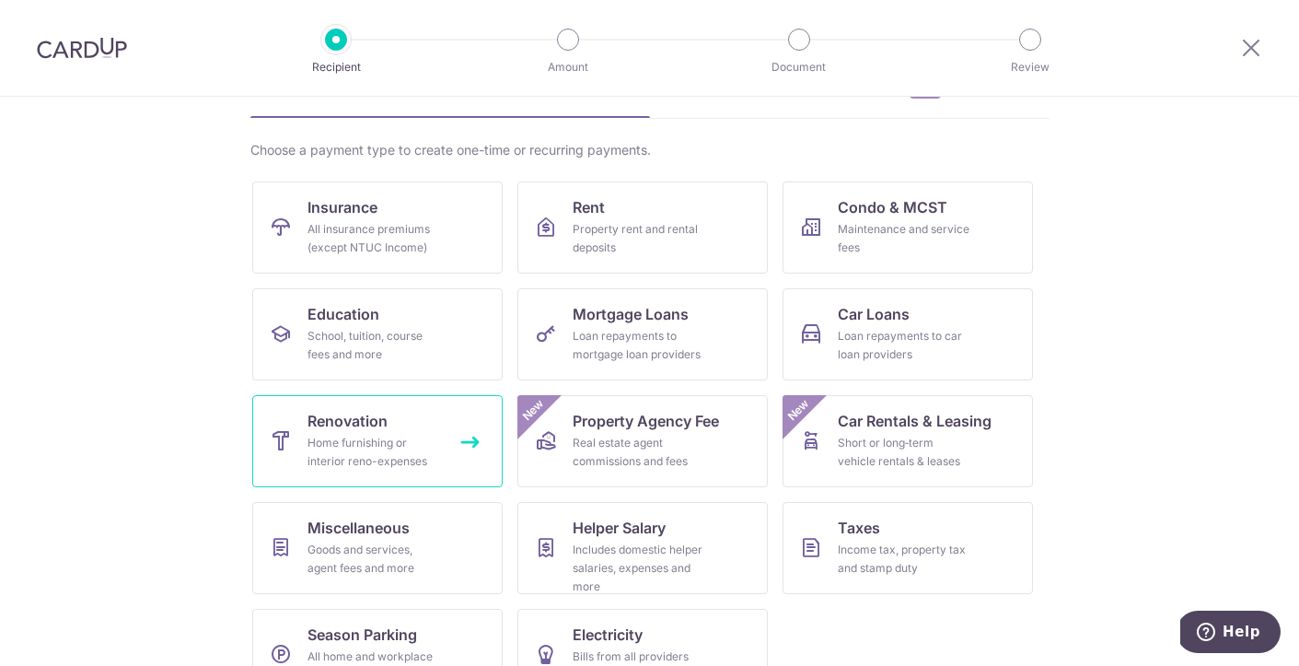
click at [409, 445] on div "Home furnishing or interior reno-expenses" at bounding box center [374, 452] width 133 height 37
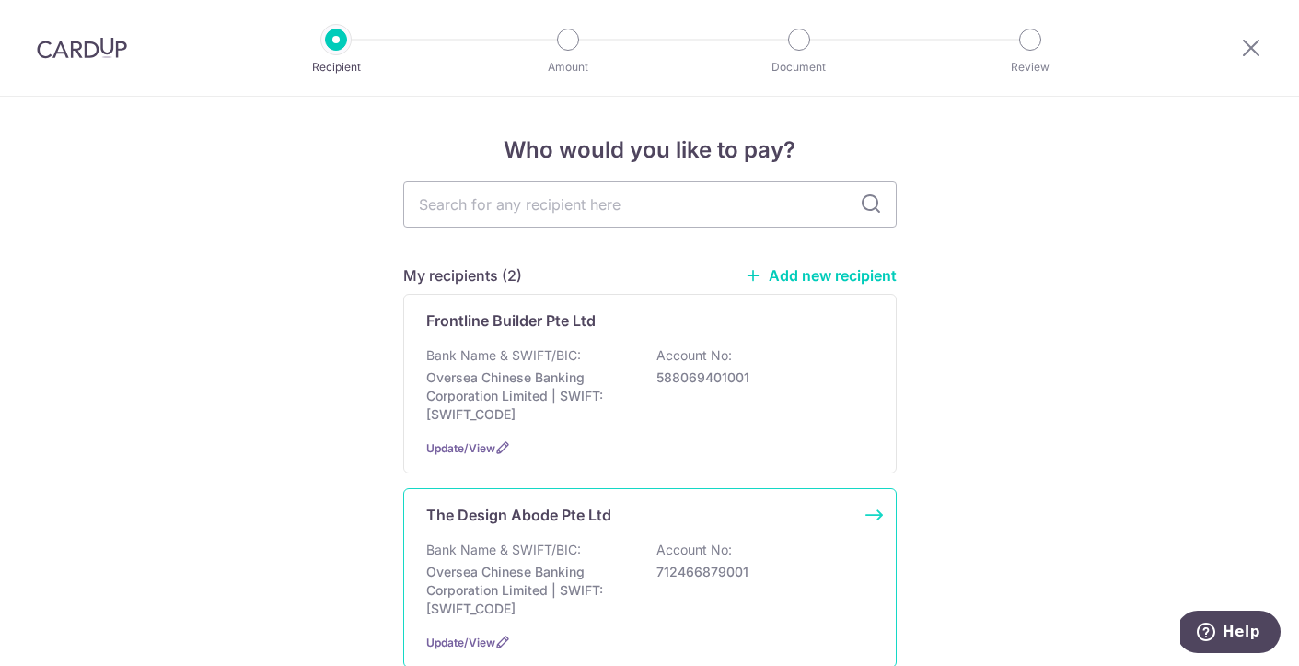
click at [569, 556] on p "Bank Name & SWIFT/BIC:" at bounding box center [503, 550] width 155 height 18
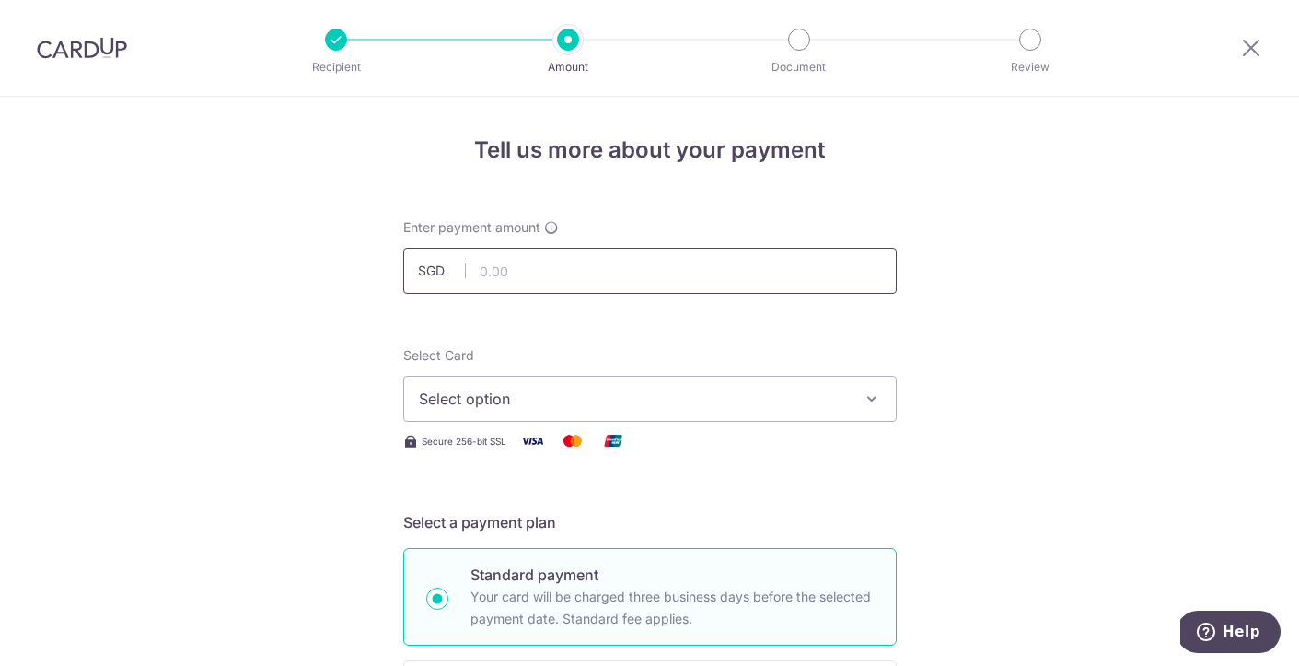
click at [529, 270] on input "text" at bounding box center [650, 271] width 494 height 46
type input "2,500.00"
click at [622, 393] on span "Select option" at bounding box center [633, 399] width 429 height 22
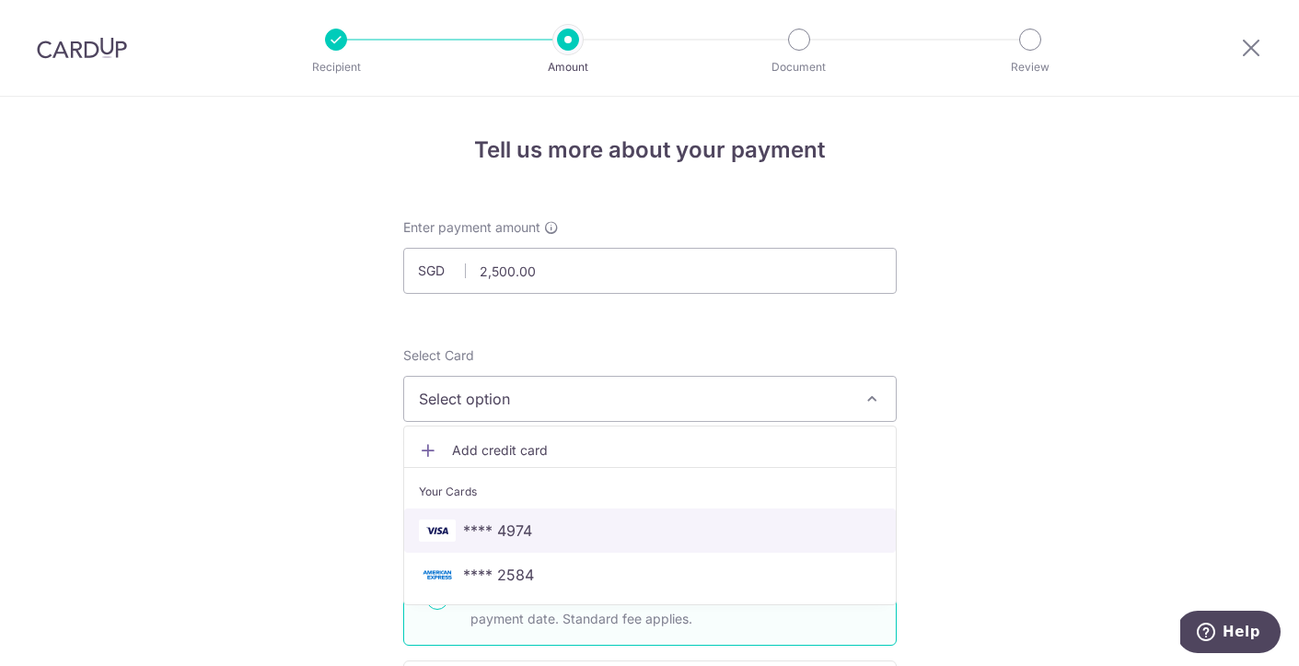
click at [521, 528] on span "**** 4974" at bounding box center [497, 530] width 69 height 22
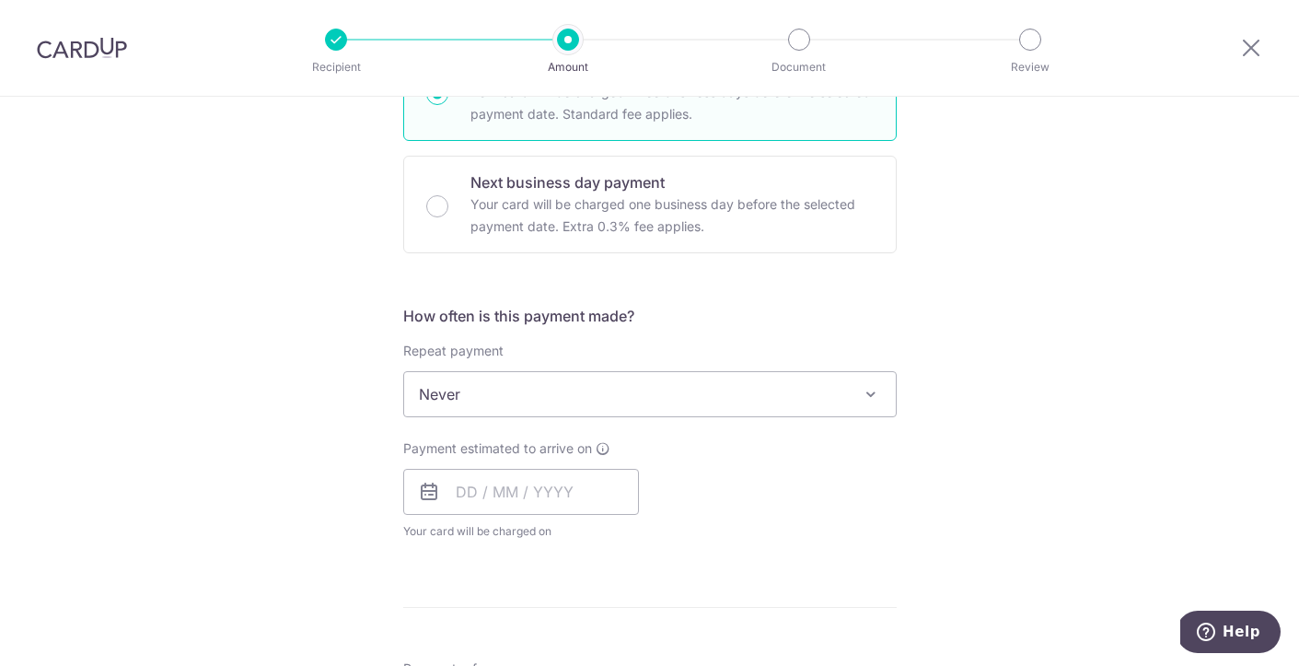
scroll to position [545, 0]
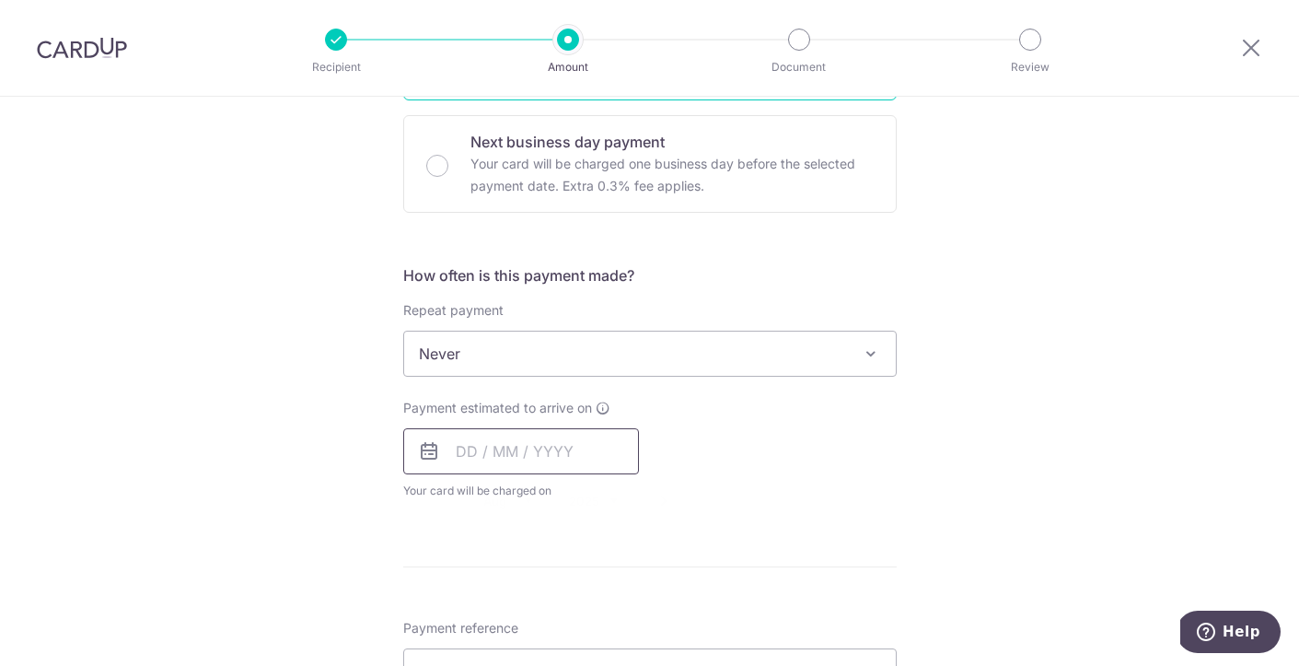
click at [512, 449] on input "text" at bounding box center [521, 451] width 236 height 46
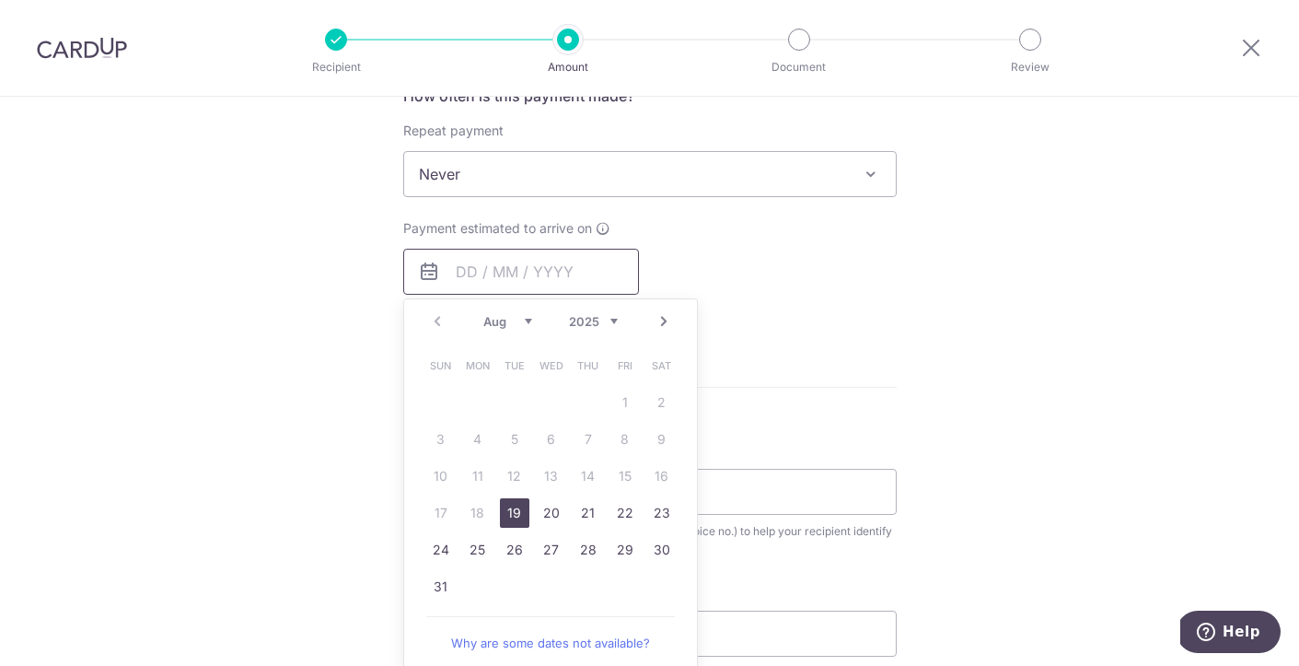
scroll to position [731, 0]
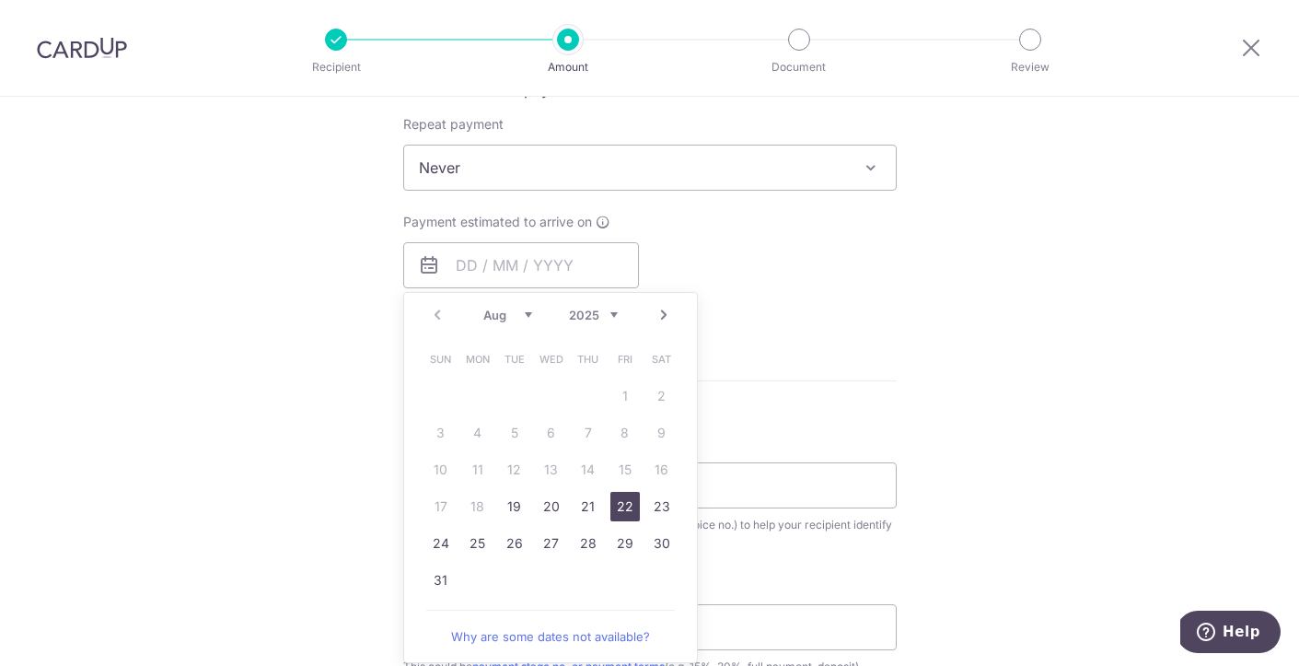
click at [624, 510] on link "22" at bounding box center [625, 506] width 29 height 29
type input "22/08/2025"
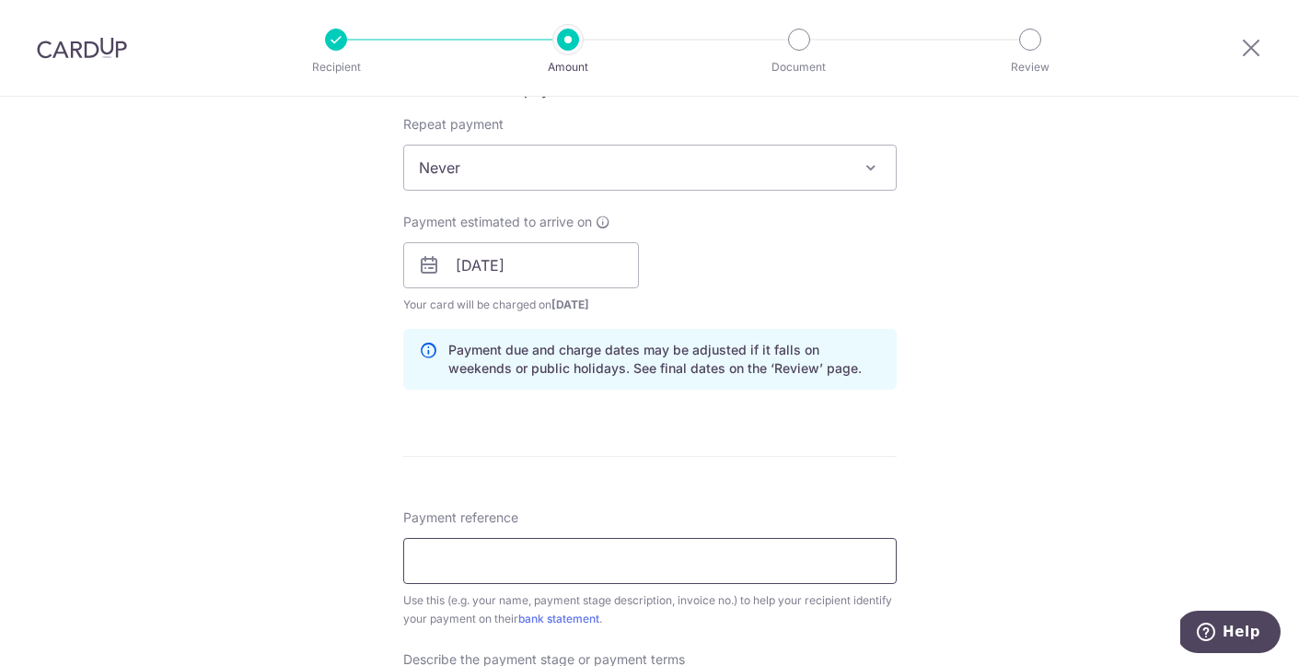
click at [502, 561] on input "Payment reference" at bounding box center [650, 561] width 494 height 46
click at [483, 564] on input "Payment reference" at bounding box center [650, 561] width 494 height 46
type input "INV-A093a-05"
click at [652, 495] on form "Enter payment amount SGD 2,500.00 2500.00 Select Card **** 4974 Add credit card…" at bounding box center [650, 315] width 494 height 1657
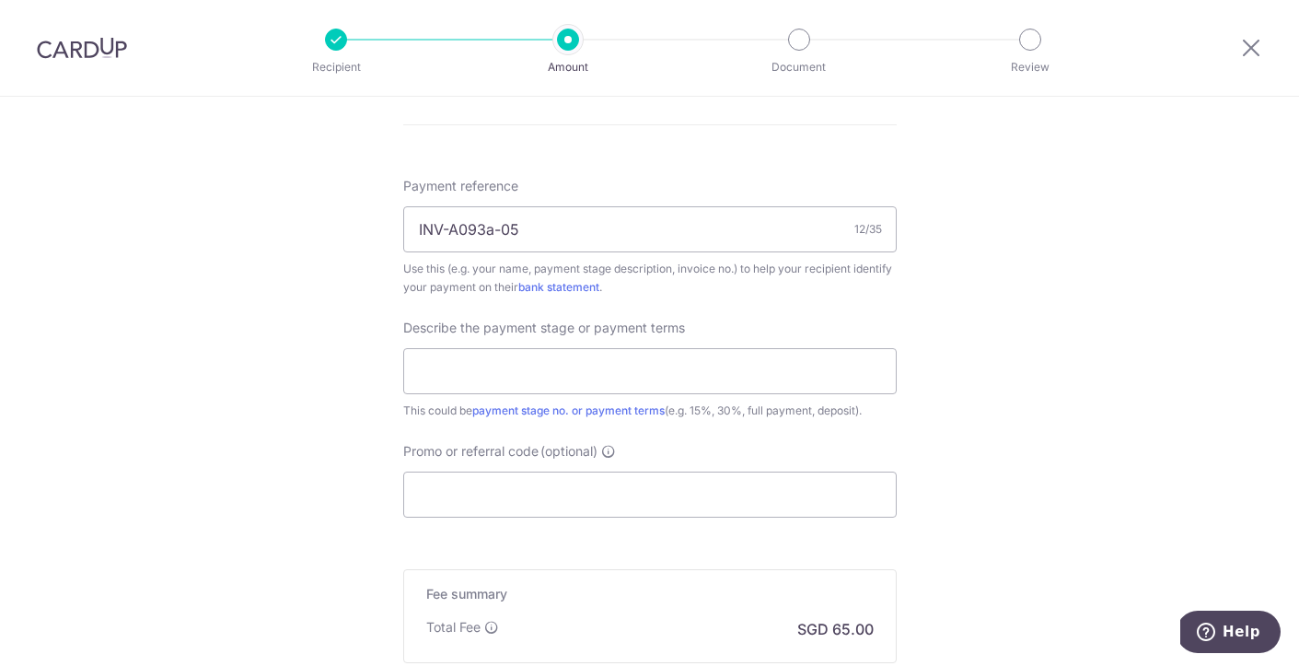
scroll to position [1062, 0]
click at [513, 360] on input "text" at bounding box center [650, 372] width 494 height 46
type input "Stage 4- Tender Documentation (5%)"
click at [719, 368] on input "Stage 4- Tender Documentation (5%)" at bounding box center [650, 372] width 494 height 46
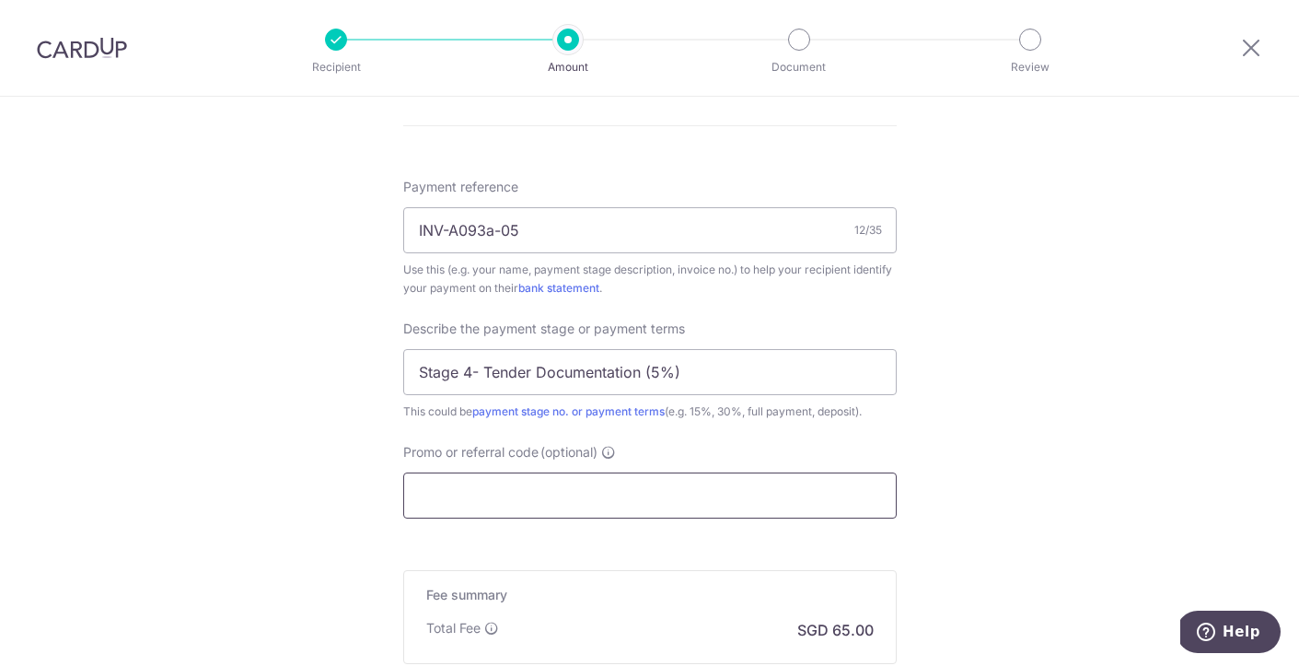
click at [511, 497] on input "Promo or referral code (optional)" at bounding box center [650, 495] width 494 height 46
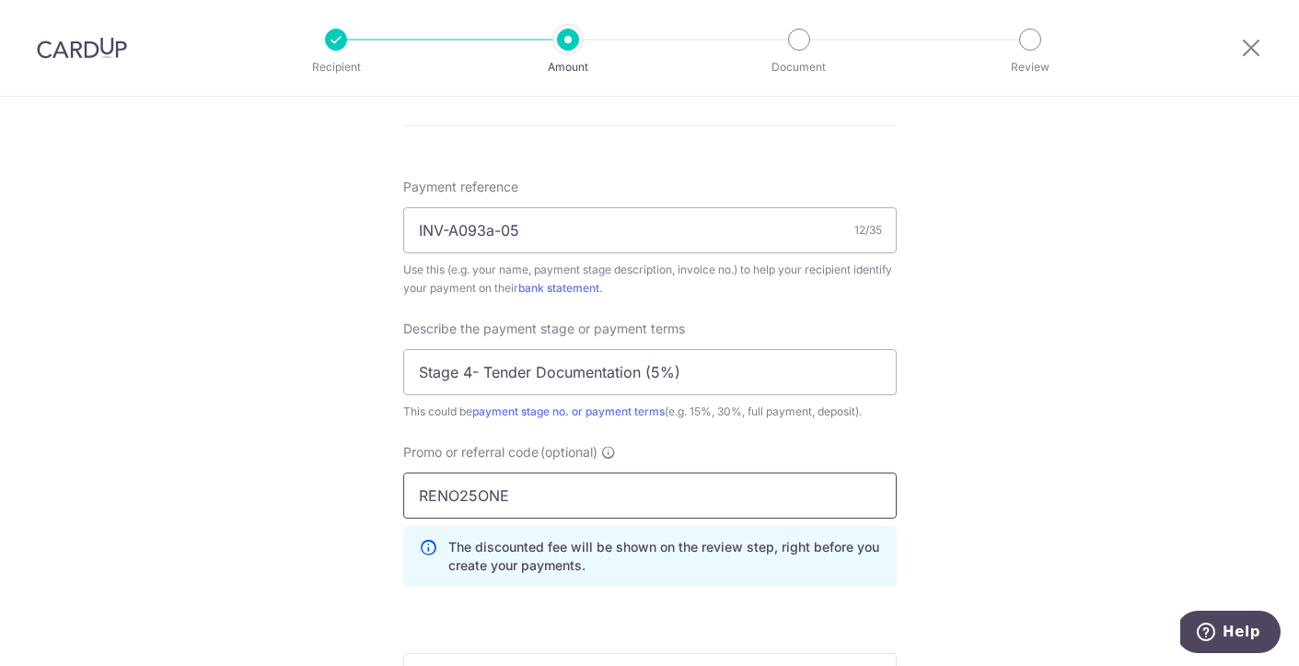
type input "RENO25ONE"
click at [1012, 432] on div "Tell us more about your payment Enter payment amount SGD 2,500.00 2500.00 Selec…" at bounding box center [649, 9] width 1299 height 1948
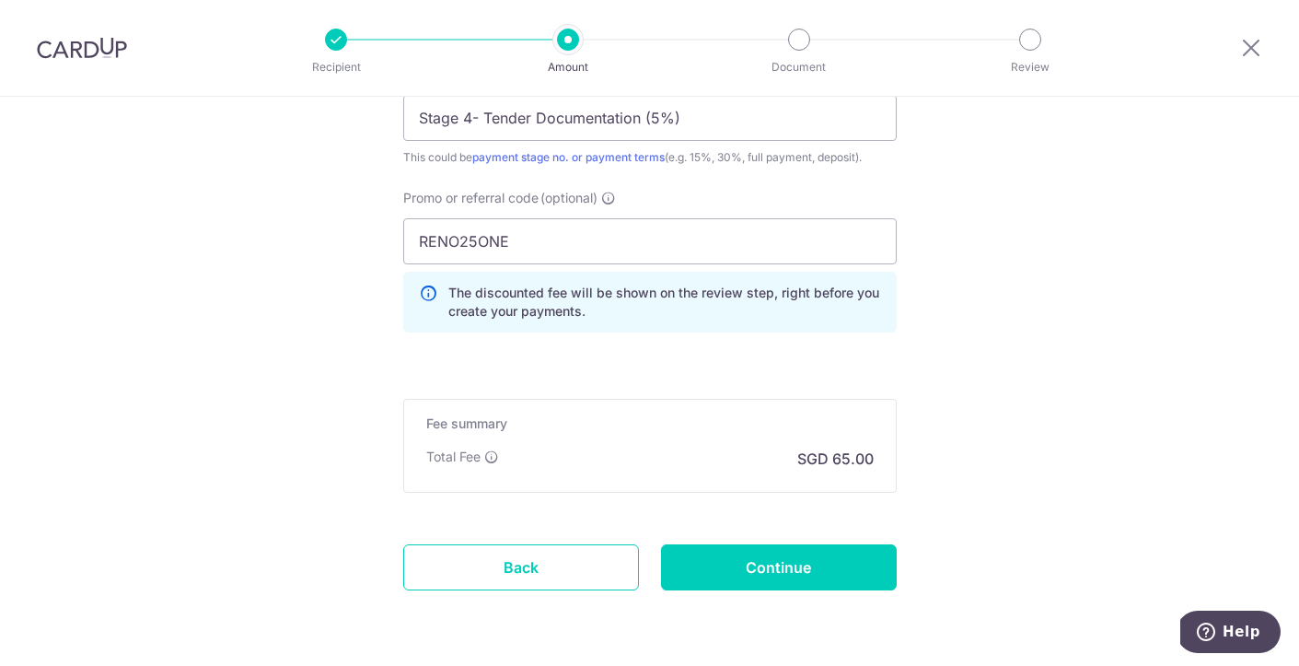
scroll to position [1318, 0]
click at [739, 564] on input "Continue" at bounding box center [779, 565] width 236 height 46
type input "Create Schedule"
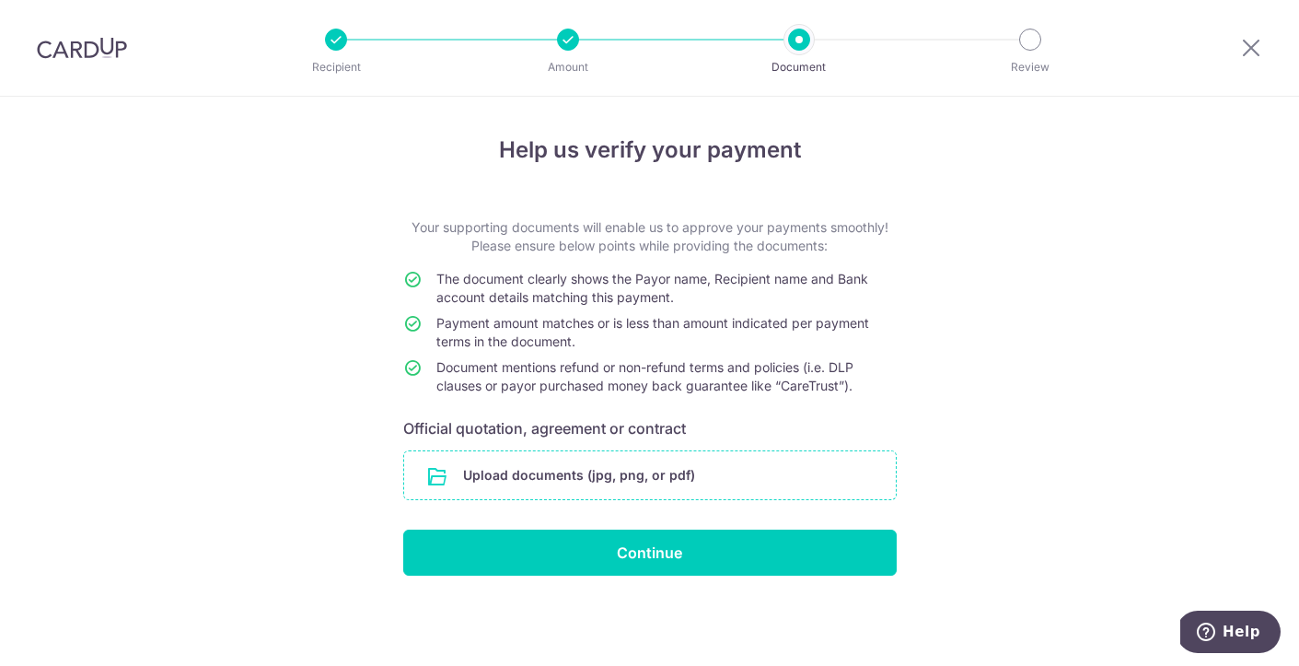
click at [585, 474] on input "file" at bounding box center [650, 475] width 492 height 48
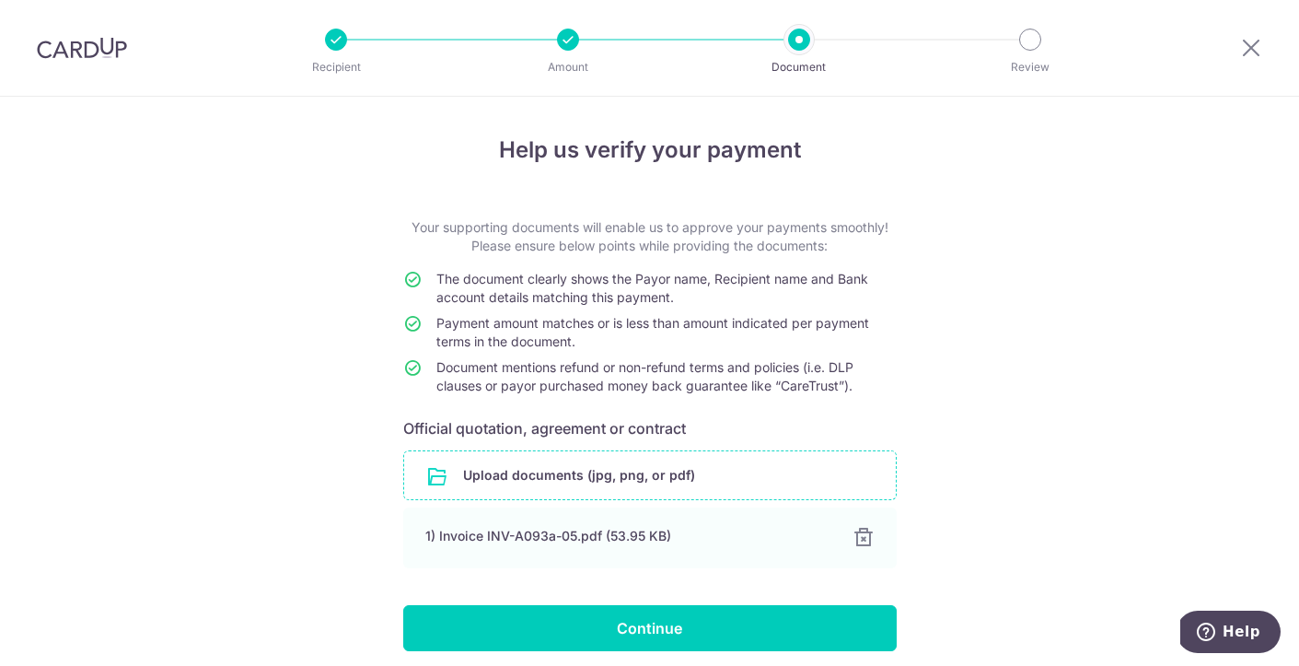
scroll to position [72, 0]
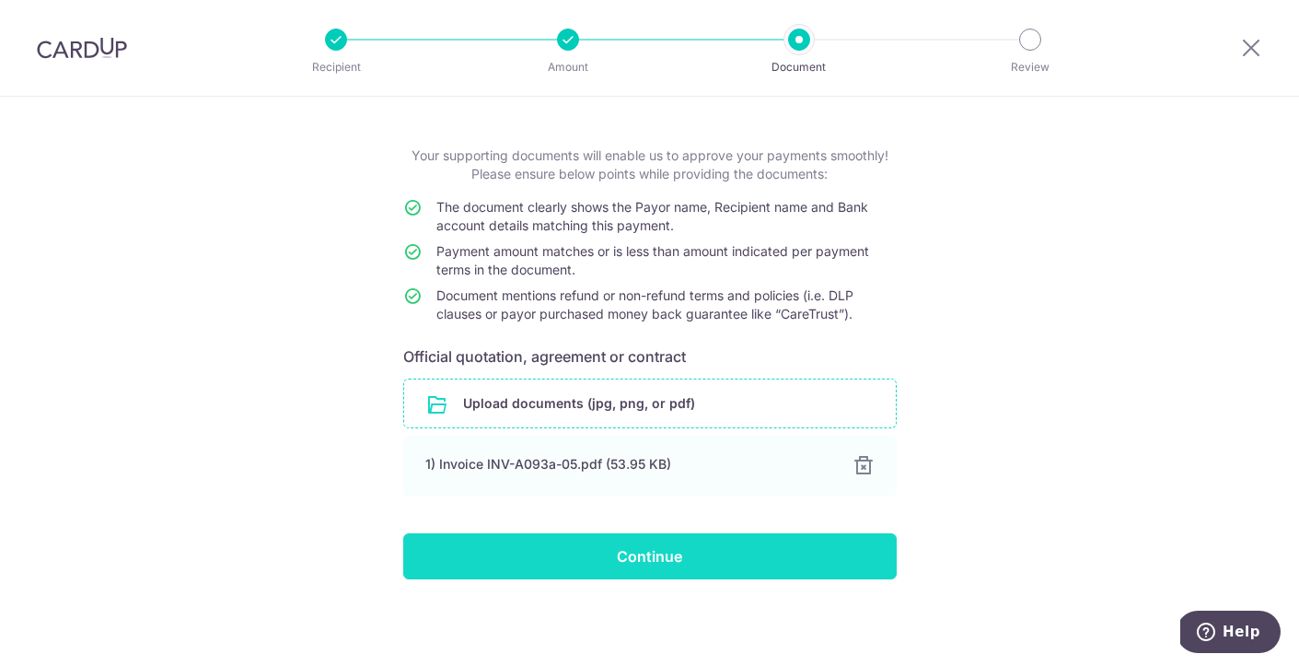
click at [639, 562] on input "Continue" at bounding box center [650, 556] width 494 height 46
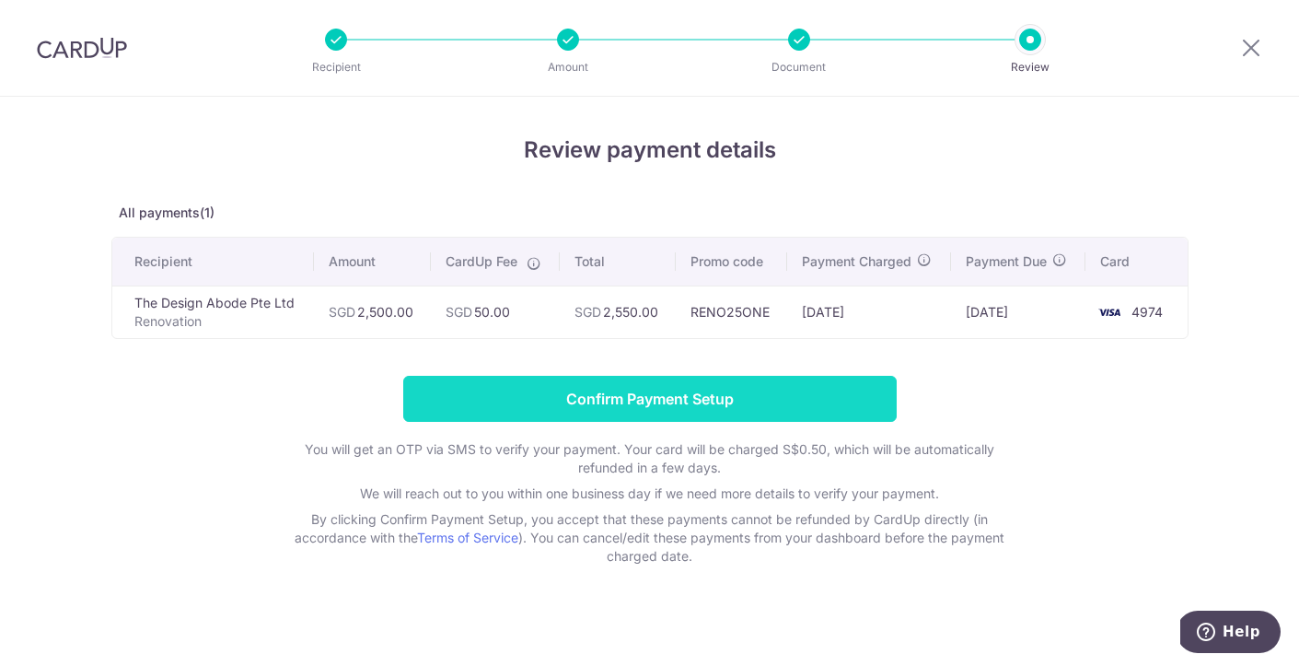
click at [520, 391] on input "Confirm Payment Setup" at bounding box center [650, 399] width 494 height 46
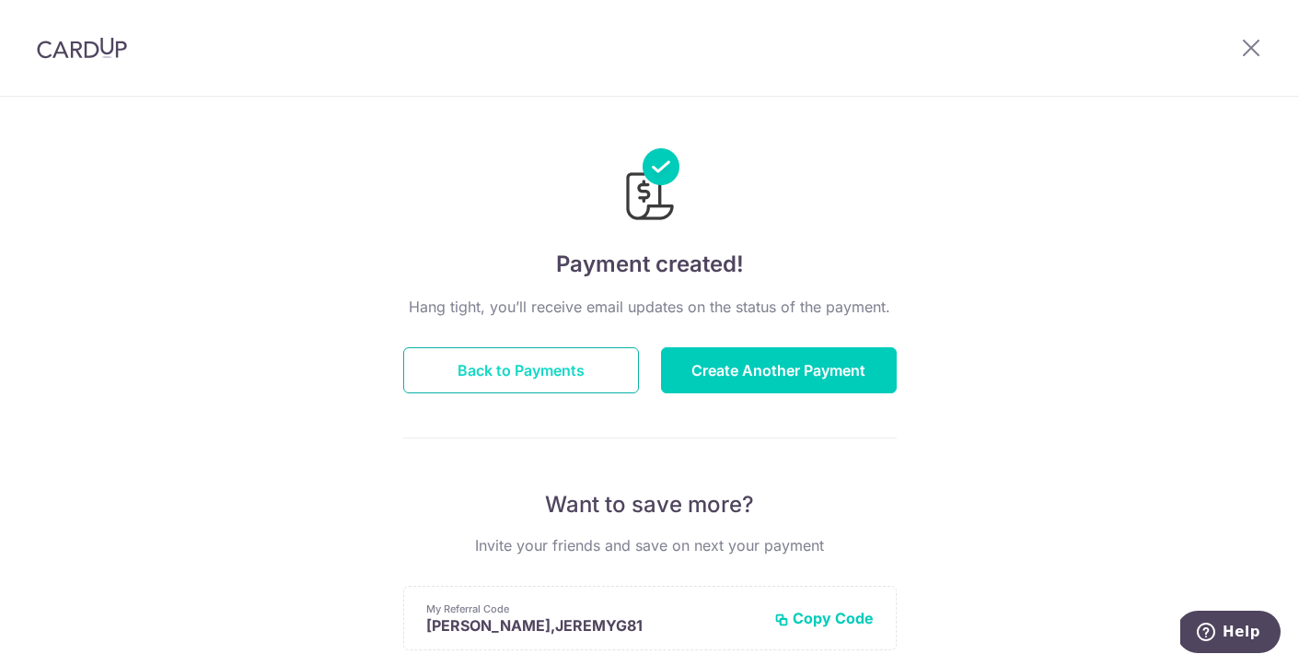
click at [500, 372] on button "Back to Payments" at bounding box center [521, 370] width 236 height 46
